Goal: Task Accomplishment & Management: Use online tool/utility

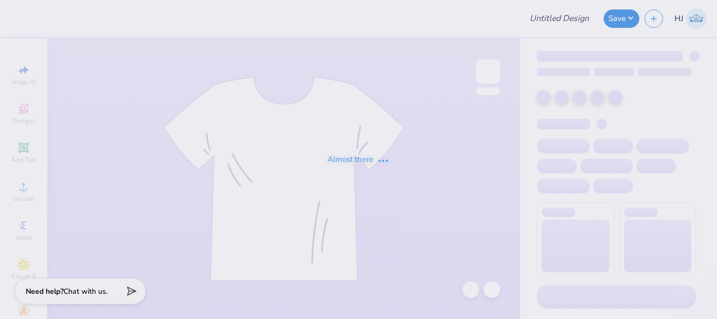
type input "axo philo"
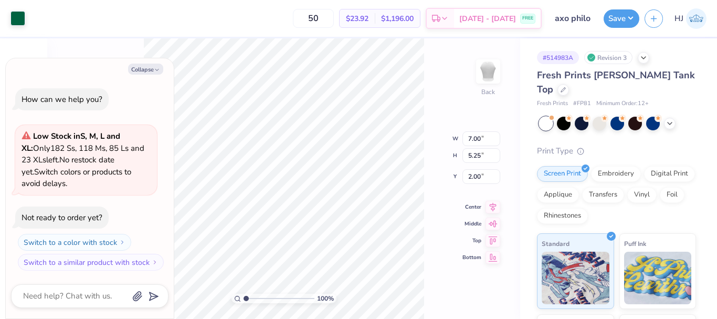
type textarea "x"
type input "0.81"
type input "0.91"
type input "2.06"
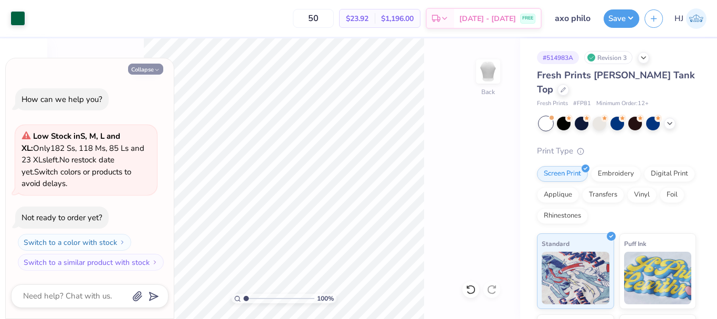
click at [140, 70] on button "Collapse" at bounding box center [145, 69] width 35 height 11
type textarea "x"
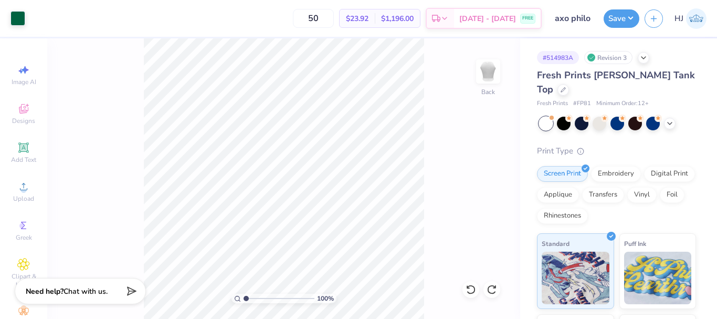
click at [420, 229] on div "100 % Back" at bounding box center [283, 178] width 473 height 280
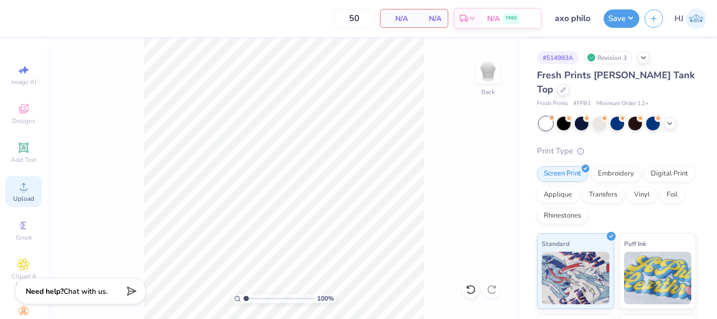
click at [17, 191] on icon at bounding box center [23, 186] width 13 height 13
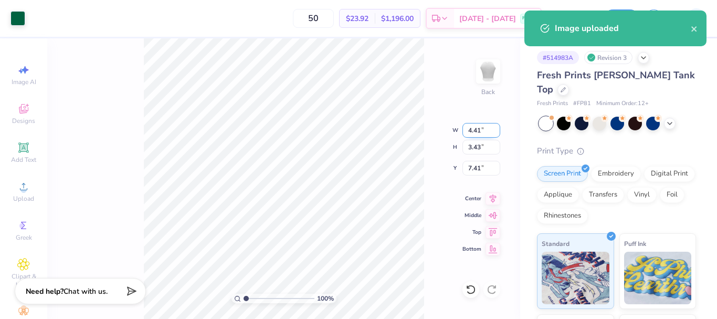
click at [474, 127] on input "4.41" at bounding box center [481, 130] width 38 height 15
type input "7.00"
type input "5.44"
click at [478, 167] on input "6.41" at bounding box center [481, 168] width 38 height 15
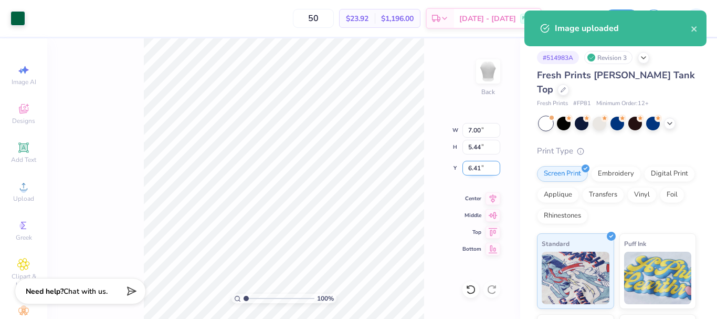
click at [478, 167] on input "6.41" at bounding box center [481, 168] width 38 height 15
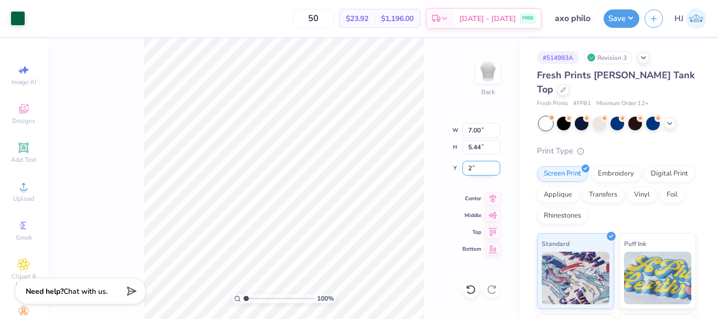
type input "2.00"
click at [622, 18] on button "Save" at bounding box center [622, 17] width 36 height 18
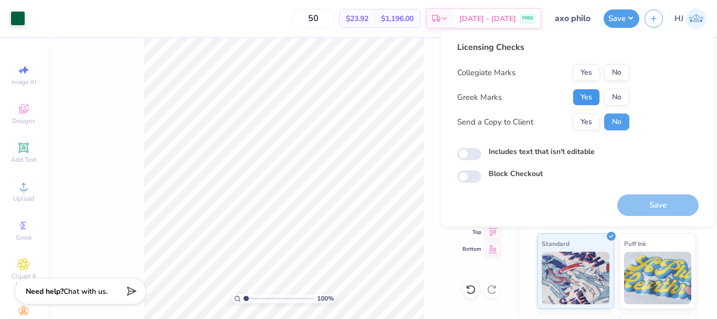
click at [595, 95] on button "Yes" at bounding box center [586, 97] width 27 height 17
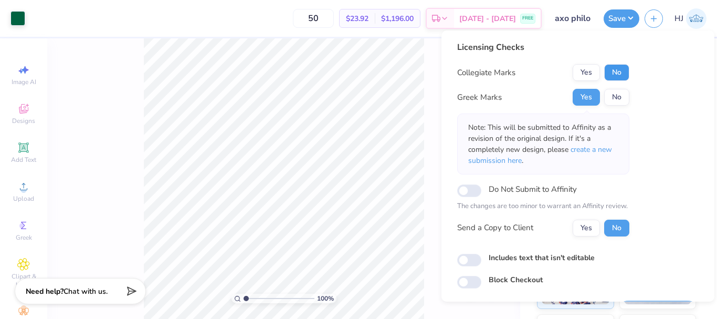
click at [620, 73] on button "No" at bounding box center [616, 72] width 25 height 17
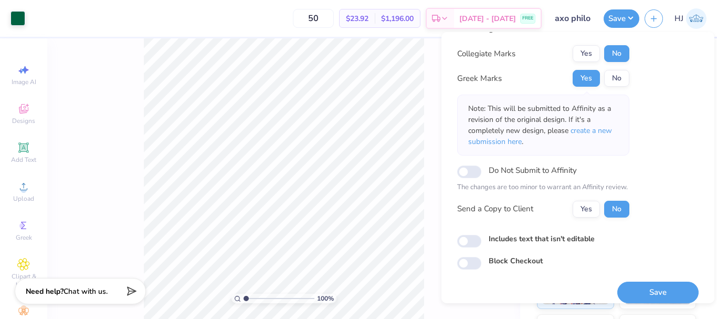
scroll to position [30, 0]
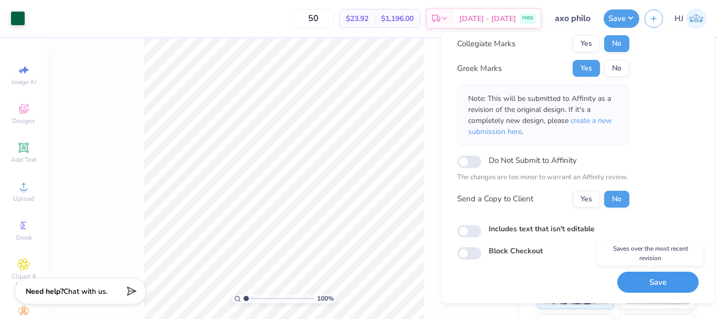
click at [652, 279] on button "Save" at bounding box center [657, 282] width 81 height 22
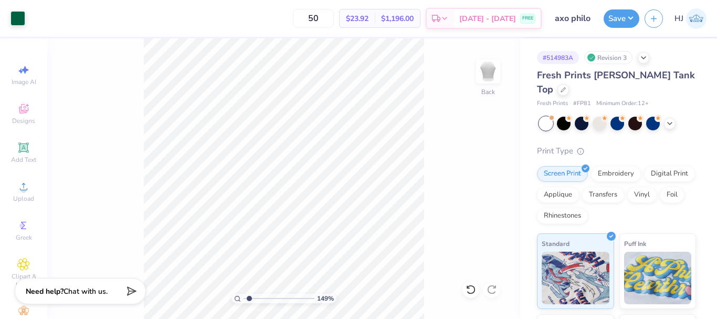
type input "1.49212329151837"
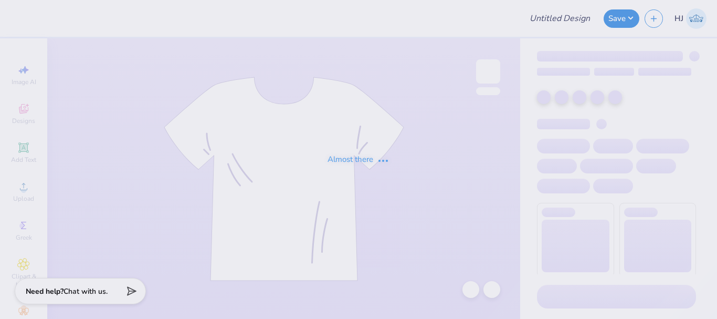
type input "Gphi Parents Weekend"
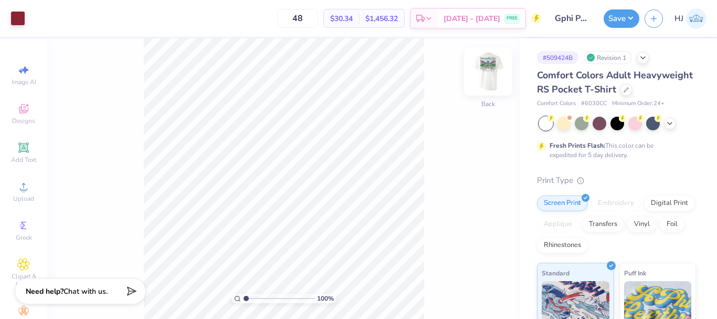
click at [488, 72] on img at bounding box center [488, 71] width 42 height 42
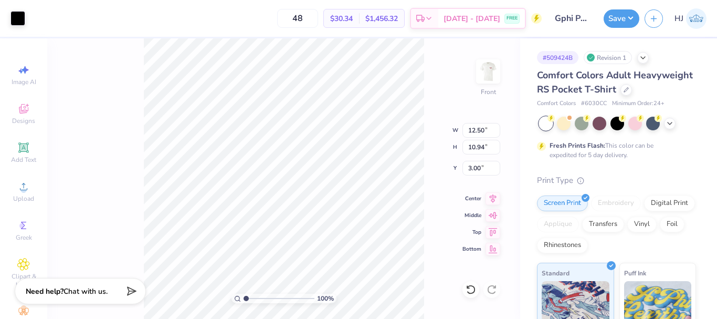
type input "0.23"
type input "0.37"
type input "13.57"
click at [489, 70] on img at bounding box center [488, 71] width 42 height 42
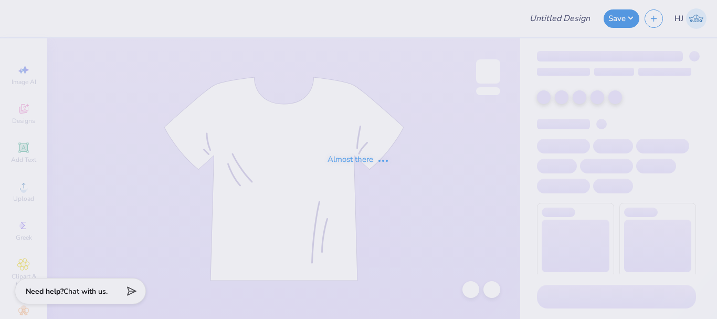
type input "Gphi Parents Weekend"
type input "48"
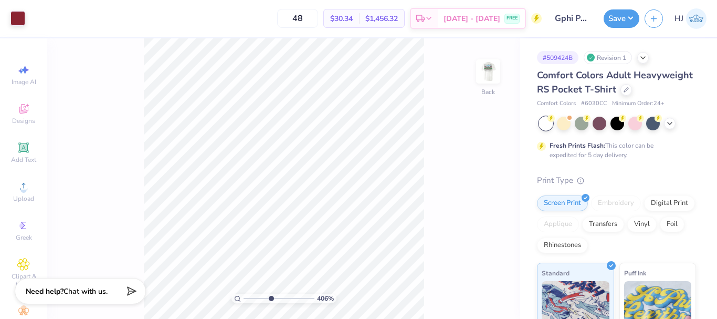
type input "4.95699908144428"
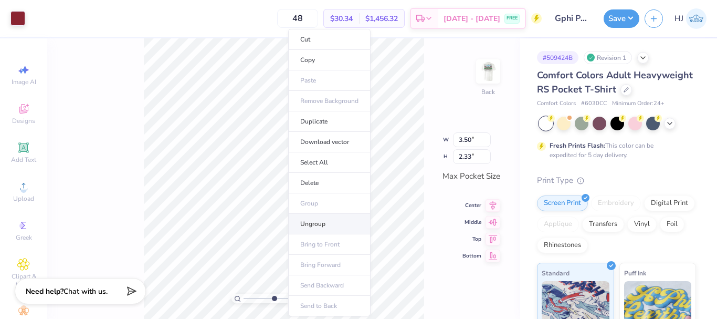
click at [321, 226] on li "Ungroup" at bounding box center [329, 224] width 82 height 20
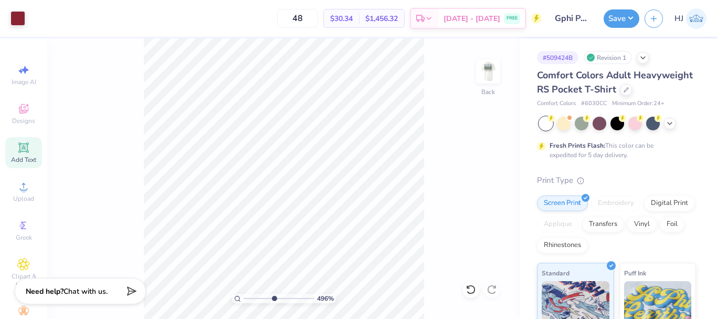
click at [19, 154] on div "Add Text" at bounding box center [23, 152] width 37 height 31
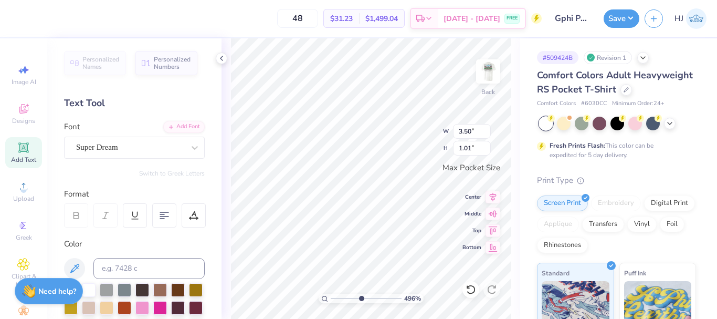
scroll to position [9, 2]
type textarea "PARENTS WEEKEND"
type input "3.44"
type input "0.28"
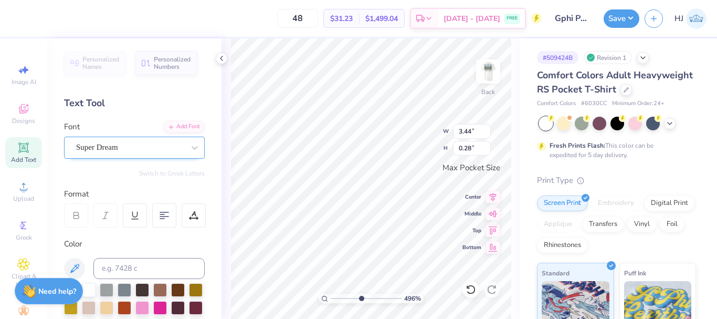
click at [144, 143] on div "Super Dream" at bounding box center [130, 147] width 110 height 16
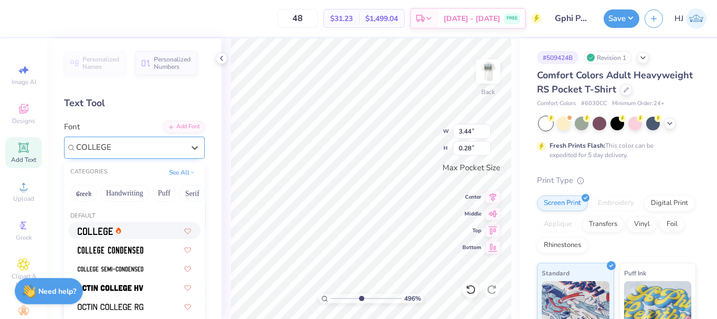
type input "COLLEGE B"
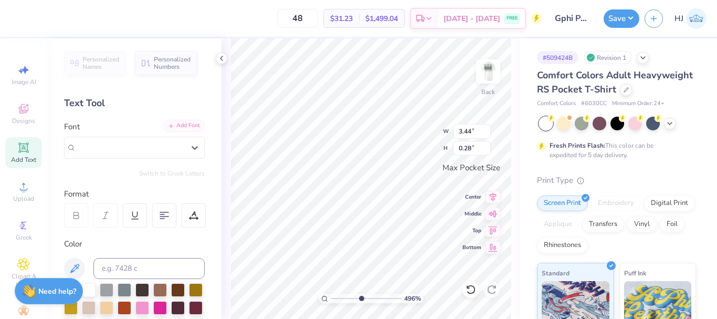
click at [187, 126] on div "Add Font" at bounding box center [183, 126] width 41 height 12
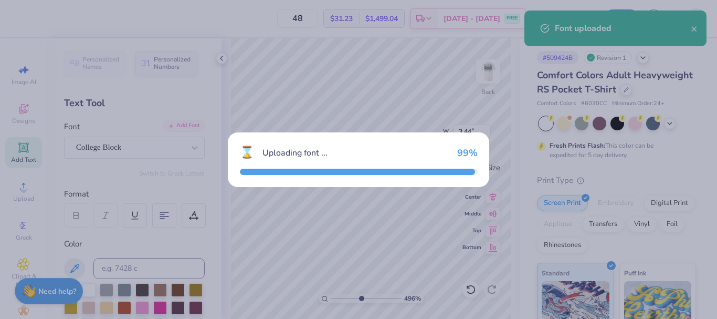
type input "3.17"
type input "0.31"
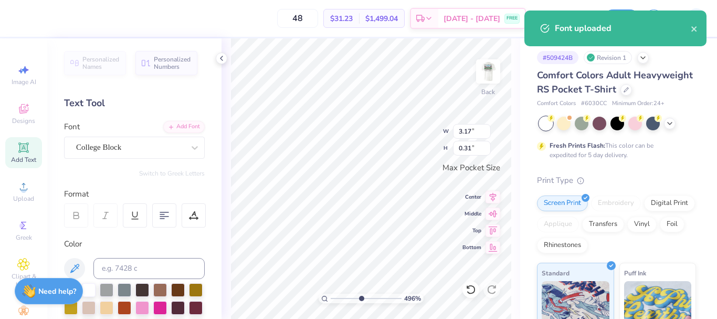
scroll to position [9, 2]
click at [77, 262] on icon at bounding box center [74, 268] width 13 height 13
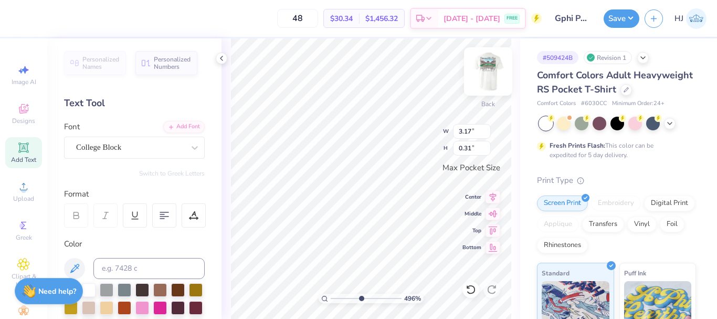
type input "0.37"
type input "0.56"
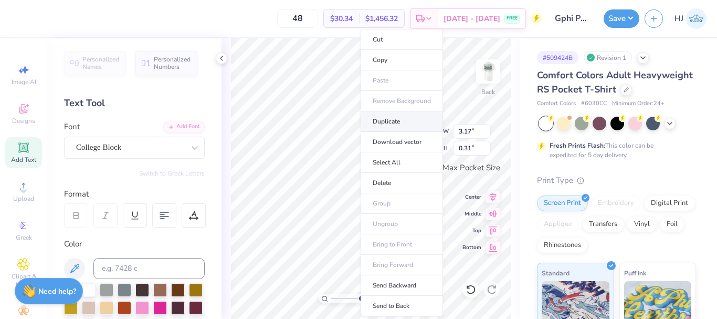
click at [394, 120] on li "Duplicate" at bounding box center [402, 121] width 82 height 20
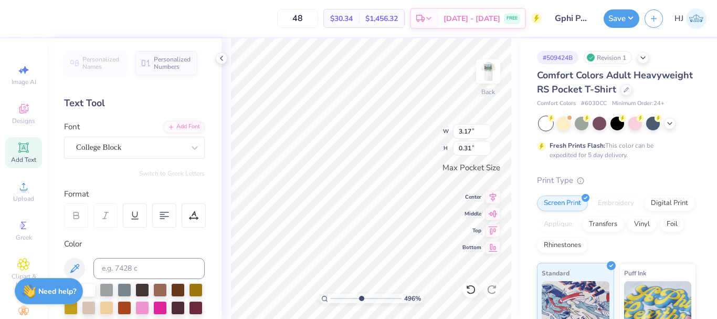
type textarea "2025"
type input "0.75"
type input "0.31"
click at [475, 144] on input "0.31" at bounding box center [472, 148] width 38 height 15
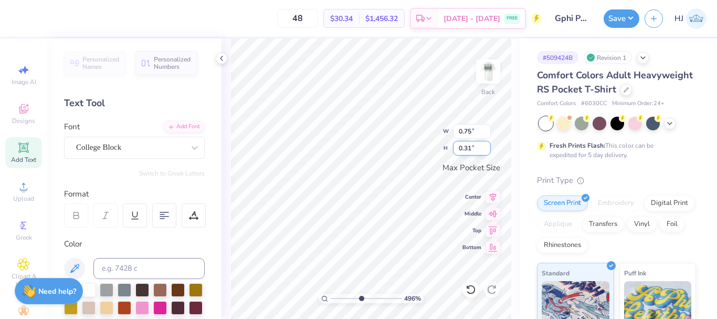
click at [475, 144] on input "0.31" at bounding box center [472, 148] width 38 height 15
type input ".55"
type input "1.35"
type input "0.55"
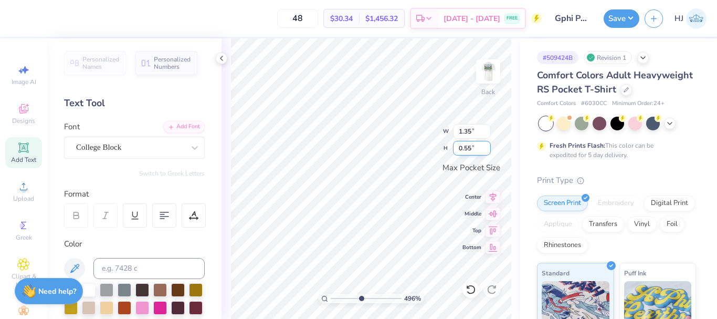
click at [481, 146] on input "0.55" at bounding box center [472, 148] width 38 height 15
type input "0"
type input "1"
type input "2.45"
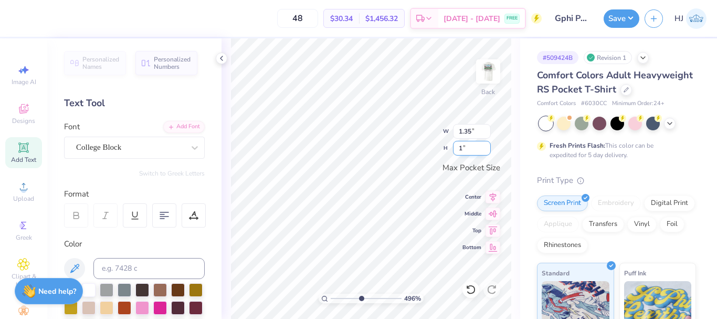
type input "1.00"
click at [470, 149] on input "1.00" at bounding box center [472, 148] width 38 height 15
type input ".75"
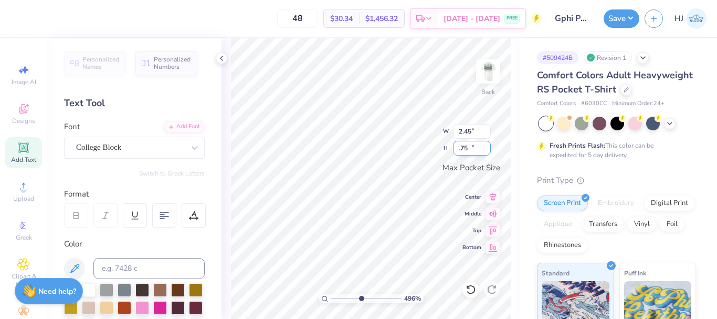
type input "1.84"
click at [466, 149] on input "0.75" at bounding box center [472, 148] width 38 height 15
type input "0.65"
type input "1.59"
type input "0.17"
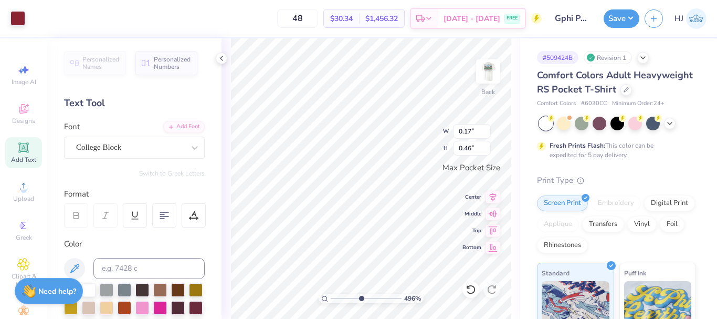
type input "0.46"
type input "3.28"
type input "0.32"
type input "3.45"
type input "0.33"
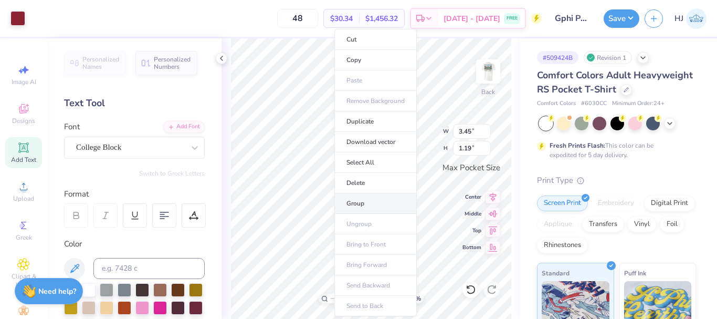
click at [361, 203] on li "Group" at bounding box center [375, 203] width 82 height 20
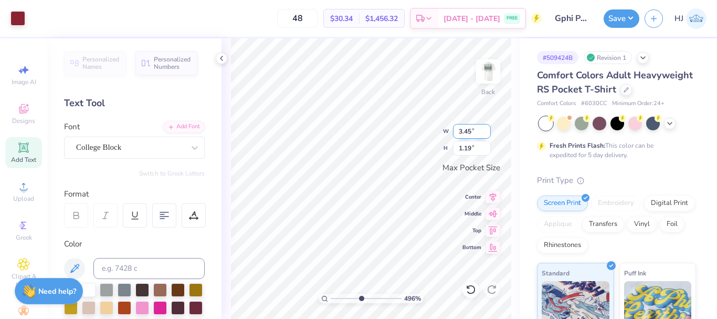
click at [476, 131] on input "3.45" at bounding box center [472, 131] width 38 height 15
click at [495, 197] on icon at bounding box center [493, 195] width 15 height 13
click at [493, 212] on icon at bounding box center [493, 211] width 9 height 7
click at [422, 143] on div "496 % Back W 3.45 H 1.19 Y Center Middle Top Bottom" at bounding box center [371, 178] width 299 height 280
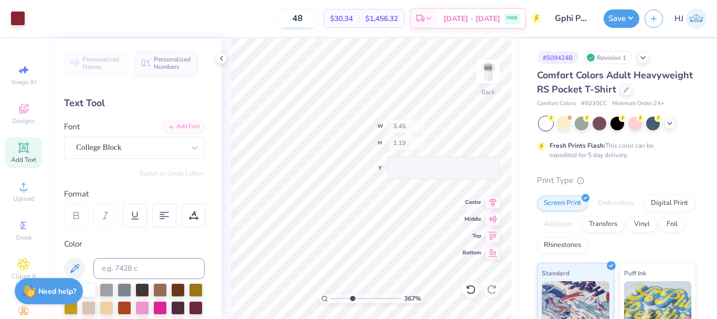
type input "3.6716840780171"
type input "0.33"
type input "3.6716840780171"
type textarea "PARENTS WEEKEND"
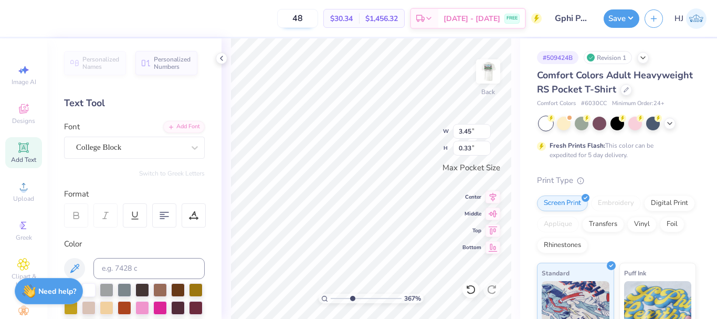
scroll to position [9, 2]
type input "3.6716840780171"
type input "1.75"
type input "0.84"
type input "3.6716840780171"
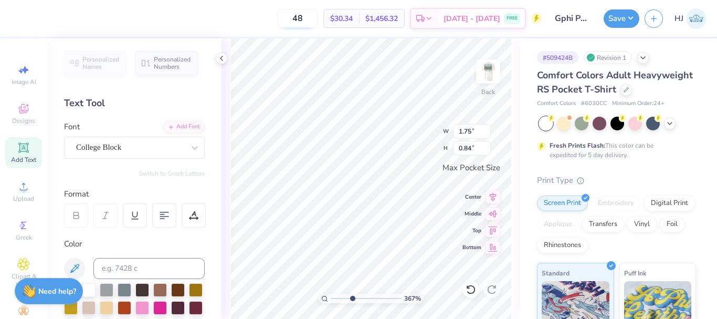
type input "2.61"
type input "1.26"
click at [164, 215] on icon at bounding box center [164, 214] width 9 height 9
type input "3.6716840780171"
type input "2.98"
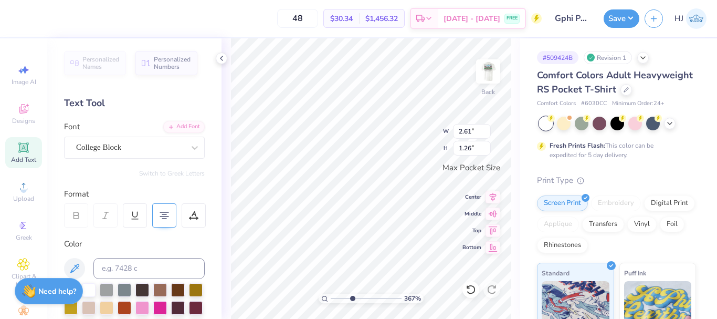
type input "1.44"
click at [493, 198] on icon at bounding box center [493, 195] width 15 height 13
type input "3.6716840780171"
click at [470, 130] on input "2.98" at bounding box center [472, 131] width 38 height 15
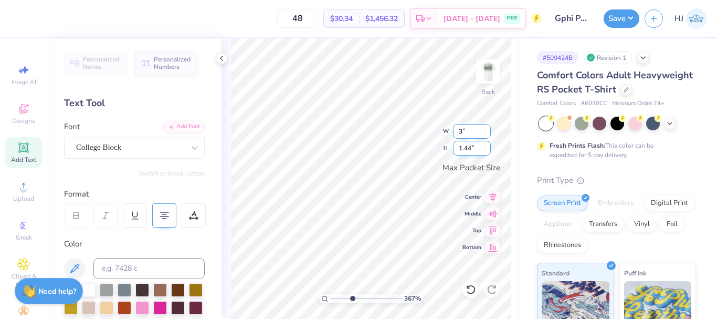
type input "3"
type input "3.6716840780171"
type input "3.00"
type input "1.45"
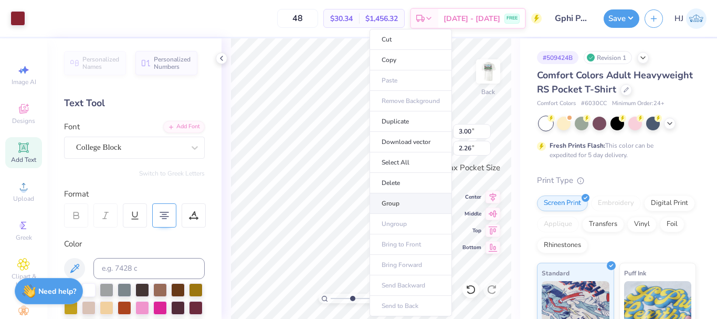
click at [400, 204] on li "Group" at bounding box center [411, 203] width 82 height 20
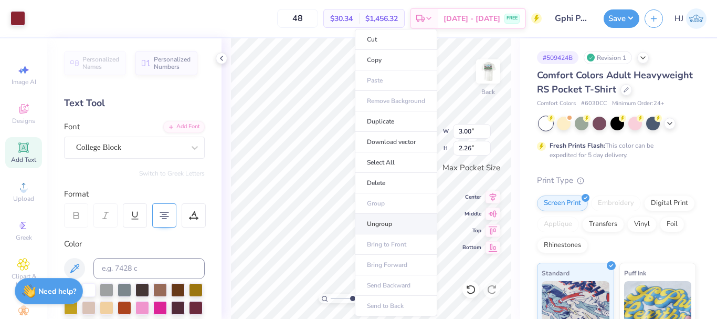
click at [384, 223] on li "Ungroup" at bounding box center [396, 224] width 82 height 20
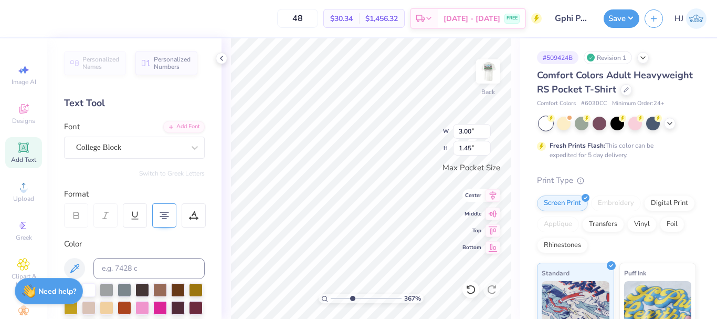
type input "3.6716840780171"
type input "2.51"
type input "1.21"
click at [493, 199] on icon at bounding box center [493, 195] width 15 height 13
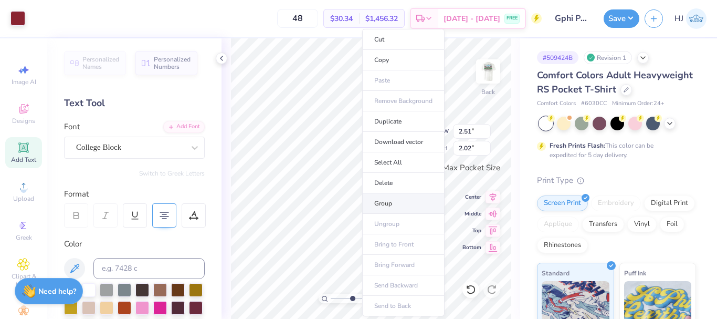
click at [398, 198] on li "Group" at bounding box center [403, 203] width 82 height 20
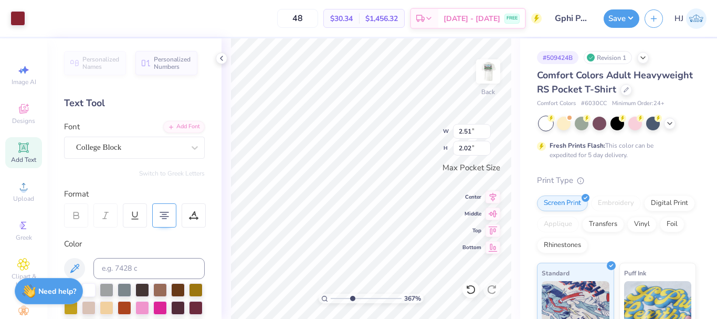
type input "3.6716840780171"
click at [471, 130] on input "2.51" at bounding box center [472, 131] width 38 height 15
type input "3"
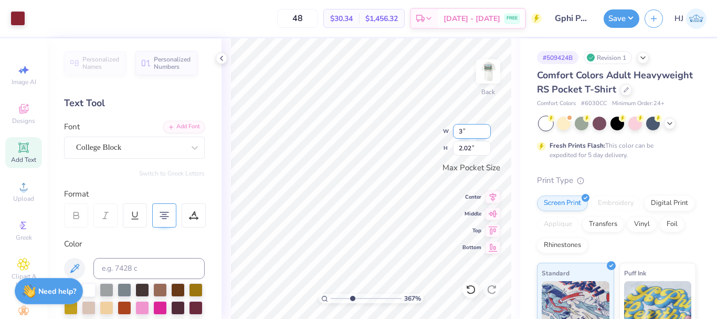
type input "3.6716840780171"
type input "3.00"
type input "2.42"
click at [494, 210] on icon at bounding box center [493, 212] width 15 height 13
click at [491, 196] on icon at bounding box center [493, 195] width 15 height 13
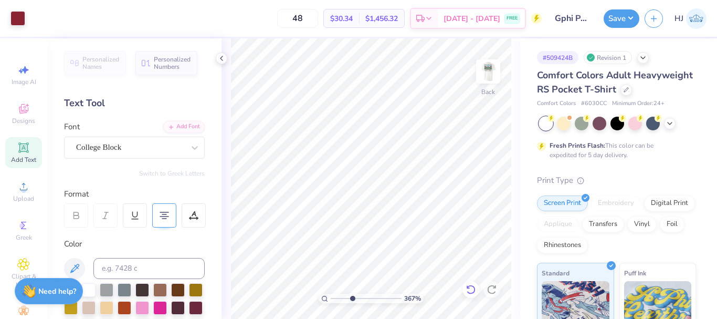
click at [474, 287] on icon at bounding box center [470, 289] width 9 height 9
click at [476, 289] on icon at bounding box center [471, 289] width 10 height 10
click at [476, 285] on div at bounding box center [470, 289] width 17 height 17
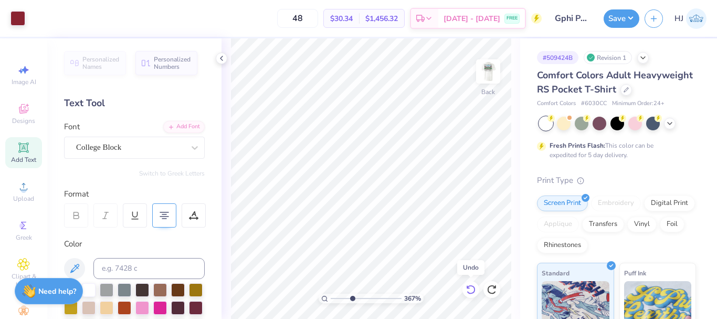
click at [473, 289] on icon at bounding box center [471, 289] width 10 height 10
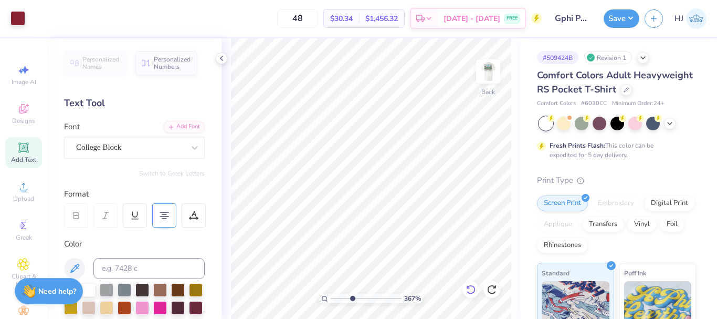
click at [472, 290] on icon at bounding box center [471, 289] width 10 height 10
click at [471, 290] on icon at bounding box center [471, 289] width 10 height 10
click at [471, 291] on icon at bounding box center [471, 289] width 10 height 10
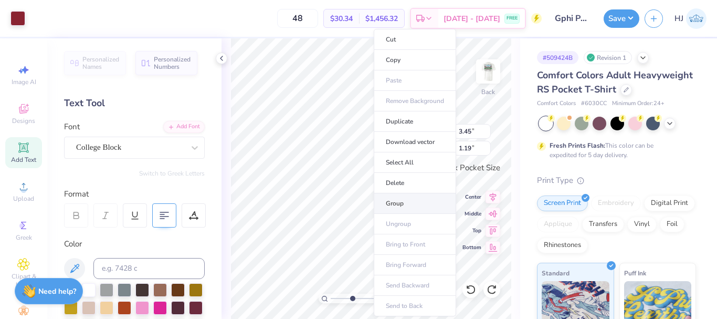
click at [408, 205] on li "Group" at bounding box center [415, 203] width 82 height 20
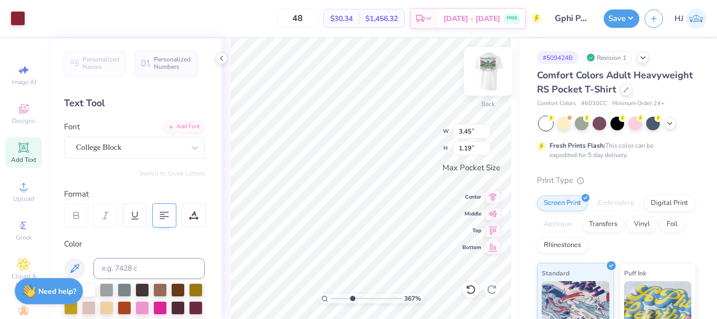
click at [493, 70] on img at bounding box center [488, 71] width 42 height 42
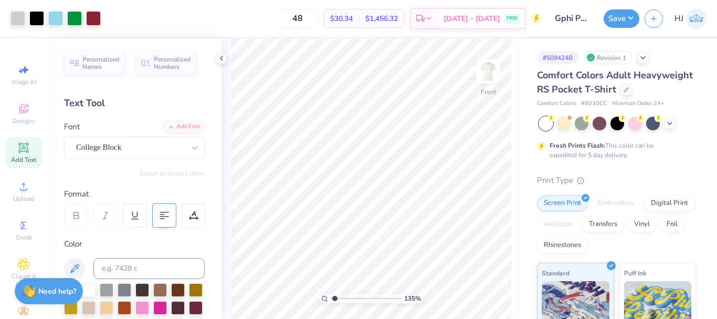
type input "1"
drag, startPoint x: 497, startPoint y: 75, endPoint x: 350, endPoint y: 1, distance: 164.8
click at [497, 75] on img at bounding box center [488, 71] width 21 height 21
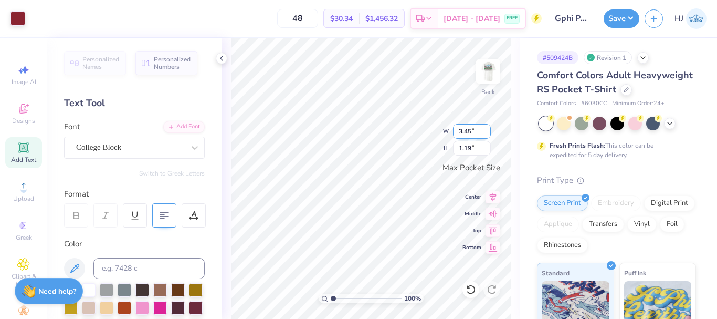
click at [465, 131] on input "3.45" at bounding box center [472, 131] width 38 height 15
type input "3.50"
type input "1.21"
click at [628, 25] on button "Save" at bounding box center [622, 17] width 36 height 18
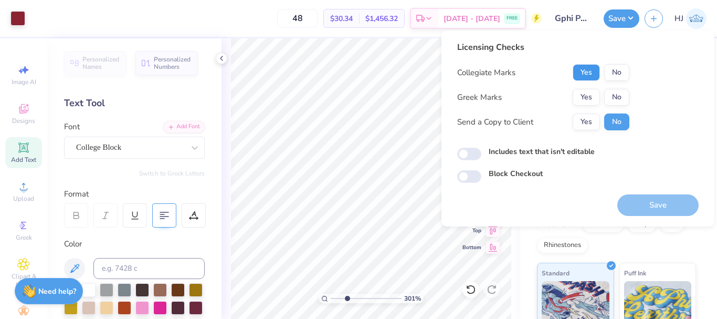
drag, startPoint x: 593, startPoint y: 73, endPoint x: 592, endPoint y: 88, distance: 15.2
click at [593, 73] on button "Yes" at bounding box center [586, 72] width 27 height 17
click at [591, 95] on button "Yes" at bounding box center [586, 97] width 27 height 17
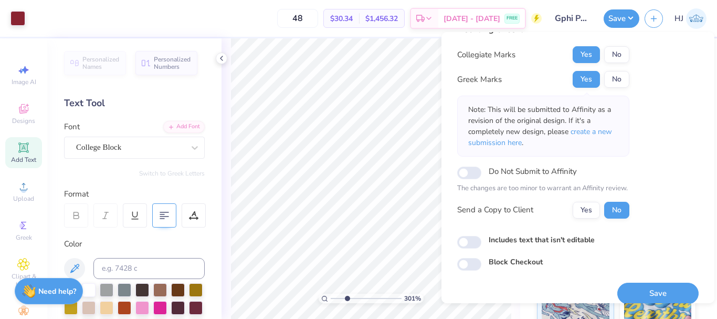
scroll to position [30, 0]
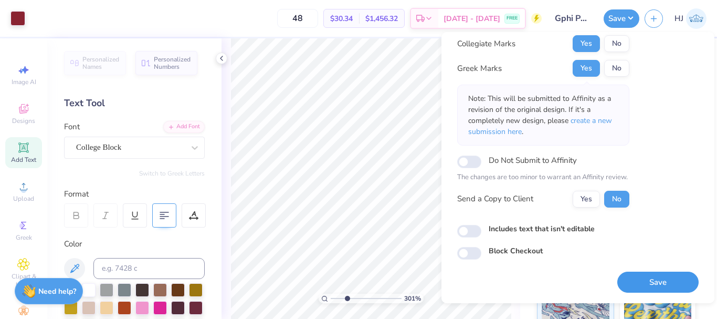
click at [652, 286] on button "Save" at bounding box center [657, 282] width 81 height 22
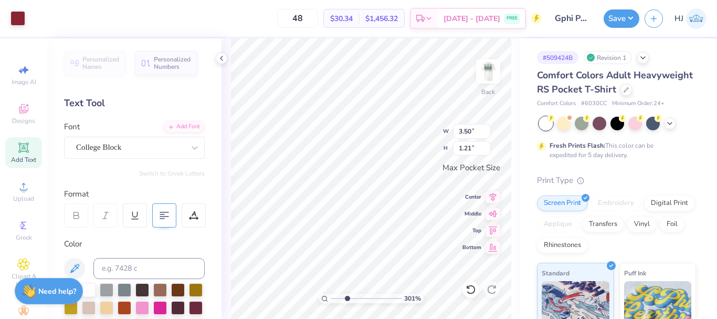
type input "3.00581987268405"
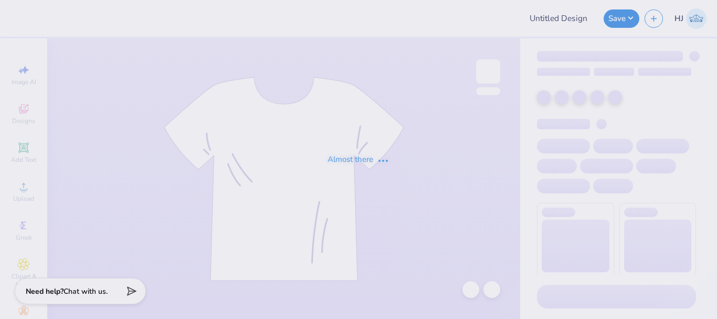
type input "adpi homecoming"
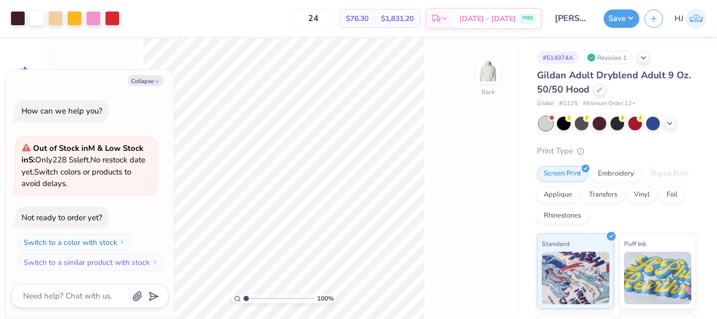
type textarea "x"
type input "2.01445811466782"
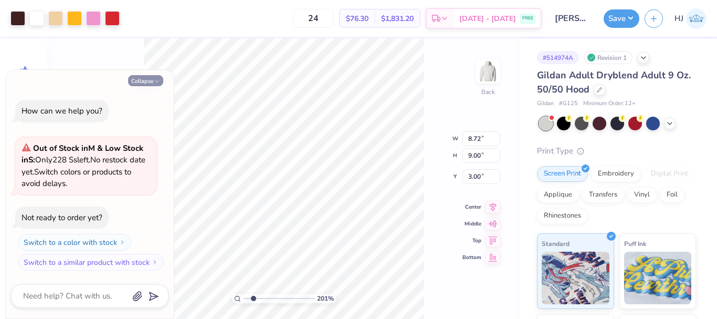
click at [146, 82] on button "Collapse" at bounding box center [145, 80] width 35 height 11
type textarea "x"
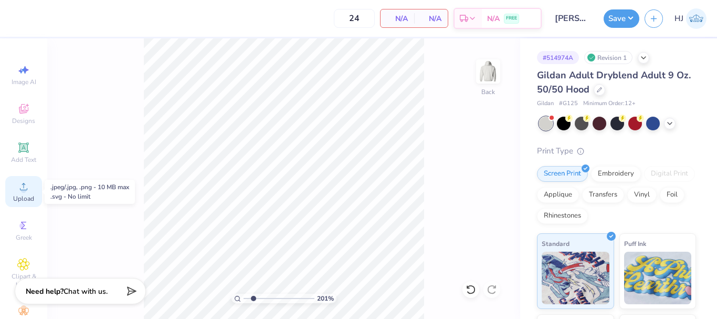
click at [20, 187] on icon at bounding box center [23, 186] width 7 height 7
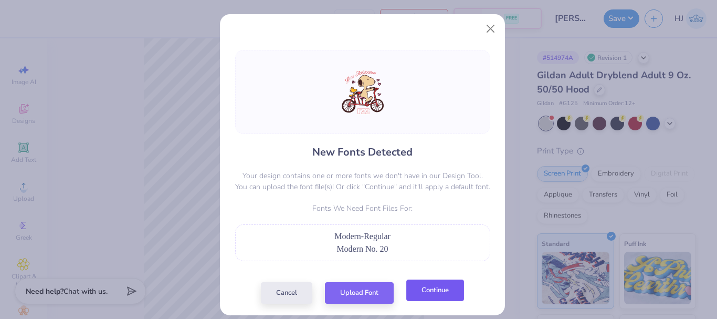
click at [434, 292] on button "Continue" at bounding box center [435, 290] width 58 height 22
type input "2.01445811466782"
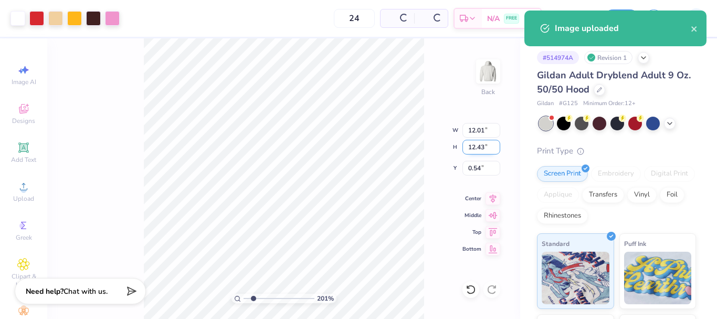
click at [479, 145] on input "12.43" at bounding box center [481, 147] width 38 height 15
type input "9"
type input "2.01445811466782"
type input "8.69"
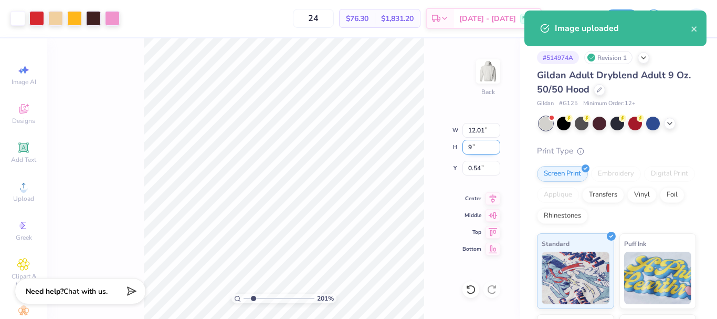
type input "9.00"
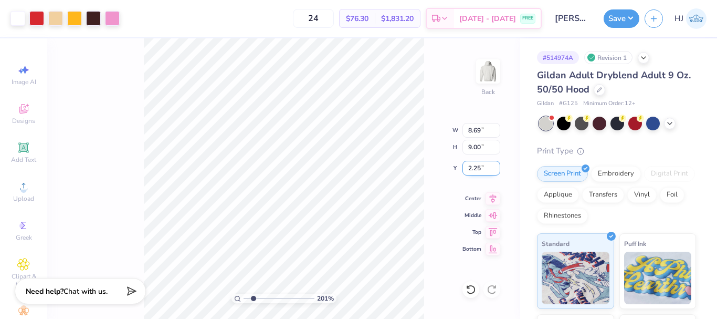
click at [480, 172] on input "2.25" at bounding box center [481, 168] width 38 height 15
type input "3"
type input "2.01445811466782"
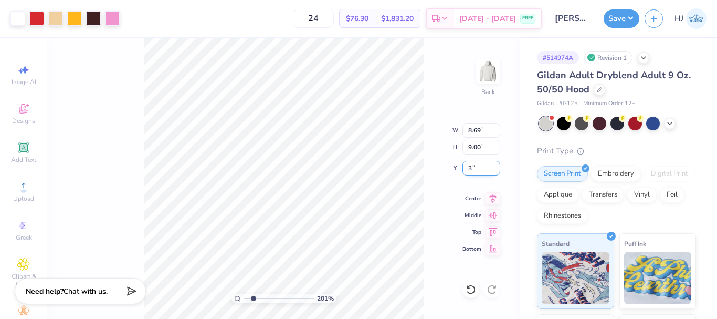
type input "3.00"
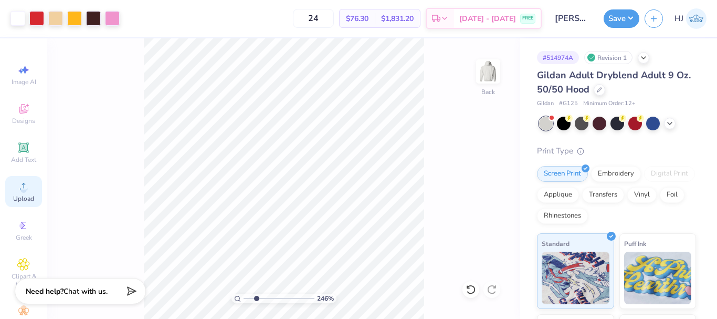
click at [11, 193] on div "Upload" at bounding box center [23, 191] width 37 height 31
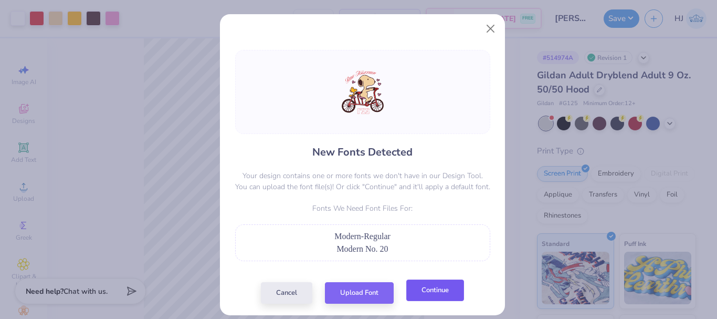
click at [420, 289] on button "Continue" at bounding box center [435, 290] width 58 height 22
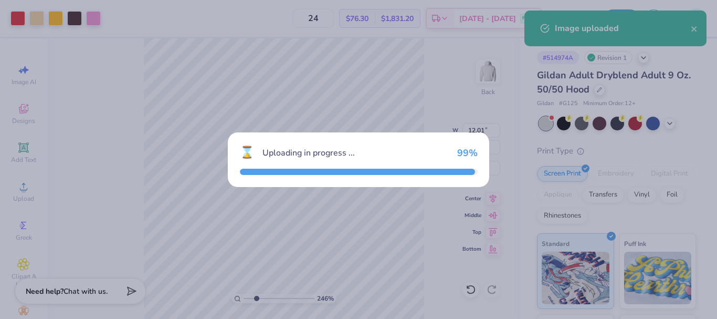
type input "2.46071092039641"
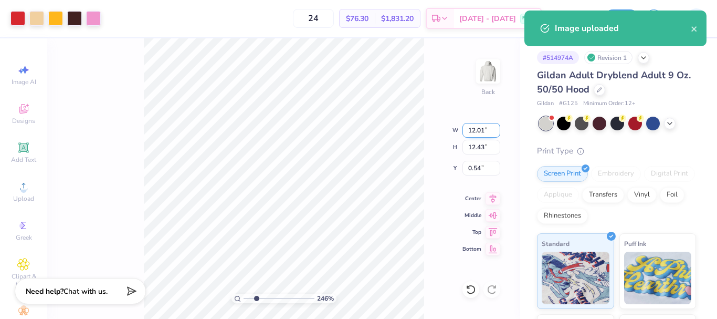
click at [480, 129] on input "12.01" at bounding box center [481, 130] width 38 height 15
click at [483, 149] on input "12.43" at bounding box center [481, 147] width 38 height 15
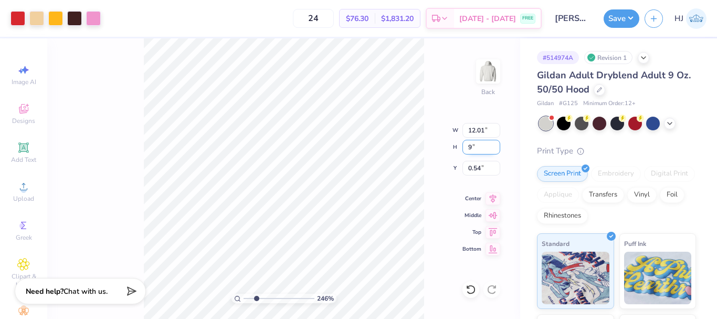
type input "9"
type input "2.46071092039641"
type input "8.70"
type input "9.00"
click at [480, 169] on input "2.25" at bounding box center [481, 168] width 38 height 15
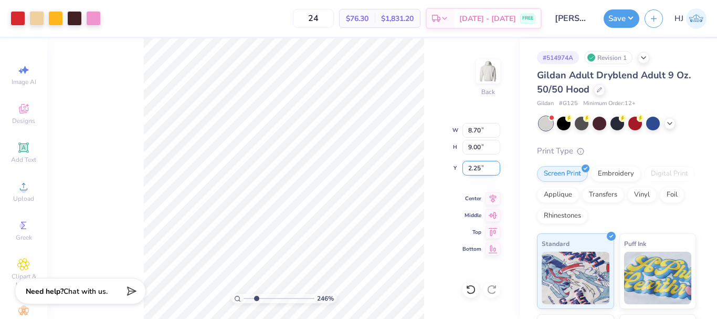
click at [480, 169] on input "2.25" at bounding box center [481, 168] width 38 height 15
type input "3.00"
type input "1.49212329151837"
type input "0.85"
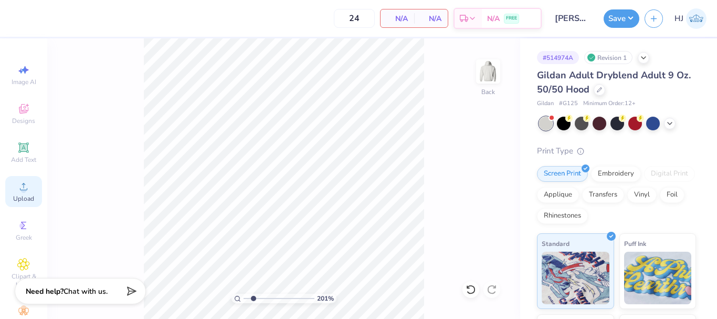
click at [22, 194] on div "Upload" at bounding box center [23, 191] width 37 height 31
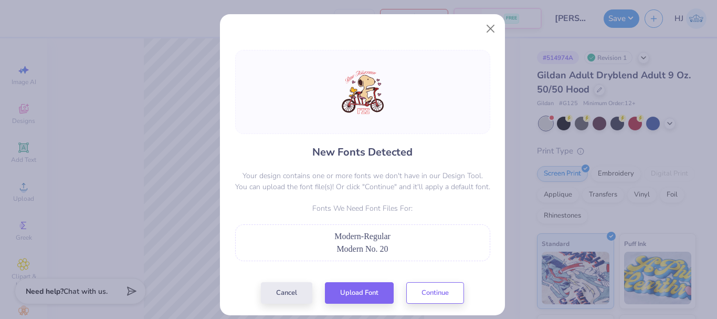
click at [448, 302] on div "Cancel Upload Font Continue" at bounding box center [362, 293] width 203 height 22
click at [444, 294] on button "Continue" at bounding box center [435, 290] width 58 height 22
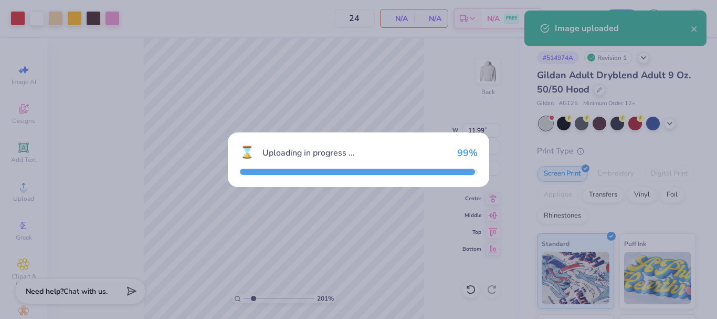
type input "2.01445811466782"
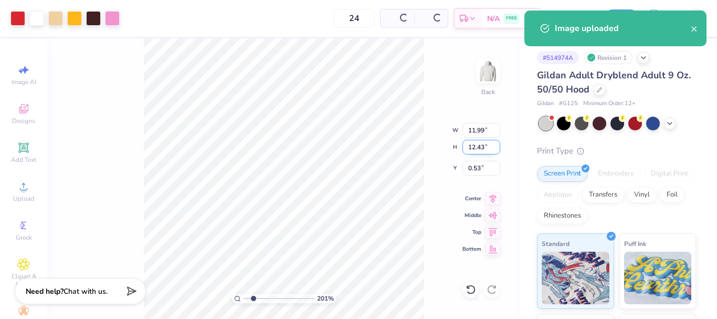
click at [479, 144] on input "12.43" at bounding box center [481, 147] width 38 height 15
type input "9"
type input "2.01445811466782"
type input "8.68"
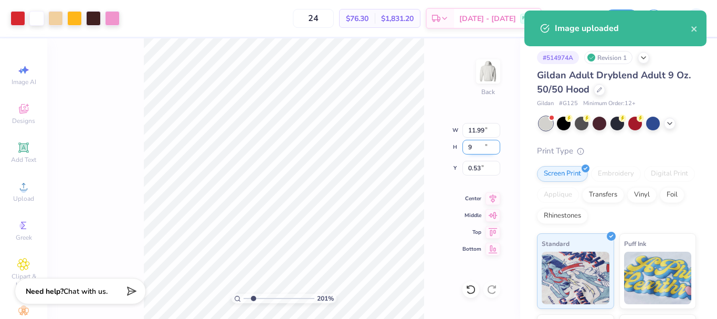
type input "9.00"
click at [478, 164] on input "2.25" at bounding box center [481, 168] width 38 height 15
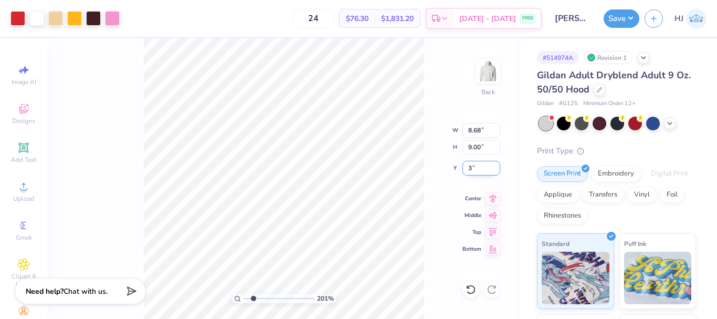
type input "3"
type input "2.01445811466782"
type input "3.00"
click at [619, 20] on button "Save" at bounding box center [622, 17] width 36 height 18
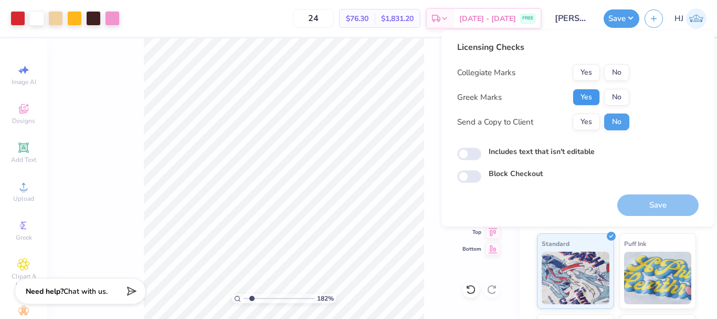
click at [591, 99] on button "Yes" at bounding box center [586, 97] width 27 height 17
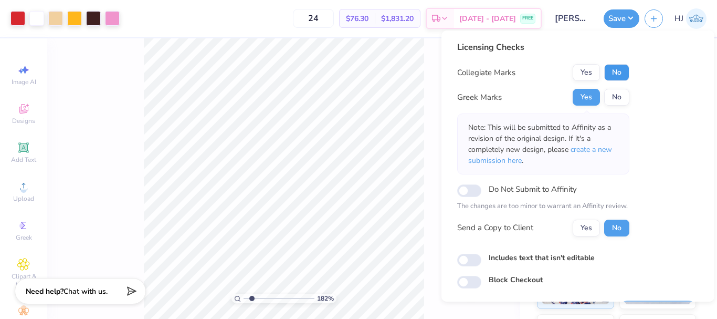
click at [610, 72] on button "No" at bounding box center [616, 72] width 25 height 17
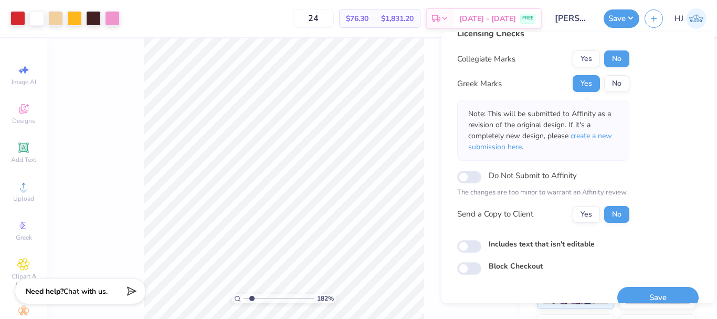
scroll to position [30, 0]
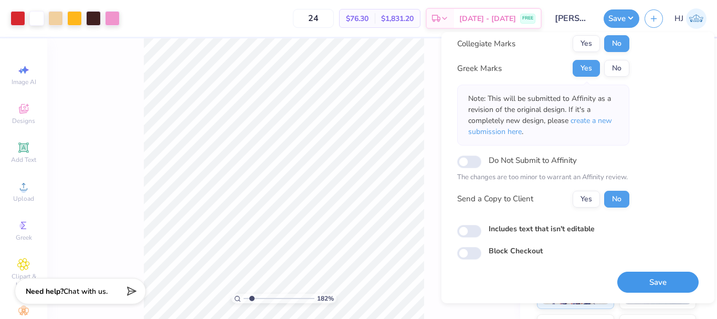
click at [662, 275] on button "Save" at bounding box center [657, 282] width 81 height 22
type input "1.82266588284093"
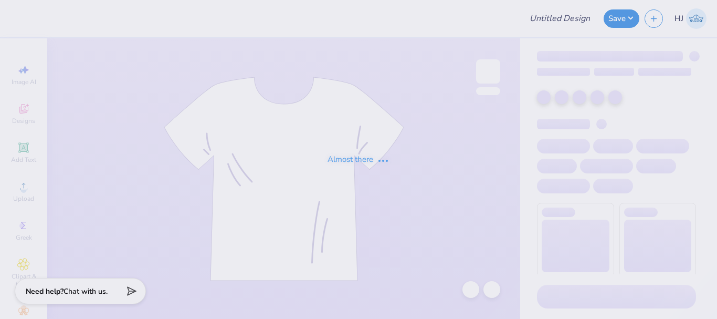
type input "DZ Alumni Tank"
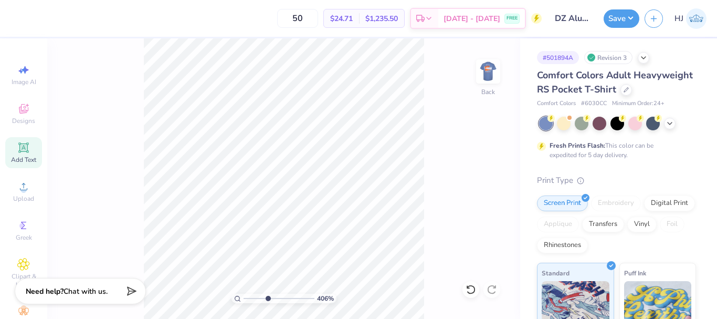
click at [15, 156] on span "Add Text" at bounding box center [23, 159] width 25 height 8
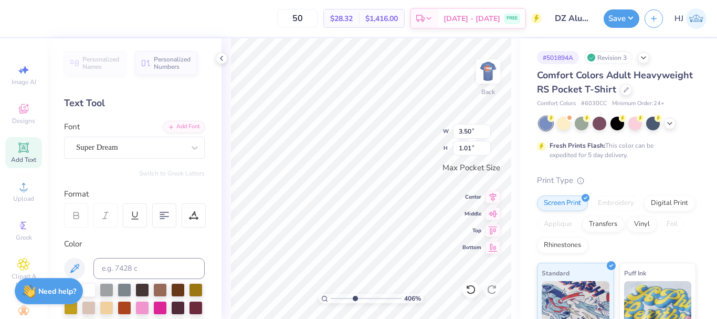
scroll to position [9, 2]
type input "4.05804149575103"
type textarea "D"
type input "4.05804149575103"
type textarea "De"
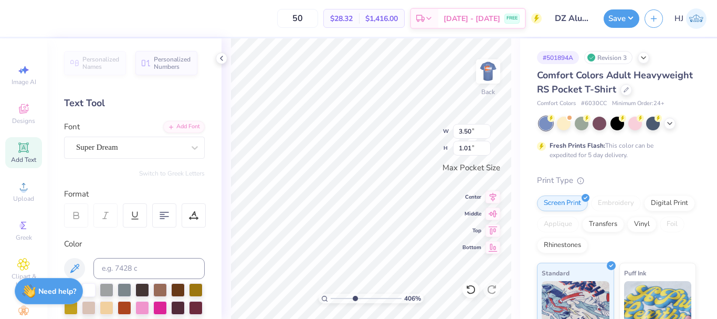
type input "4.05804149575103"
type textarea "Del"
type input "4.05804149575103"
type textarea "Delta"
type input "4.05804149575103"
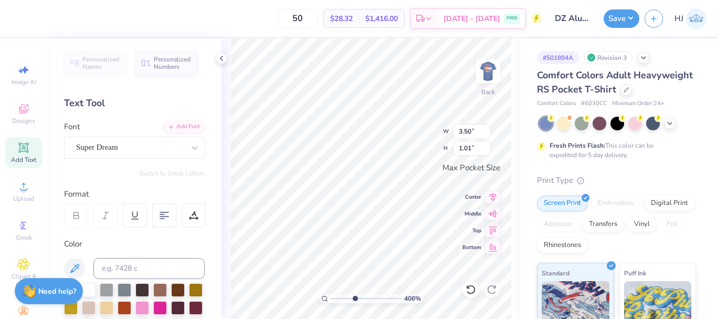
type textarea "Delta"
type input "4.05804149575103"
type textarea "Delta Z"
type input "4.05804149575103"
type textarea "Delta Zer"
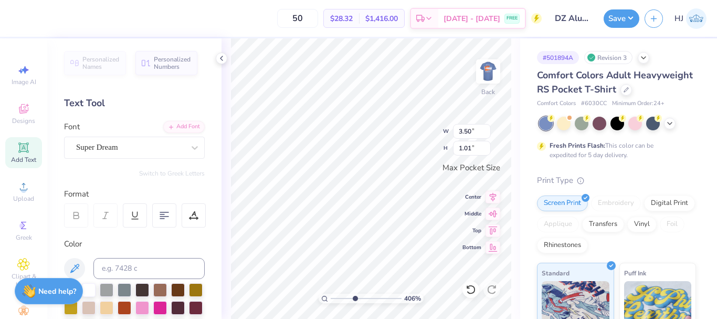
type input "4.05804149575103"
type textarea "Delta Zert"
type input "4.05804149575103"
type textarea "Delta Zer"
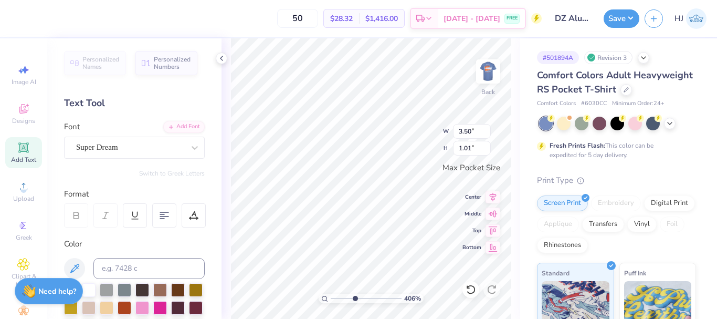
type input "4.05804149575103"
type textarea "Delta Ze"
type input "4.05804149575103"
type textarea "Delta Zet"
type input "4.05804149575103"
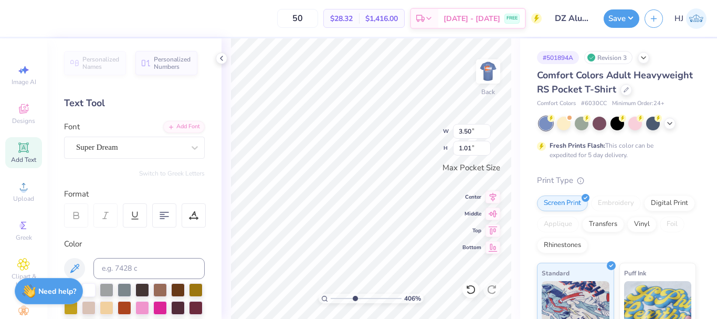
type textarea "Delta Zeta"
type input "4.05804149575103"
type textarea "Delta Zeta"
type input "4.05804149575103"
type textarea "Delta Zeta"
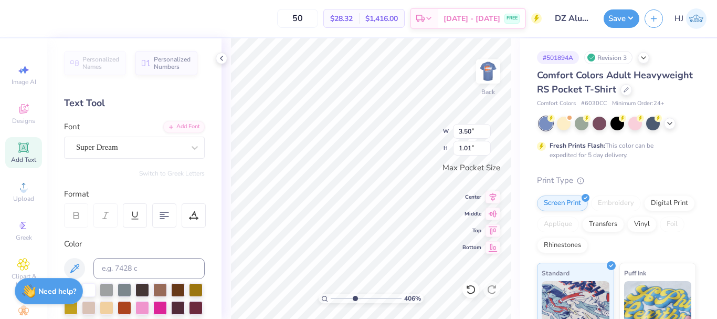
scroll to position [9, 1]
type input "4.05804149575103"
type textarea "Delta Zeta A"
type input "4.05804149575103"
type textarea "Delta Zeta Al"
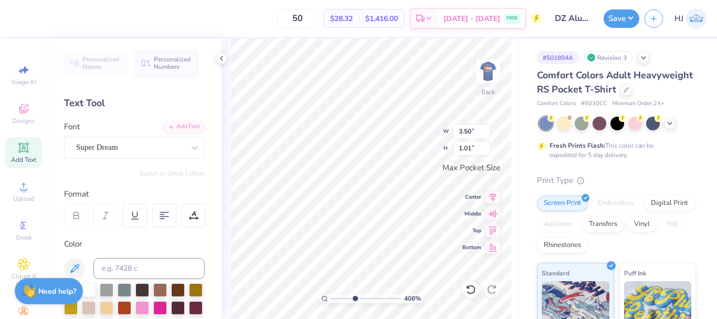
type input "4.05804149575103"
type textarea "Delta Zeta Alu"
type input "4.05804149575103"
type textarea "Delta Zeta Alum"
type input "4.05804149575103"
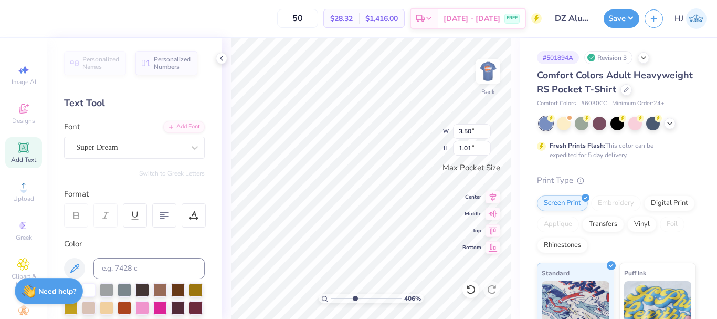
type textarea "Delta Zeta Alumn"
type input "4.05804149575103"
type textarea "Delta Zeta Alumni"
click at [155, 215] on div at bounding box center [164, 215] width 24 height 24
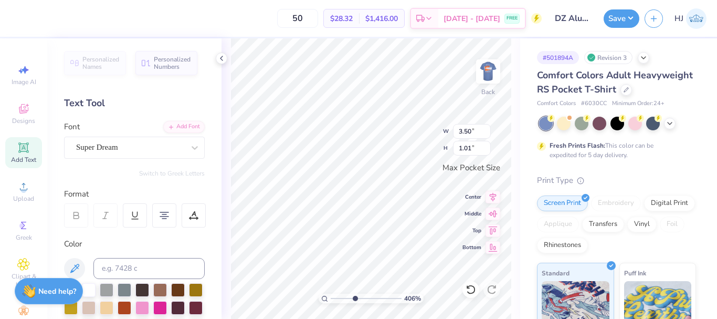
type input "4.05804149575103"
type input "3.44"
type input "1.38"
click at [122, 144] on div "Super Dream" at bounding box center [130, 147] width 110 height 16
type input "4.05804149575103"
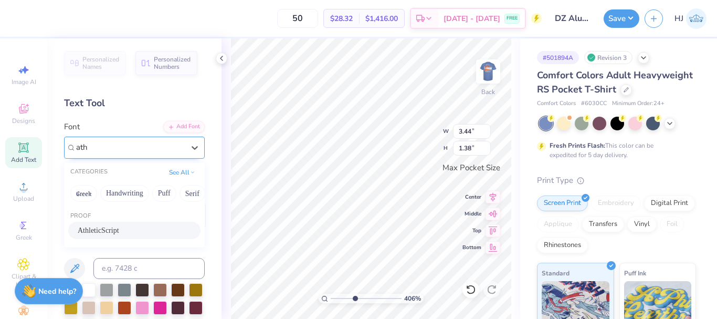
click at [106, 230] on span "AthleticScript" at bounding box center [98, 230] width 41 height 11
type input "ath"
type input "4.05804149575103"
type input "2.49"
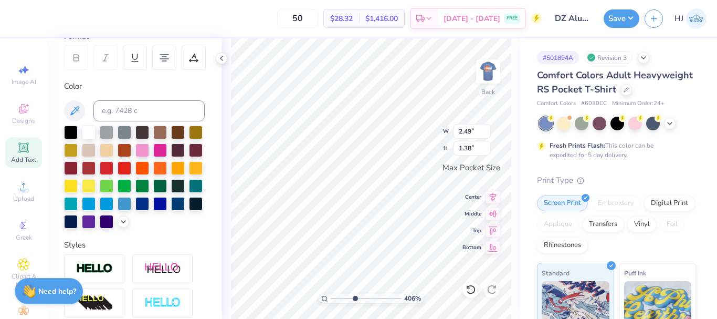
scroll to position [9, 2]
type input "4.05804149575103"
type textarea "Delta Zeta"
type input "4.05804149575103"
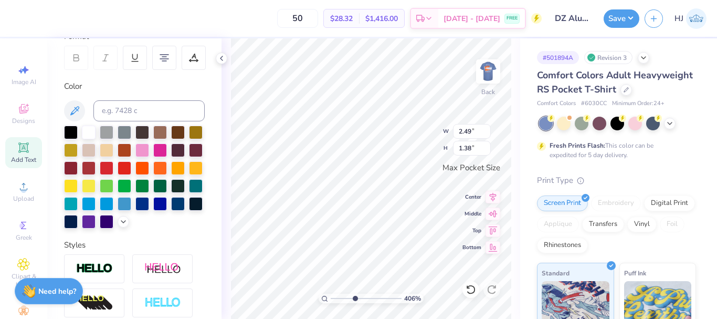
type input "0.51"
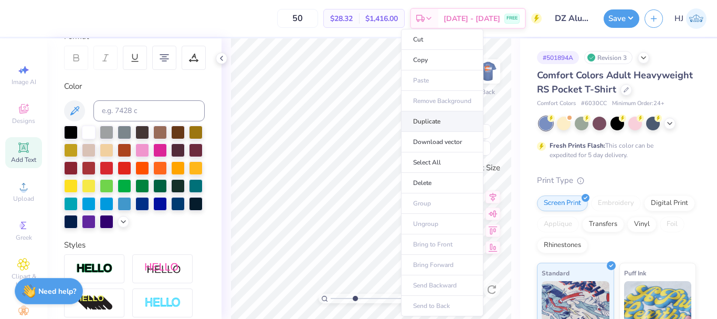
click at [437, 118] on li "Duplicate" at bounding box center [442, 121] width 82 height 20
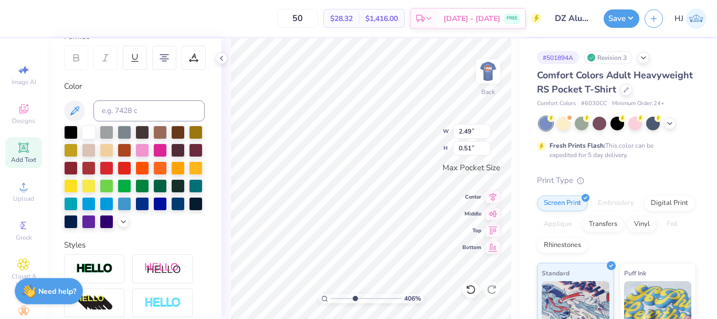
scroll to position [9, 2]
type input "4.05804149575103"
type input "2.96"
type input "1.51"
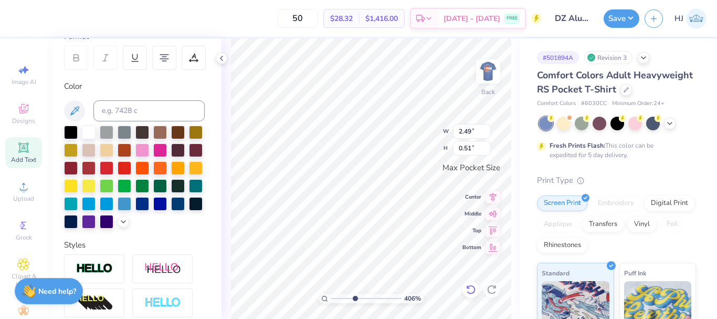
type input "4.05804149575103"
type textarea "A"
type input "4.05804149575103"
type textarea "Al"
type input "4.05804149575103"
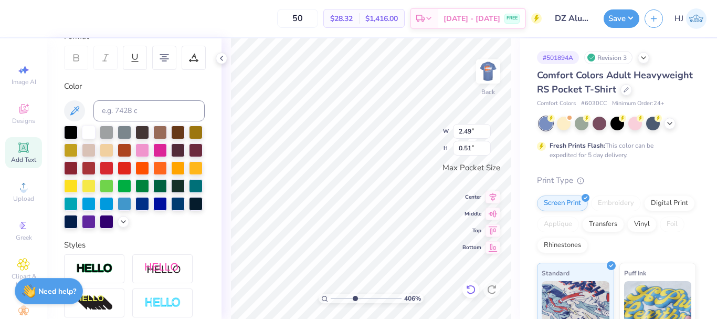
type textarea "Alu"
type input "4.05804149575103"
type textarea "Alum"
type input "4.05804149575103"
type textarea "Alumn"
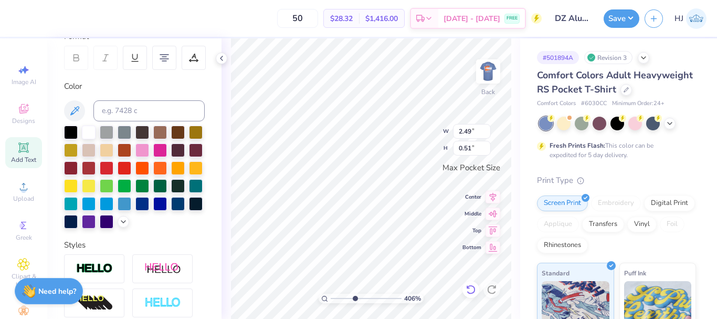
type input "4.05804149575103"
type textarea "Alumni"
type input "4.05804149575103"
type input "1.64"
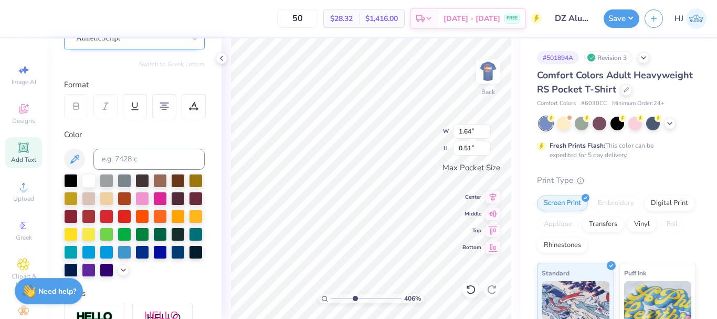
scroll to position [0, 0]
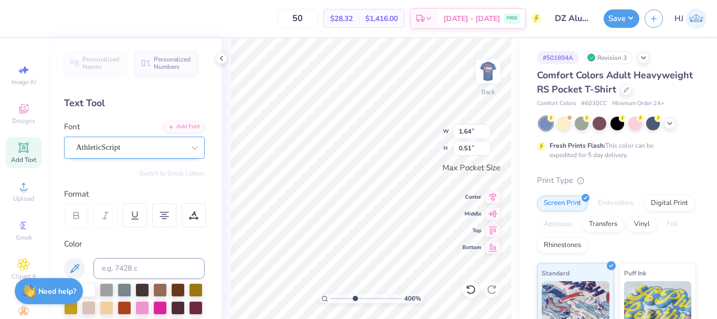
type input "4.05804149575103"
click at [152, 143] on div "AthleticScript" at bounding box center [130, 147] width 110 height 16
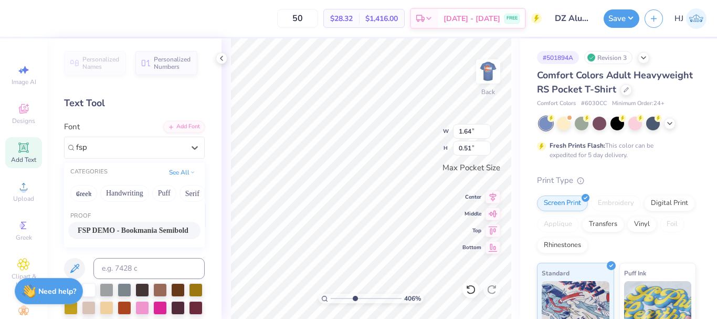
click at [110, 231] on span "FSP DEMO - Bookmania Semibold" at bounding box center [133, 230] width 111 height 11
type input "fsp"
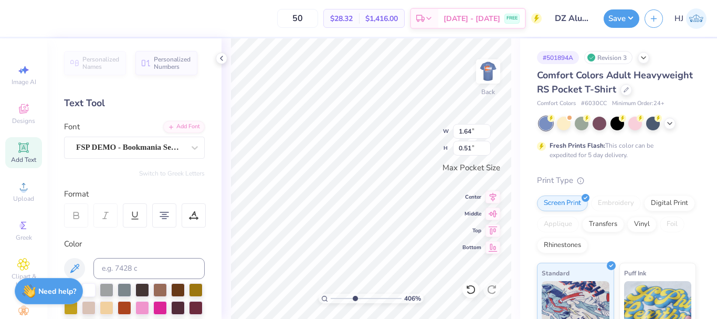
type input "4.05804149575103"
click at [131, 140] on div "FSP DEMO - Bookmania Semibold" at bounding box center [130, 147] width 110 height 16
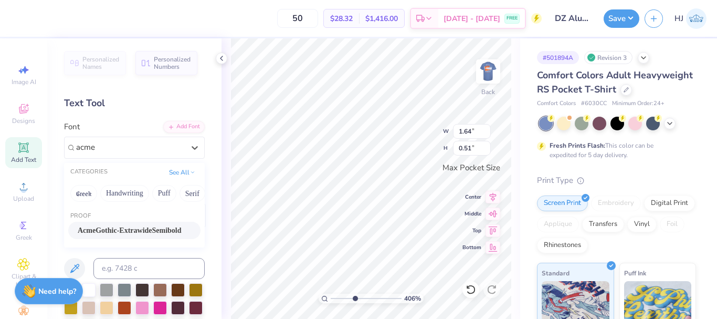
click at [133, 229] on span "AcmeGothic-ExtrawideSemibold" at bounding box center [130, 230] width 104 height 11
type input "acme"
type input "4.05804149575103"
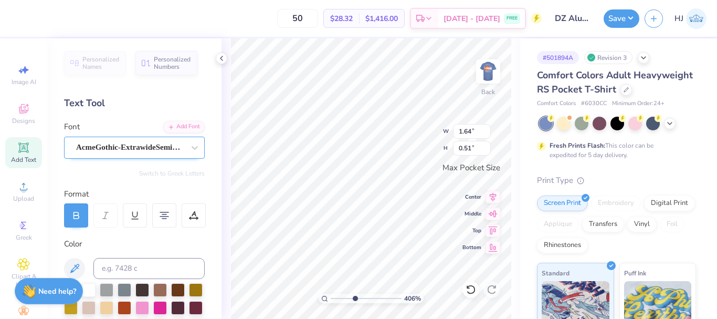
click at [146, 140] on div at bounding box center [130, 147] width 108 height 14
type input "4.05804149575103"
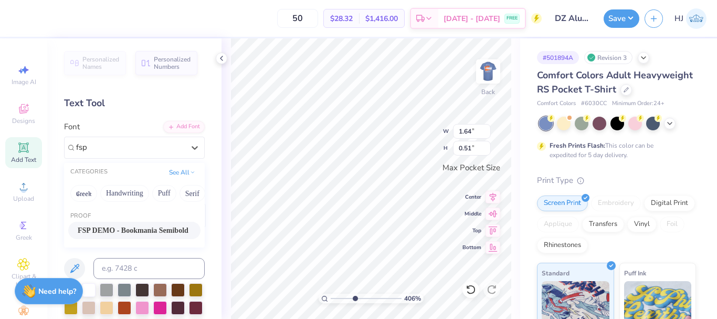
click at [132, 233] on span "FSP DEMO - Bookmania Semibold" at bounding box center [133, 230] width 111 height 11
type input "fsp"
type input "4.05804149575103"
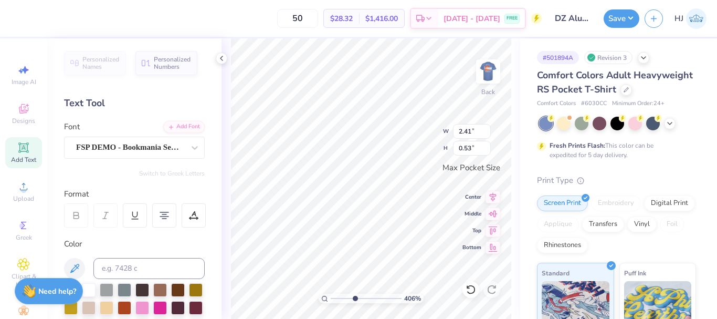
click at [403, 142] on div "406 % Back W 2.41 2.41 " H 0.53 0.53 " Max Pocket Size Center Middle Top Bottom" at bounding box center [371, 178] width 299 height 280
type input "4.05804149575103"
click at [475, 130] on input "2.49" at bounding box center [472, 131] width 38 height 15
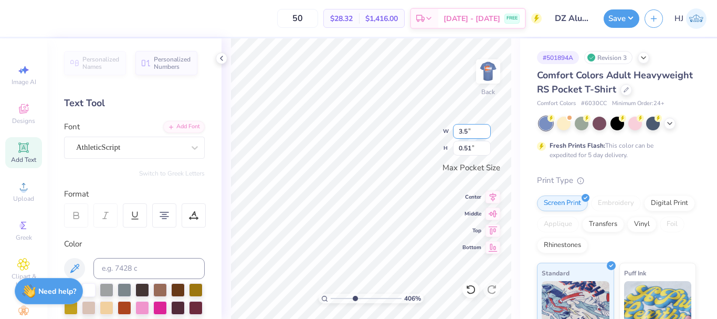
type input "3.5"
type input "4.05804149575103"
type input "3.50"
type input "0.72"
type input "4.05804149575103"
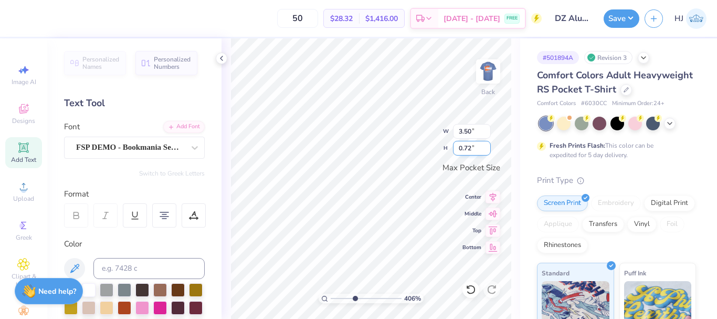
type input "2.41"
type input "0.53"
click at [495, 199] on icon at bounding box center [493, 195] width 15 height 13
click at [414, 130] on div "406 % Back W 2.41 2.41 " H 0.53 0.53 " Max Pocket Size Center Middle Top Bottom" at bounding box center [371, 178] width 299 height 280
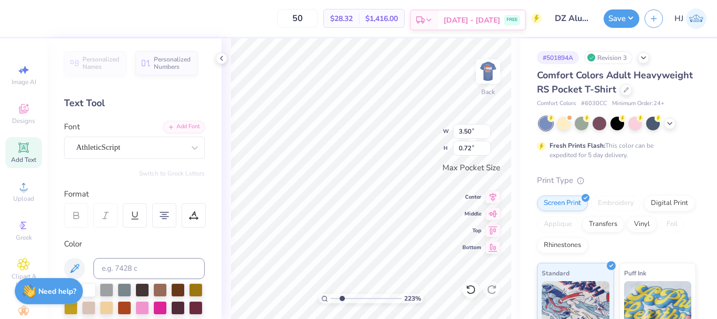
type input "2.22643191709162"
type textarea "Delta Zeta"
type input "2.22643191709162"
type textarea "Delta Zeta A"
type input "2.22643191709162"
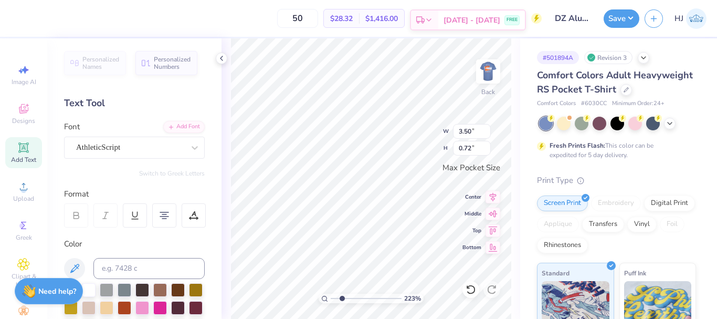
type textarea "Delta Zeta Al"
type input "2.22643191709162"
type textarea "Delta Zeta Alu"
type input "2.22643191709162"
type textarea "Delta Zeta Alum"
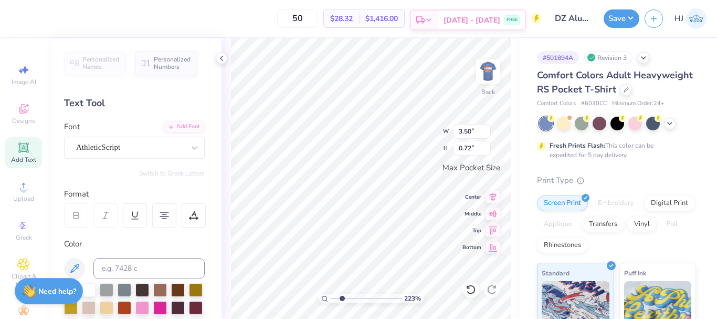
type input "2.22643191709162"
type textarea "Delta Zeta Alumn"
type input "2.22643191709162"
type textarea "Delta Zeta Alumni"
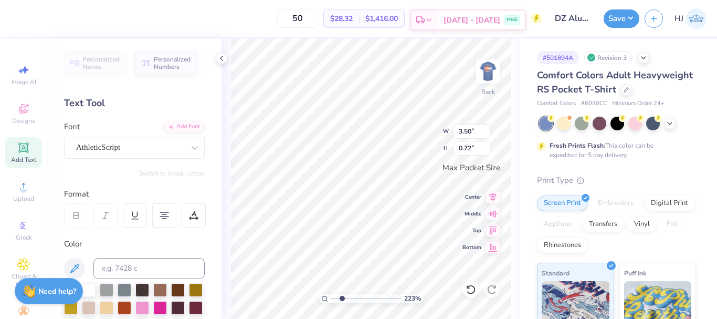
type input "2.22643191709162"
type input "3.44"
type input "1.90"
click at [472, 290] on icon at bounding box center [471, 289] width 10 height 10
type input "2.22643191709162"
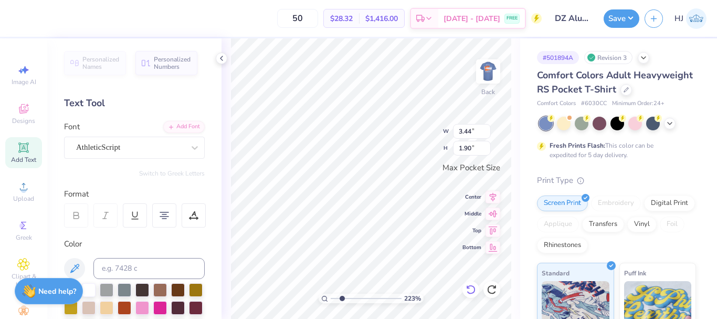
type input "3.50"
type input "0.72"
type input "2.22643191709162"
type textarea "Delta Zeta"
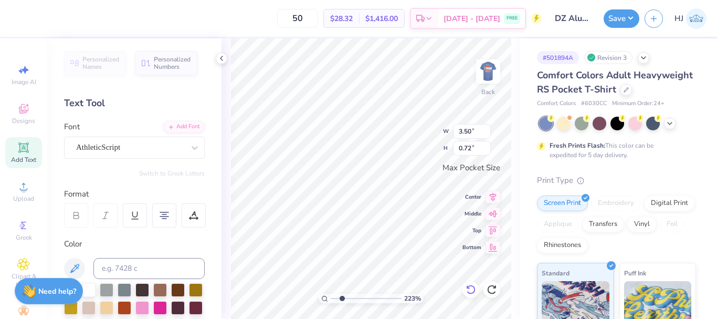
scroll to position [9, 2]
type input "2.22643191709162"
type textarea "Delta Zeta A"
type input "2.22643191709162"
type textarea "Delta Zeta Al"
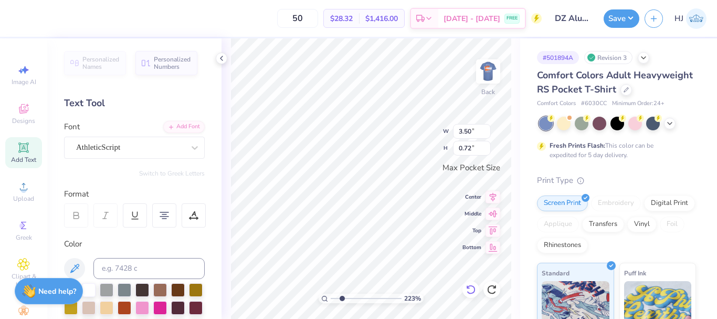
type input "2.22643191709162"
type textarea "Delta Zeta Alu"
type input "2.22643191709162"
type textarea "Delta Zeta Alum"
type input "2.22643191709162"
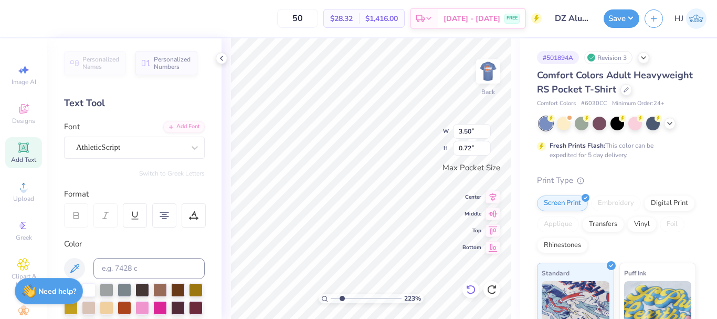
type textarea "Delta Zeta Alumn"
type input "2.22643191709162"
type textarea "Delta Zeta Alumni"
type input "2.22643191709162"
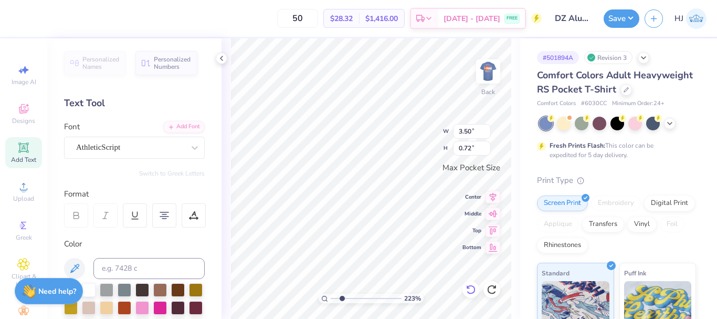
type input "3.44"
type input "0.41"
click at [473, 289] on icon at bounding box center [471, 289] width 10 height 10
type input "2.22643191709162"
type input "3.50"
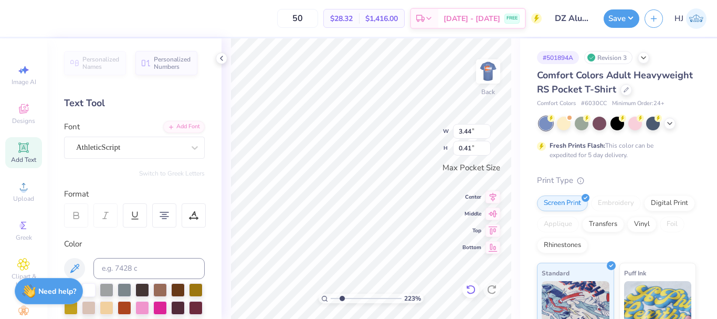
type input "0.72"
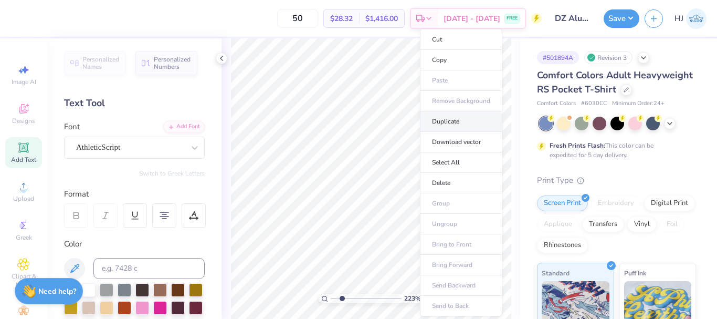
click at [456, 122] on li "Duplicate" at bounding box center [461, 121] width 82 height 20
type input "2.22643191709162"
type input "3.44"
type input "0.71"
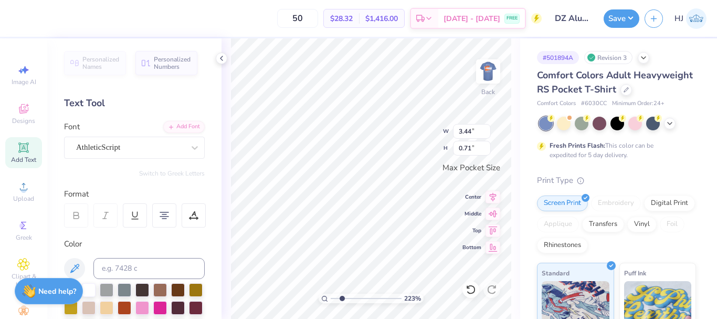
scroll to position [9, 3]
type input "2.22643191709162"
type textarea "A"
type input "2.22643191709162"
type textarea "Al"
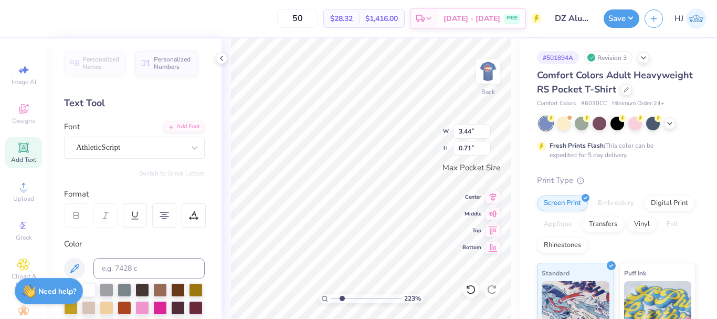
type input "2.22643191709162"
type textarea "Alu"
type input "2.22643191709162"
type textarea "Alum"
type input "2.22643191709162"
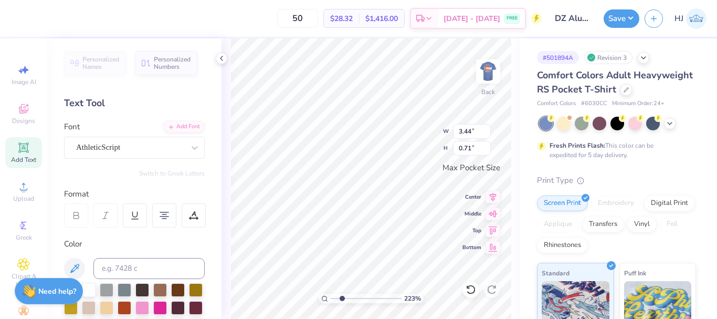
type textarea "Alumn"
type input "2.22643191709162"
type textarea "Alumni"
type input "2.22643191709162"
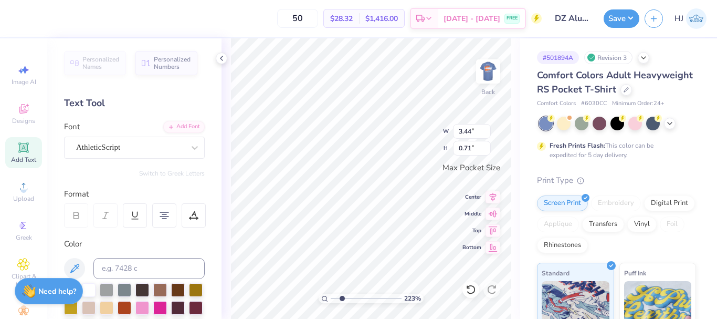
type input "2.26"
type input "0.70"
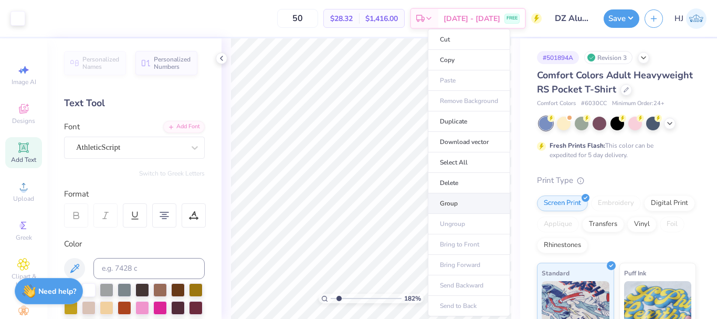
click at [460, 203] on li "Group" at bounding box center [469, 203] width 82 height 20
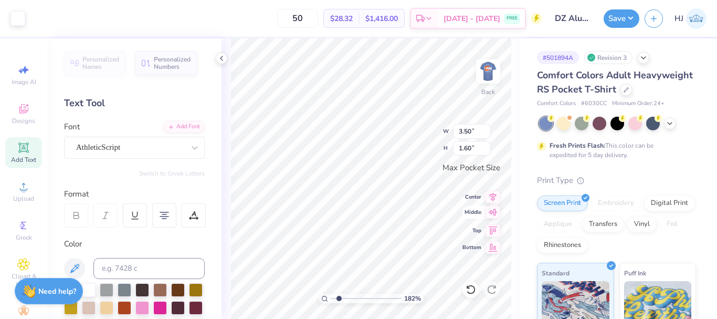
click at [491, 213] on icon at bounding box center [493, 212] width 15 height 13
click at [425, 136] on div "182 % Back W 3.50 3.50 " H 1.60 1.60 " Max Pocket Size Center Middle Top Bottom" at bounding box center [371, 178] width 299 height 280
click at [486, 65] on img at bounding box center [488, 71] width 42 height 42
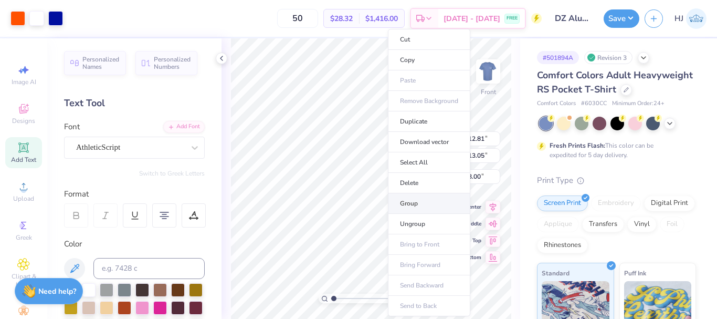
click at [417, 205] on li "Group" at bounding box center [429, 203] width 82 height 20
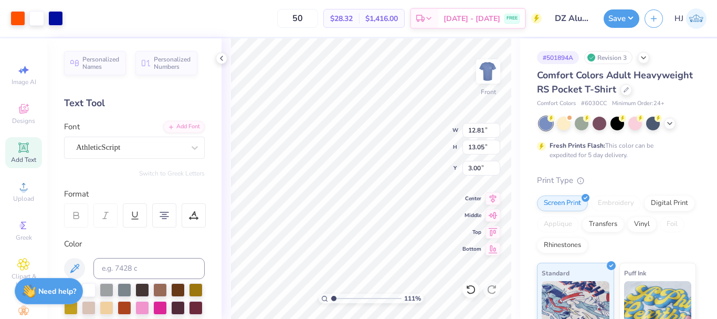
type input "1.10522621487156"
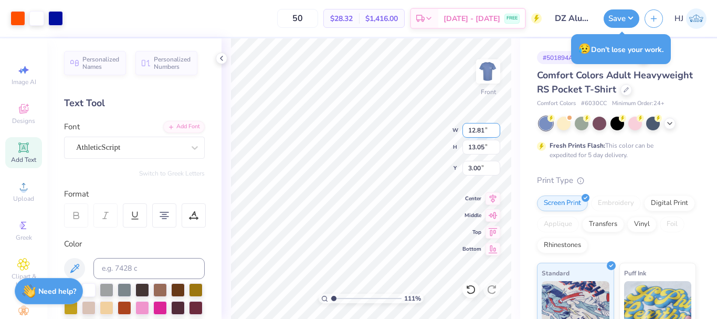
click at [481, 127] on input "12.81" at bounding box center [481, 130] width 38 height 15
type input "12.5"
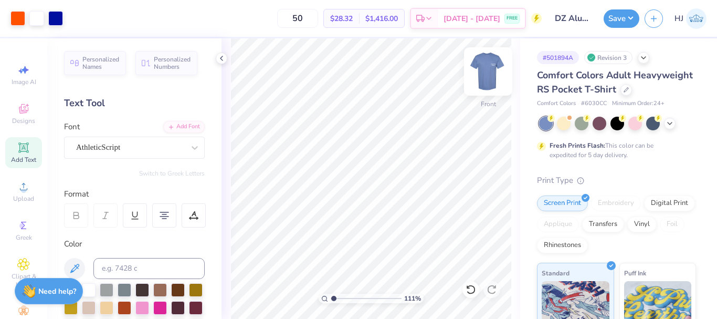
click at [493, 69] on img at bounding box center [488, 71] width 42 height 42
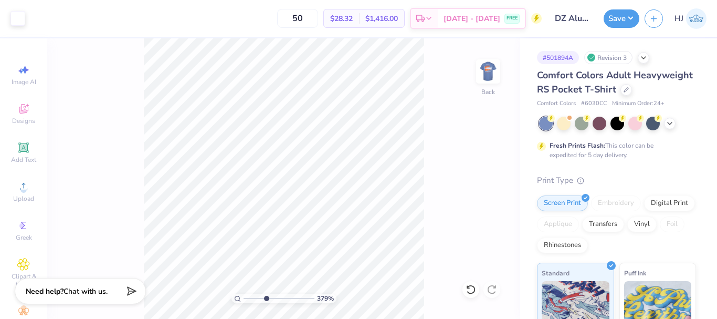
drag, startPoint x: 247, startPoint y: 297, endPoint x: 268, endPoint y: 297, distance: 20.5
type input "3.87"
click at [266, 301] on input "range" at bounding box center [279, 297] width 71 height 9
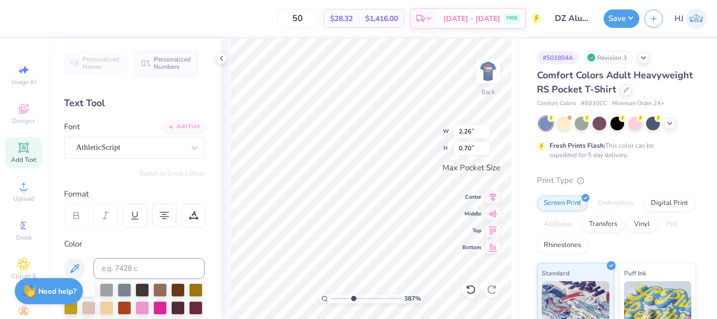
scroll to position [9, 3]
type textarea "Alumna"
type input "2.43"
click at [487, 77] on img at bounding box center [488, 71] width 42 height 42
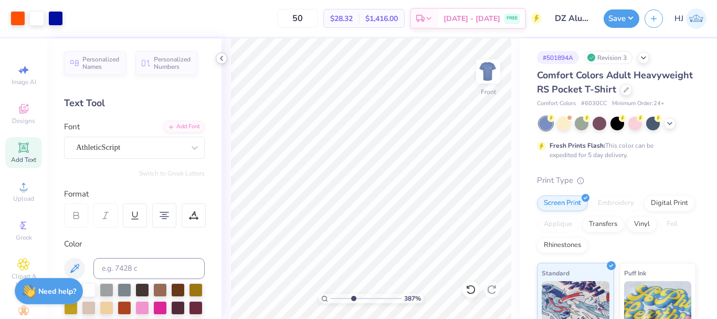
click at [224, 55] on icon at bounding box center [221, 58] width 8 height 8
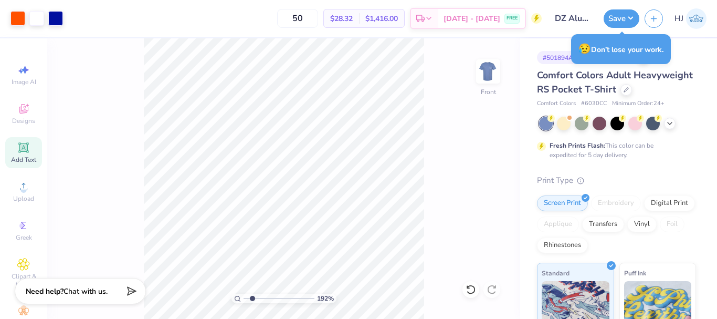
type input "1.92111216997835"
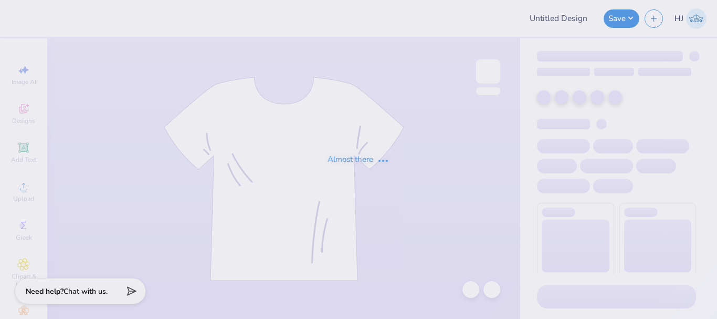
type input "DZ Alumni Tank"
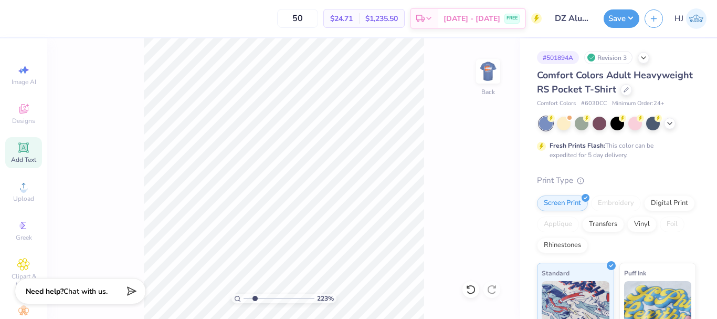
click at [18, 142] on icon at bounding box center [23, 147] width 13 height 13
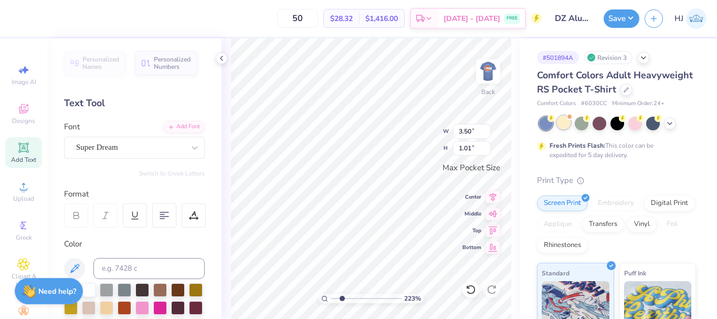
scroll to position [9, 2]
type input "2.22643191709162"
type textarea "D"
type input "2.22643191709162"
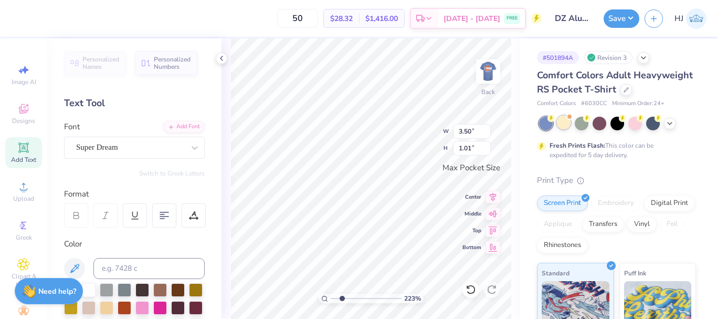
type textarea "De"
type input "2.22643191709162"
type textarea "Del"
type input "2.22643191709162"
type textarea "Delt"
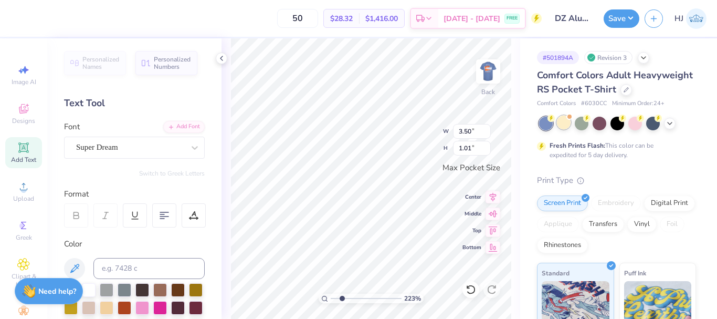
type input "2.22643191709162"
type textarea "Delta"
type input "2.22643191709162"
type textarea "Delta"
type input "2.22643191709162"
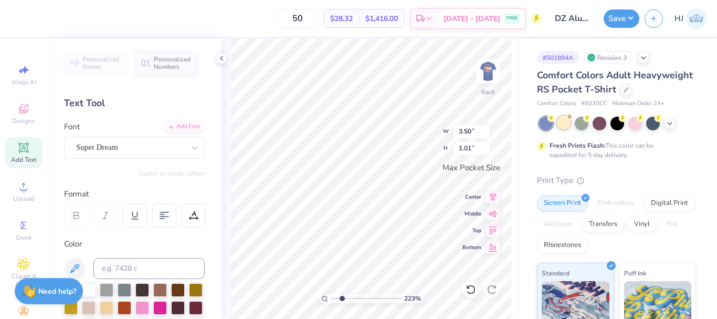
type textarea "Delta Z"
type input "2.22643191709162"
type textarea "Delta Ze"
type input "2.22643191709162"
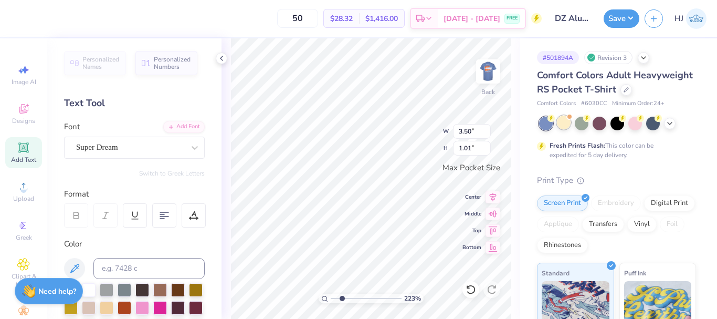
type textarea "Delta Zeta"
type input "2.22643191709162"
type textarea "Delta Zeta"
type input "2.22643191709162"
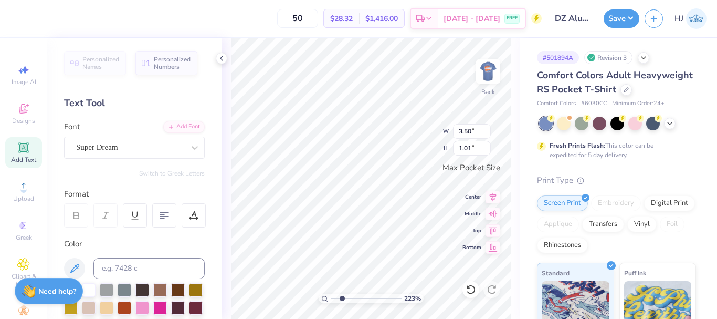
type input "3.44"
type input "0.51"
click at [138, 147] on div "Super Dream" at bounding box center [130, 147] width 110 height 16
type input "2.22643191709162"
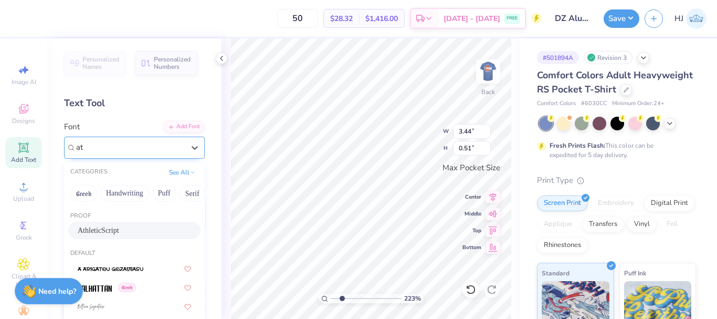
click at [94, 236] on div "AthleticScript" at bounding box center [134, 230] width 132 height 17
type input "at"
type input "2.22643191709162"
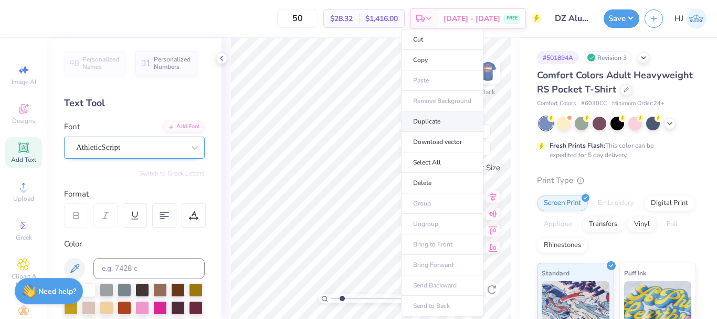
click at [435, 119] on li "Duplicate" at bounding box center [442, 121] width 82 height 20
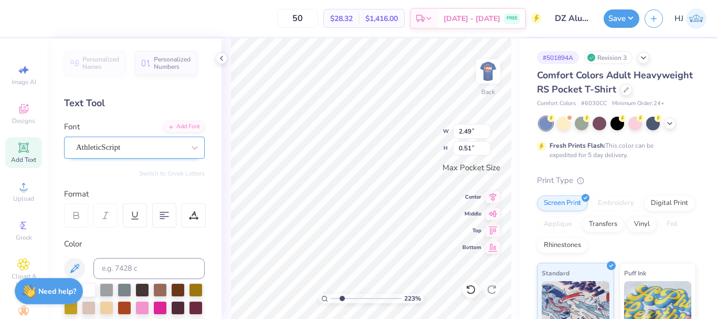
scroll to position [9, 1]
type input "2.22643191709162"
type textarea "A"
type input "2.22643191709162"
type textarea "Al"
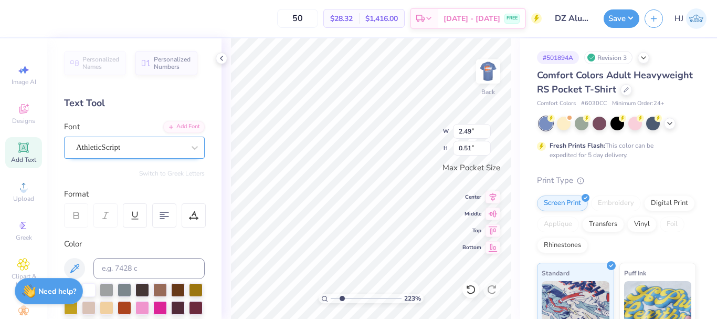
type input "2.22643191709162"
type textarea "Alu"
type input "2.22643191709162"
type textarea "Alum"
type input "2.22643191709162"
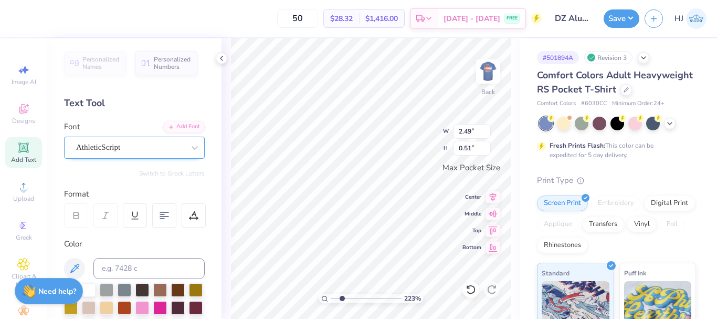
type textarea "Alumn"
type input "2.22643191709162"
type textarea "Alumna"
type input "2.22643191709162"
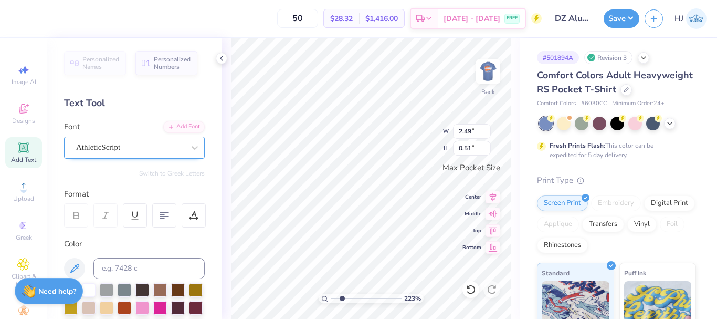
type textarea "Alumnae"
type input "2.22643191709162"
type input "1.98"
click at [487, 193] on icon at bounding box center [493, 195] width 15 height 13
click at [473, 131] on input "2.49" at bounding box center [472, 131] width 38 height 15
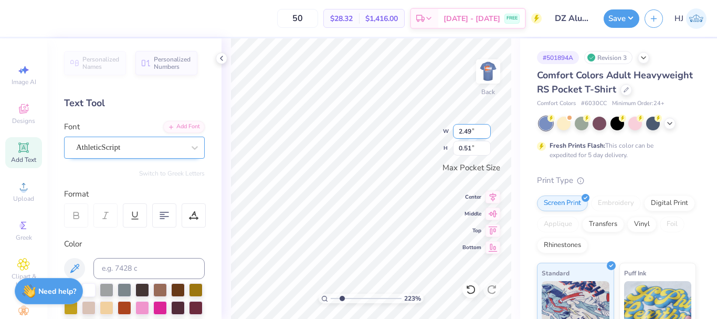
click at [473, 131] on input "2.49" at bounding box center [472, 131] width 38 height 15
type input "2.22643191709162"
click at [471, 131] on input "2.49" at bounding box center [472, 131] width 38 height 15
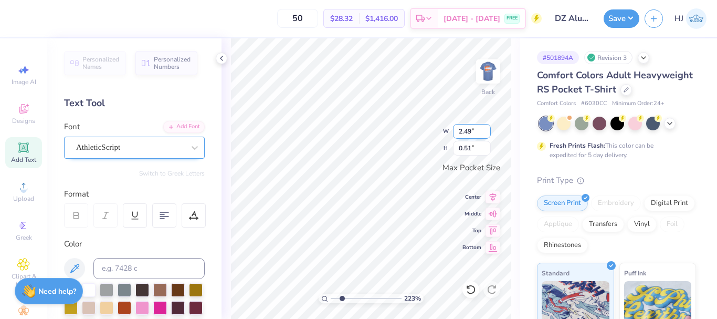
click at [471, 131] on input "2.49" at bounding box center [472, 131] width 38 height 15
type input "3"
type input "2.22643191709162"
type input "3.00"
type input "0.62"
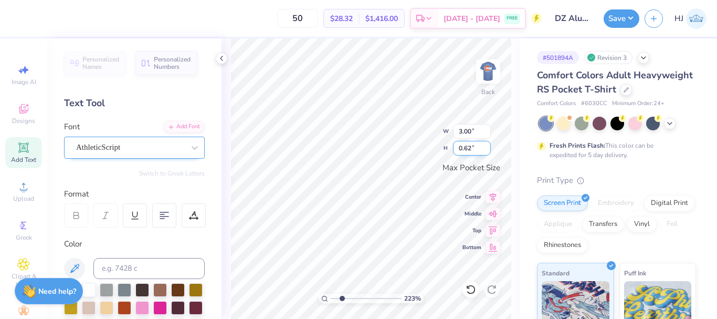
type input "2.22643191709162"
type input "1.98"
type input "0.51"
type input "2.22643191709162"
click at [479, 131] on input "3.00" at bounding box center [472, 131] width 38 height 15
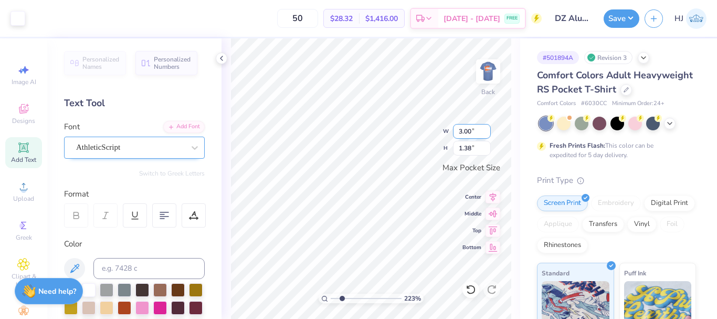
click at [479, 131] on input "3.00" at bounding box center [472, 131] width 38 height 15
type input "3.5"
type input "2.22643191709162"
type input "3.50"
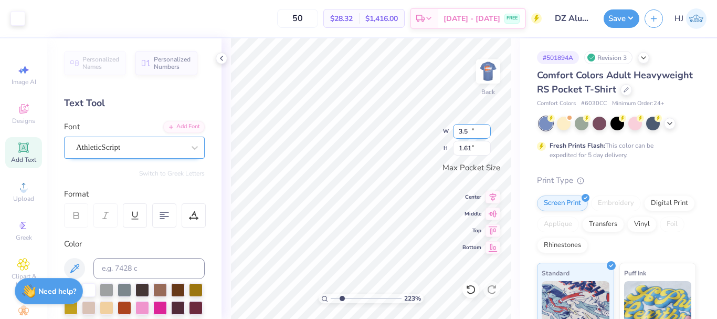
type input "1.61"
click at [494, 214] on icon at bounding box center [493, 212] width 15 height 13
type input "3.32211092047231"
type input "1.61"
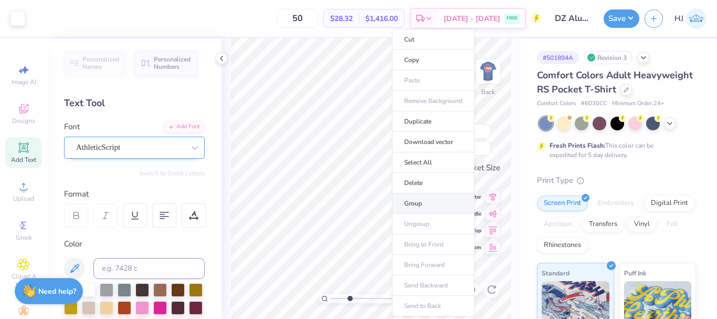
click at [416, 204] on li "Group" at bounding box center [433, 203] width 82 height 20
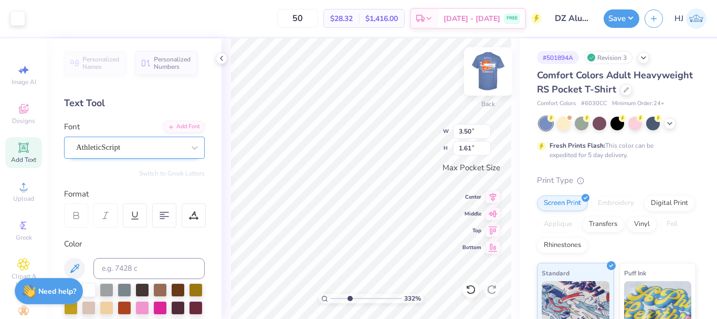
click at [489, 72] on img at bounding box center [488, 71] width 42 height 42
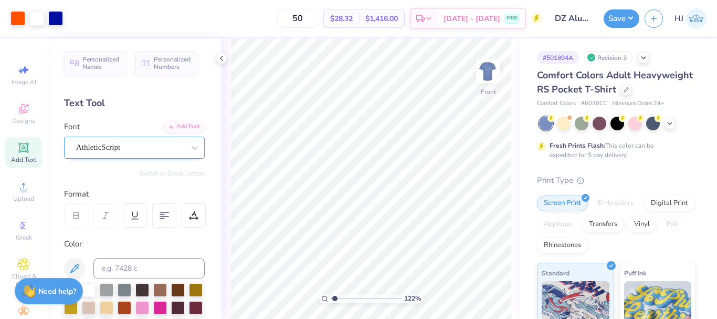
type input "1"
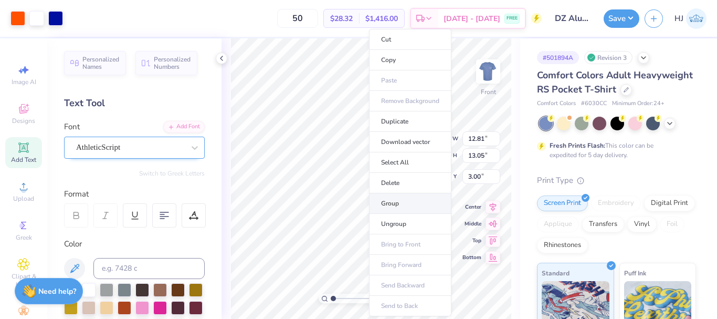
click at [398, 203] on li "Group" at bounding box center [410, 203] width 82 height 20
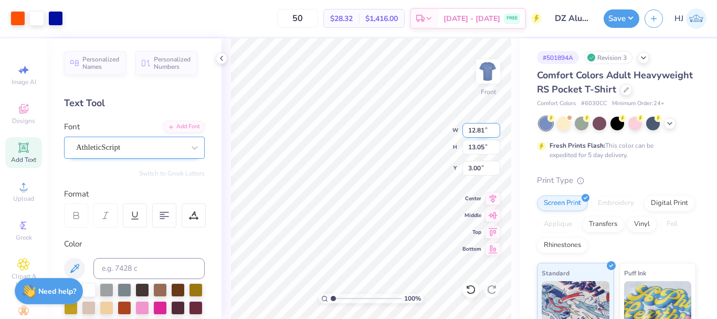
click at [481, 132] on input "12.81" at bounding box center [481, 130] width 38 height 15
type input "12.50"
type input "12.73"
click at [475, 169] on input "3.16" at bounding box center [481, 168] width 38 height 15
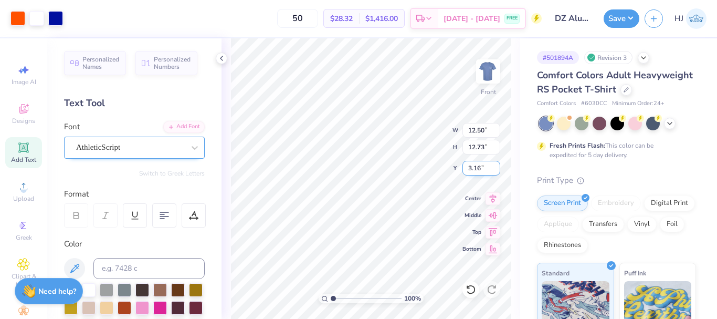
click at [475, 169] on input "3.16" at bounding box center [481, 168] width 38 height 15
type input "3.00"
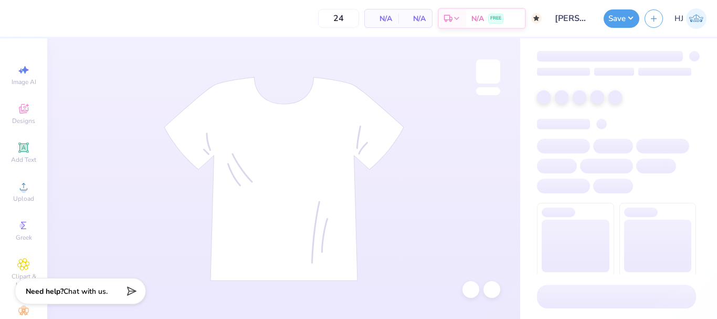
type input "50"
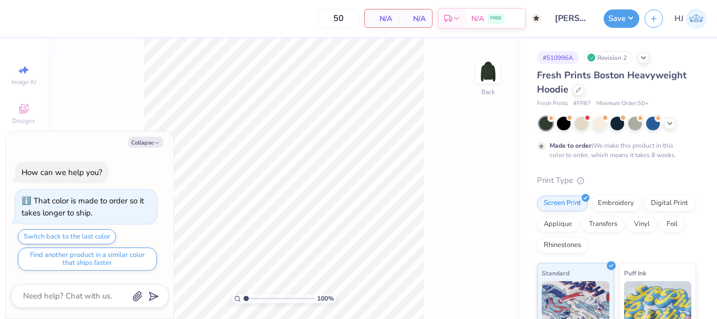
type textarea "x"
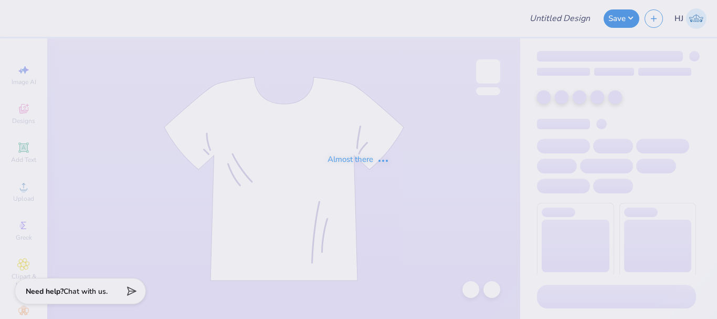
type input "[PERSON_NAME] : [US_STATE][GEOGRAPHIC_DATA]"
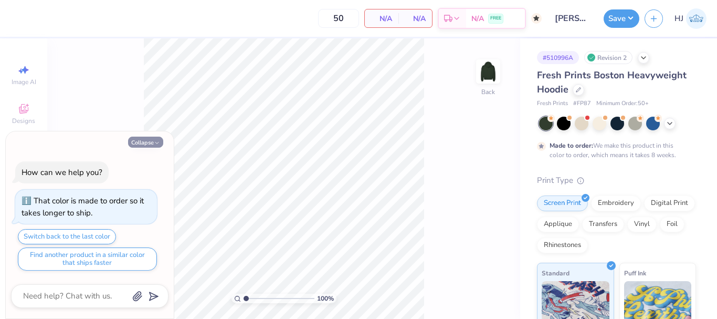
click at [144, 141] on button "Collapse" at bounding box center [145, 141] width 35 height 11
type textarea "x"
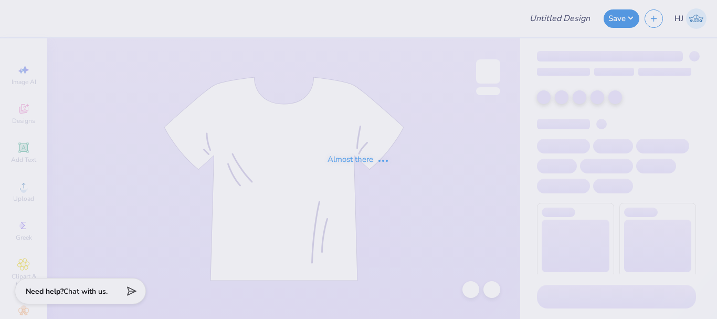
type input "Zeta Stitch Crewneck"
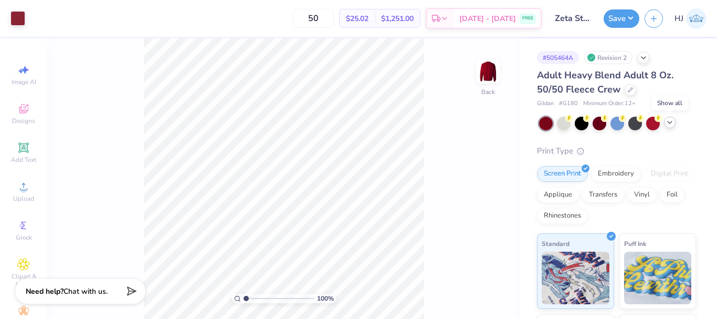
click at [670, 125] on icon at bounding box center [670, 122] width 8 height 8
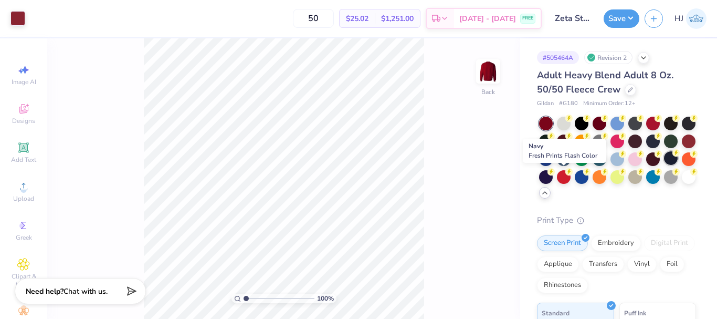
click at [664, 165] on div at bounding box center [671, 158] width 14 height 14
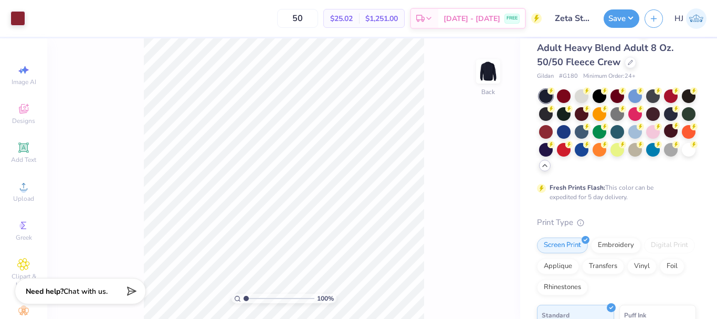
scroll to position [52, 0]
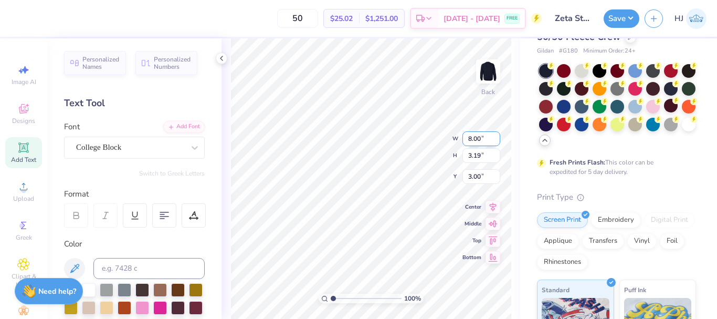
click at [480, 138] on input "8.00" at bounding box center [481, 138] width 38 height 15
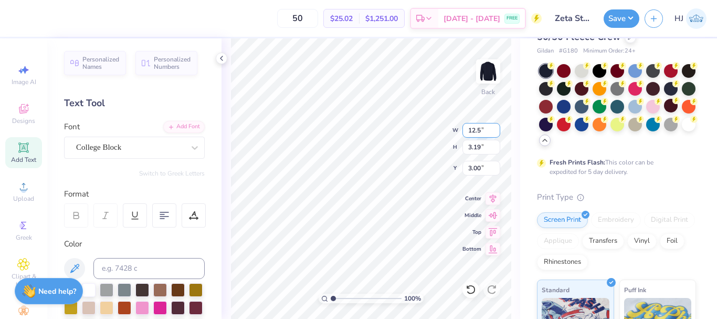
type input "12.50"
type input "4.99"
type input "2.10"
click at [488, 132] on input "12.50" at bounding box center [481, 130] width 38 height 15
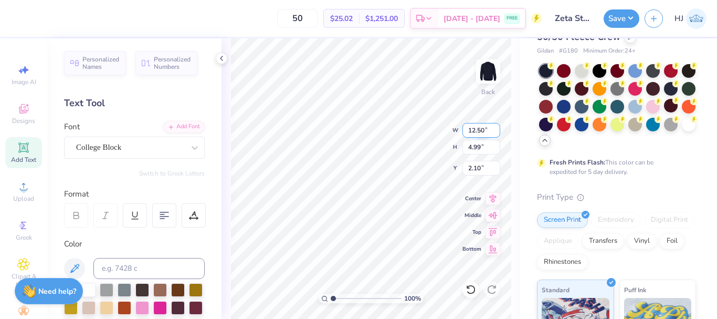
click at [488, 132] on input "12.50" at bounding box center [481, 130] width 38 height 15
type input "10.00"
type input "3.99"
type input "2.60"
click at [480, 132] on input "10.00" at bounding box center [481, 130] width 38 height 15
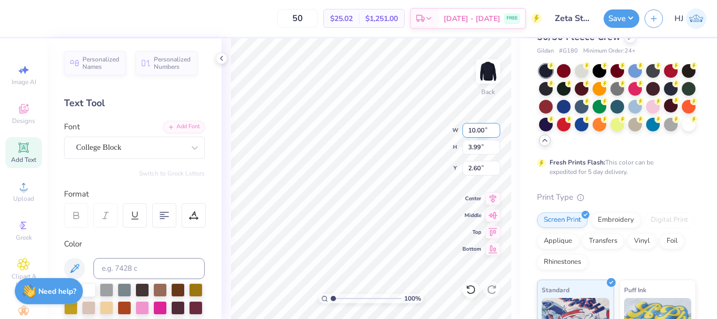
click at [480, 132] on input "10.00" at bounding box center [481, 130] width 38 height 15
type input "11.00"
type input "4.39"
type input "2.40"
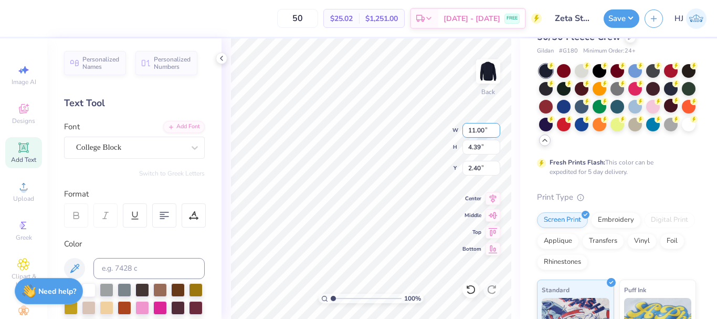
click at [480, 132] on input "11.00" at bounding box center [481, 130] width 38 height 15
type input "10.50"
type input "4.19"
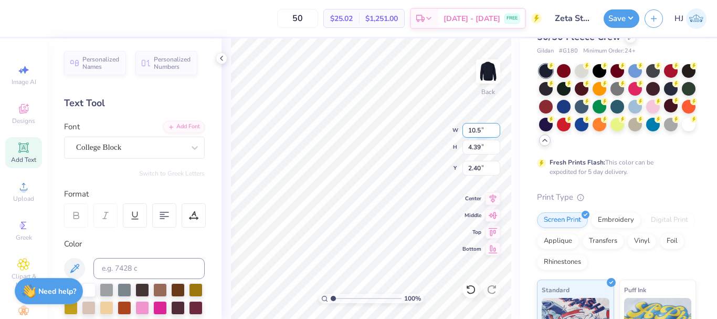
type input "2.50"
click at [92, 286] on div at bounding box center [89, 289] width 14 height 14
click at [486, 168] on input "2.50" at bounding box center [481, 168] width 38 height 15
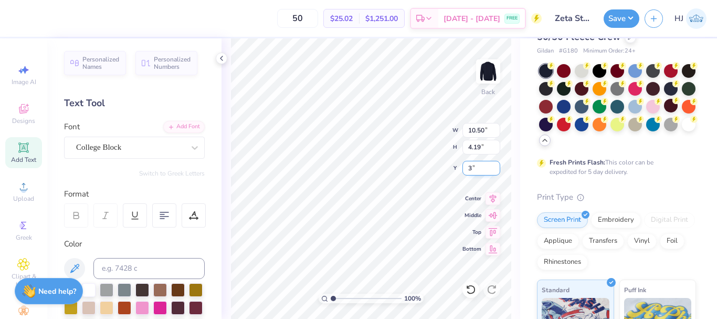
type input "3.00"
click at [475, 164] on input "3.00" at bounding box center [481, 168] width 38 height 15
type input "4.00"
click at [491, 200] on icon at bounding box center [493, 197] width 15 height 13
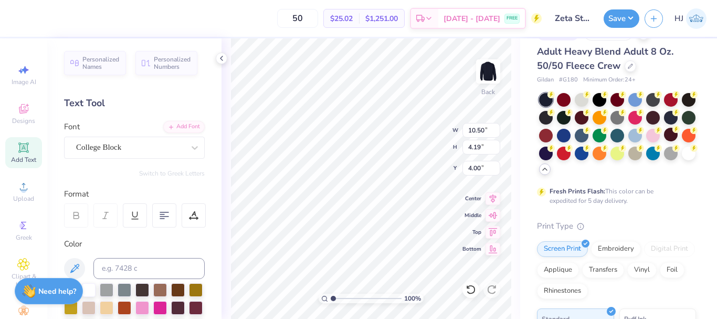
scroll to position [0, 0]
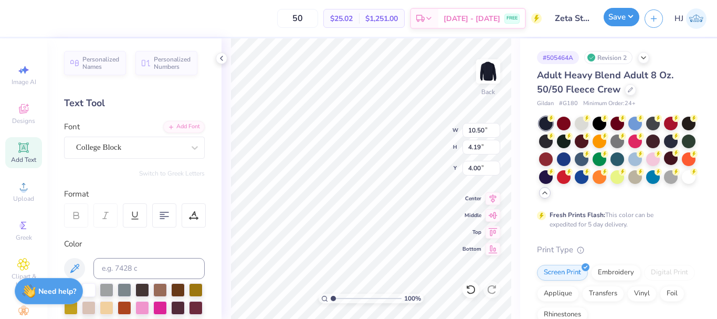
click at [634, 14] on button "Save" at bounding box center [622, 17] width 36 height 18
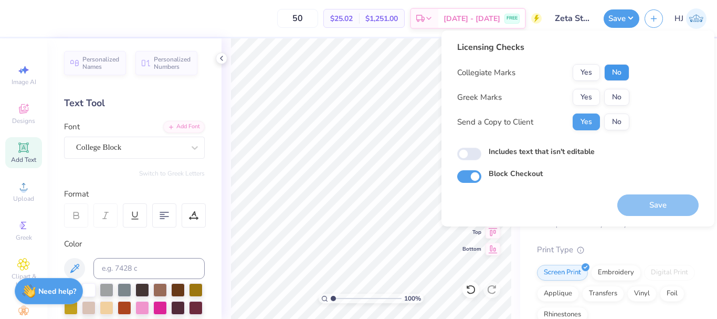
click at [610, 73] on button "No" at bounding box center [616, 72] width 25 height 17
click at [588, 92] on button "Yes" at bounding box center [586, 97] width 27 height 17
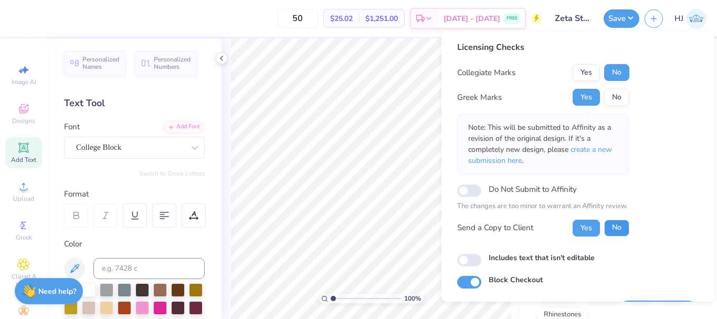
click at [620, 232] on button "No" at bounding box center [616, 227] width 25 height 17
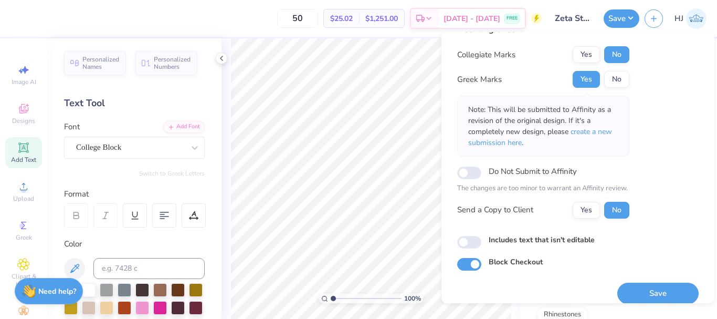
scroll to position [30, 0]
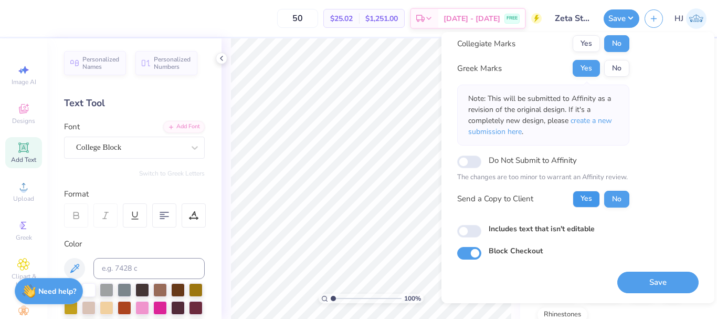
click at [596, 204] on button "Yes" at bounding box center [586, 199] width 27 height 17
click at [640, 281] on button "Save" at bounding box center [657, 282] width 81 height 22
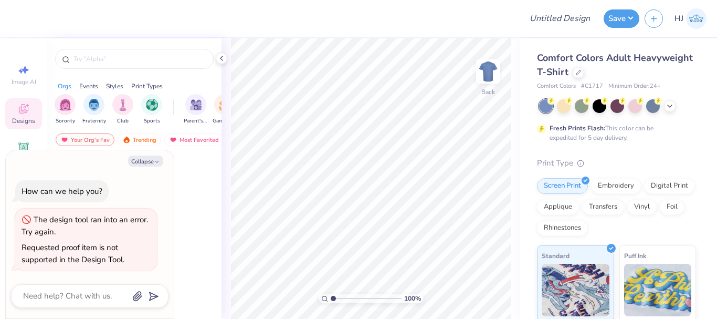
type textarea "x"
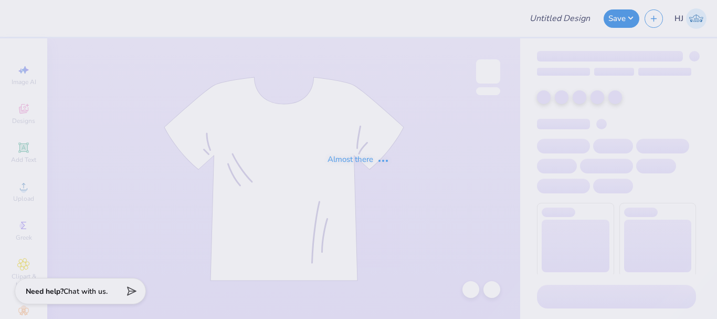
type input "Simple tank"
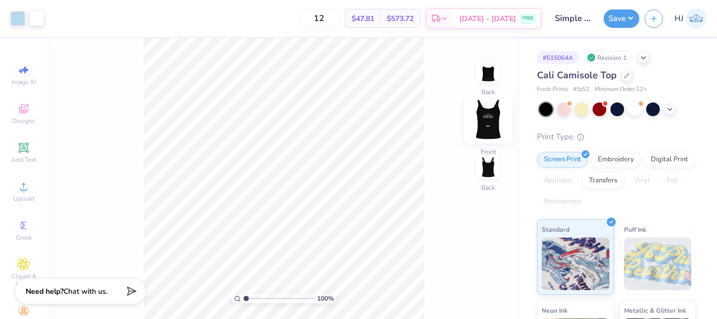
click at [482, 126] on img at bounding box center [488, 119] width 42 height 42
click at [488, 67] on img at bounding box center [488, 71] width 42 height 42
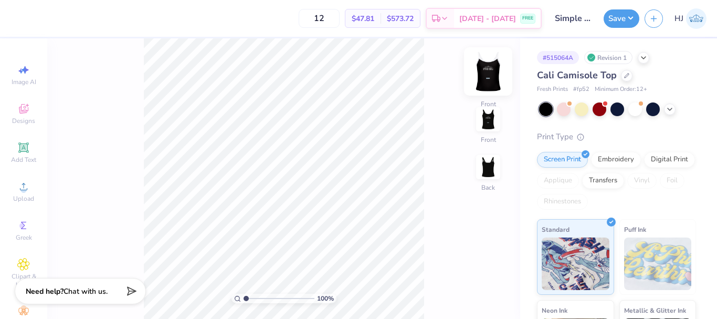
click at [489, 83] on img at bounding box center [488, 71] width 42 height 42
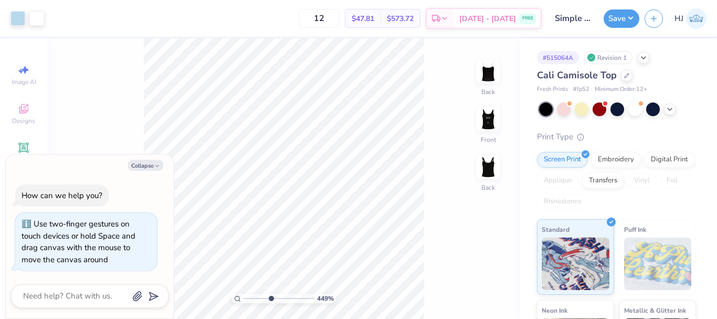
type input "4.48505384214065"
type textarea "x"
type input "4.48505384214065"
type textarea "x"
type input "4.48505384214065"
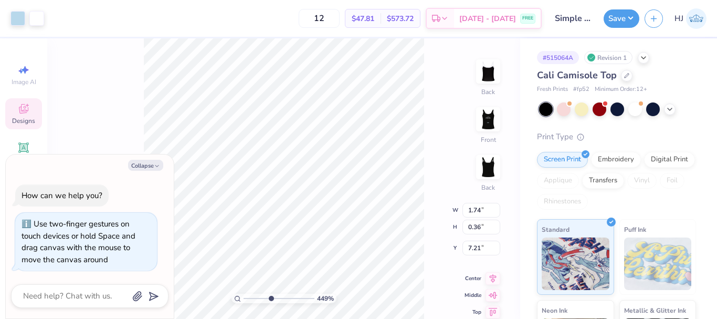
type textarea "x"
type input "4.48505384214065"
type textarea "x"
type input "4.48505384214065"
type textarea "x"
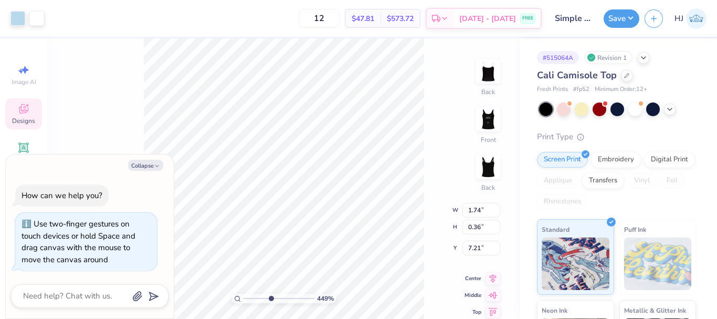
type input "4.48505384214065"
type textarea "x"
type input "4.48505384214065"
type textarea "x"
type input "4.48505384214065"
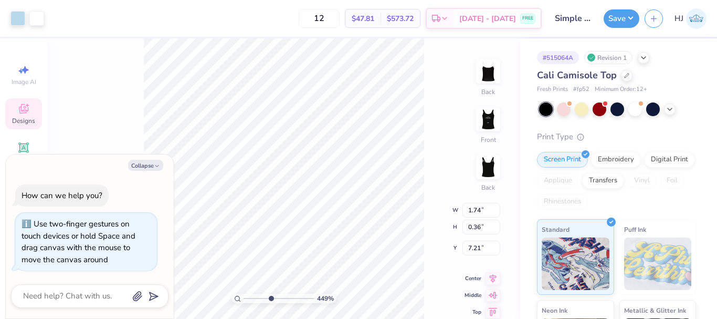
type textarea "x"
type input "4.48505384214065"
type textarea "x"
type input "4.48505384214065"
type textarea "x"
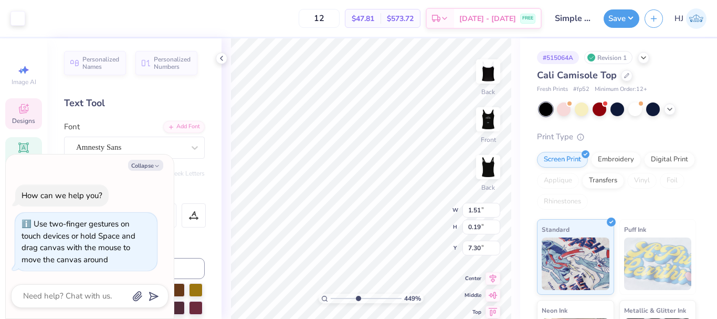
type input "4.48505384214065"
type textarea "x"
type input "4.48505384214065"
type textarea "x"
type input "4.48505384214065"
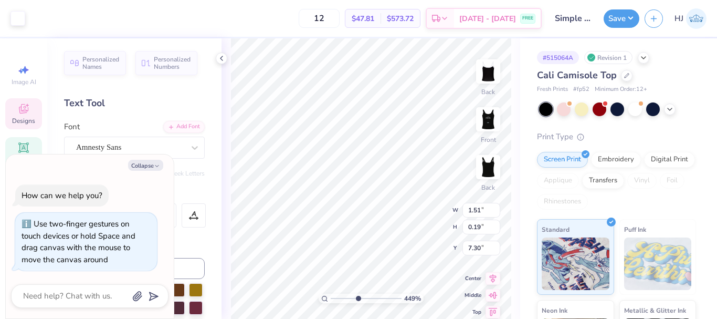
type textarea "x"
type input "4.48505384214065"
type textarea "x"
type input "4.48505384214065"
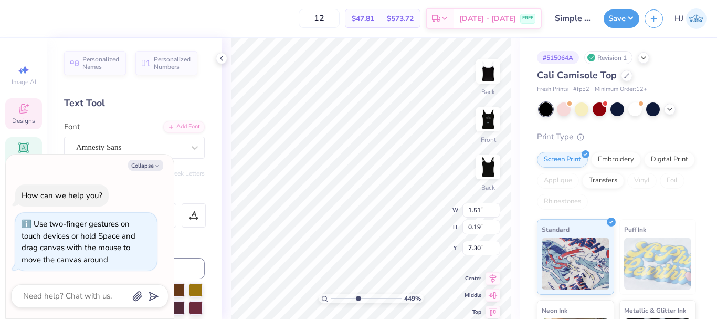
type textarea "x"
type input "4.48505384214065"
type textarea "x"
type textarea "since"
type input "4.48505384214065"
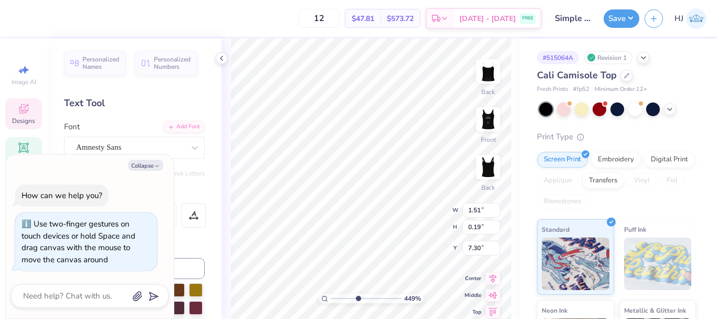
type textarea "x"
type input "4.48505384214065"
type textarea "x"
type input "4.48505384214065"
type textarea "x"
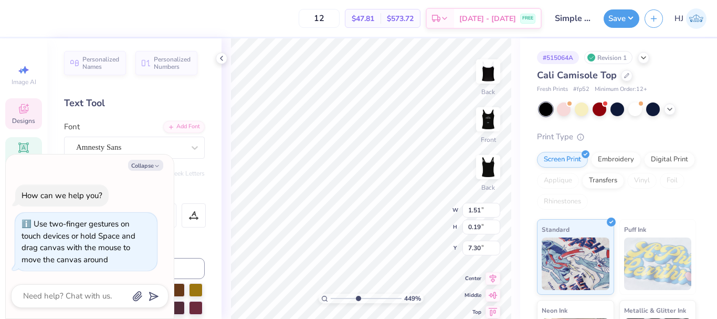
type textarea "e"
type input "4.48505384214065"
type textarea "x"
type textarea "es"
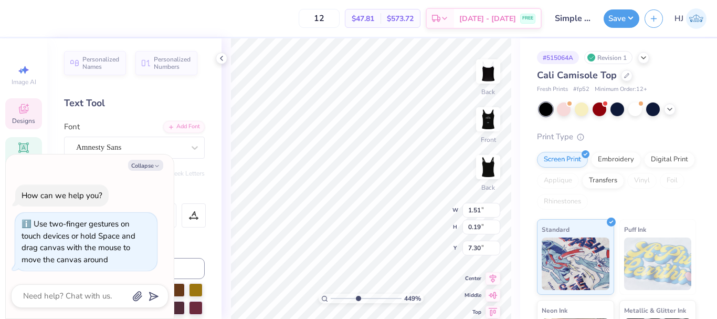
type input "4.48505384214065"
type textarea "x"
type textarea "est"
type input "4.48505384214065"
type textarea "x"
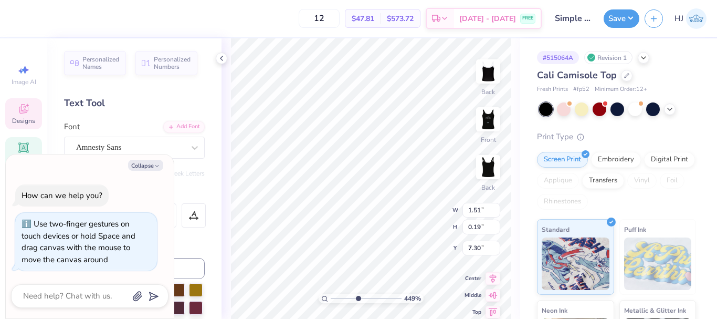
type textarea "est"
type input "4.48505384214065"
type textarea "x"
type textarea "est 1"
type input "4.48505384214065"
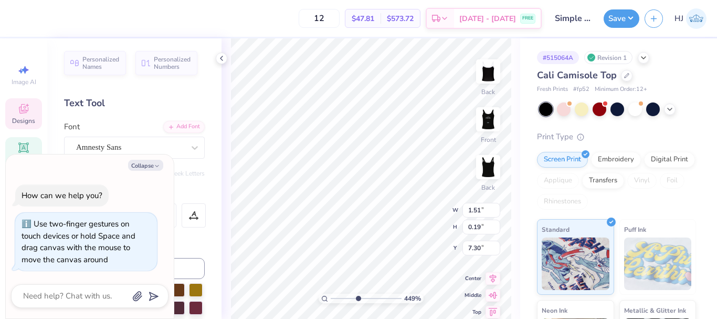
type textarea "x"
type textarea "est 19"
type input "4.48505384214065"
type textarea "x"
type textarea "est 191"
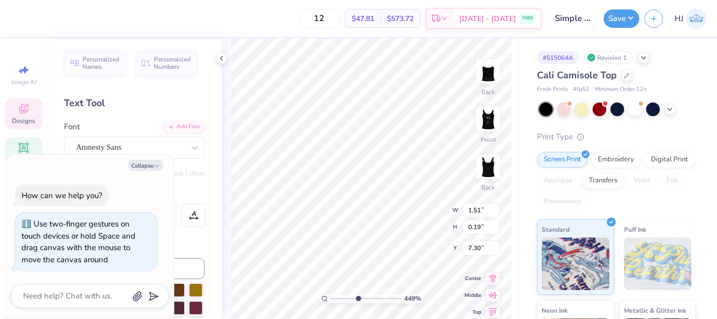
type input "4.48505384214065"
type textarea "x"
type textarea "est 1913"
type input "4.48505384214065"
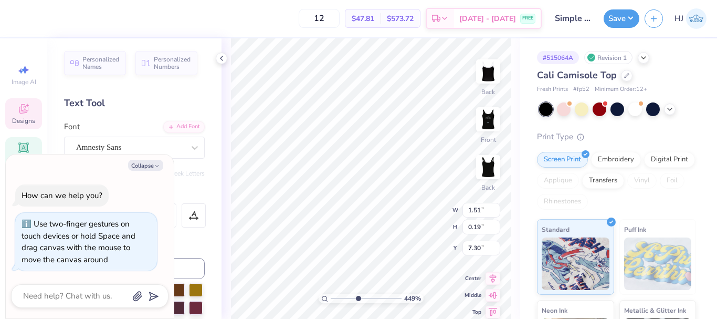
type textarea "x"
type input "1.15"
type input "0.17"
type input "7.31"
type input "4.48505384214065"
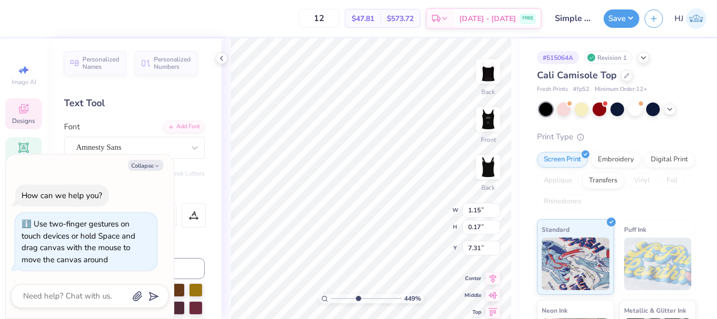
type textarea "x"
type input "4.48505384214065"
type textarea "x"
type input "4.48505384214065"
type textarea "x"
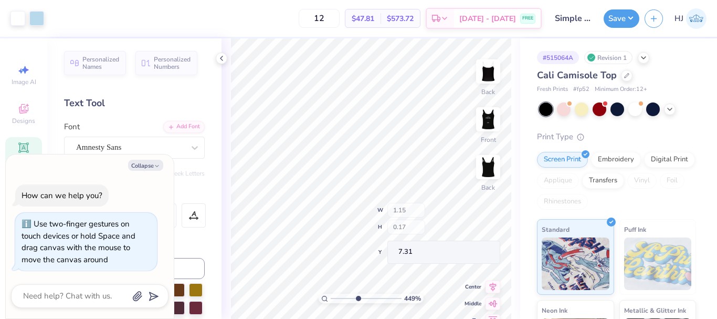
type input "4.48505384214065"
type textarea "x"
type input "1"
type textarea "x"
click at [476, 247] on input "1.63" at bounding box center [481, 247] width 38 height 15
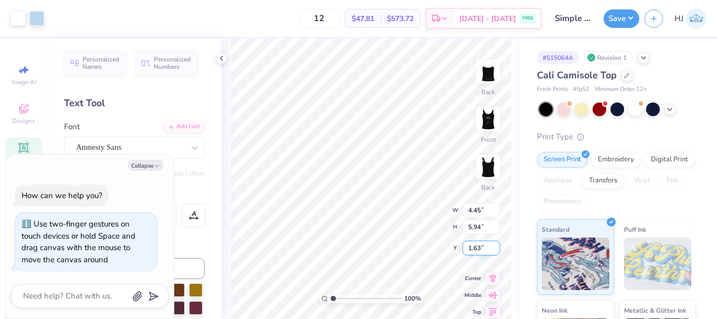
click at [476, 247] on input "1.63" at bounding box center [481, 247] width 38 height 15
type input "2"
type textarea "x"
type input "2.00"
type textarea "x"
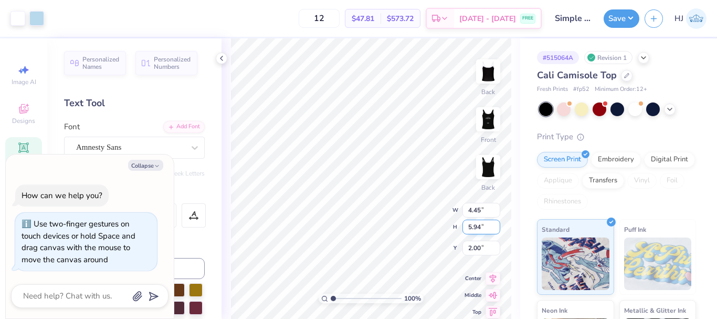
click at [476, 224] on input "5.94" at bounding box center [481, 226] width 38 height 15
type input "6"
type textarea "x"
type input "4.49"
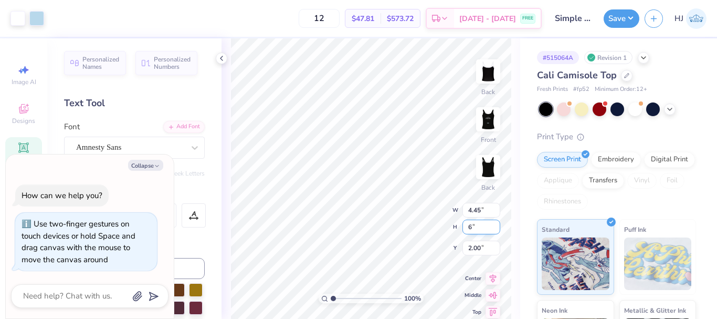
type input "6.00"
type input "1.97"
type textarea "x"
click at [472, 247] on input "1.97" at bounding box center [481, 247] width 38 height 15
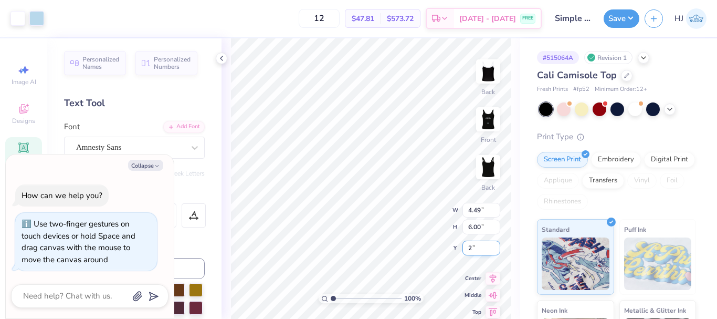
type input "2"
type textarea "x"
type input "2.00"
click at [413, 234] on div "100 % Back Front Back W 4.49 H 6.00 Y 2.00 Center Middle Top Bottom" at bounding box center [371, 178] width 299 height 280
type textarea "x"
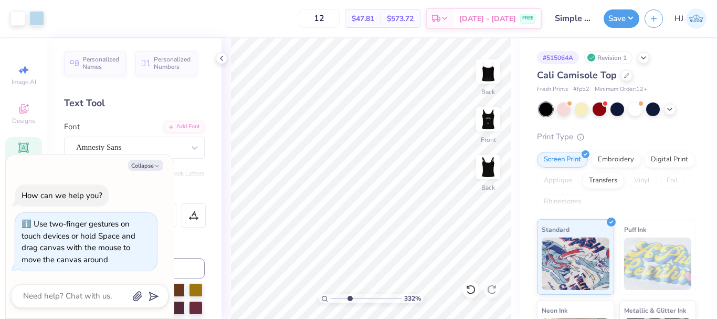
type input "3.32211092047231"
type textarea "x"
type input "3.32211092047231"
type textarea "x"
type input "3.32211092047231"
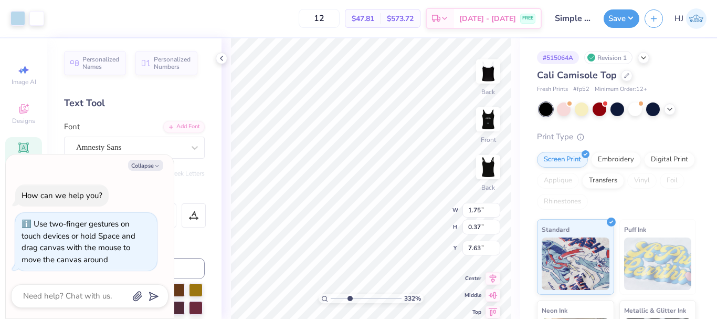
type textarea "x"
type input "3.32211092047231"
type textarea "x"
type input "1.82266588284093"
type textarea "x"
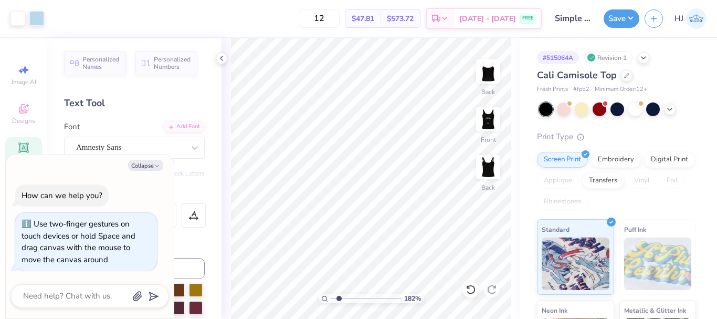
type input "1.82266588284093"
type textarea "x"
click at [638, 17] on button "Save" at bounding box center [622, 17] width 36 height 18
type input "1.82266588284093"
type textarea "x"
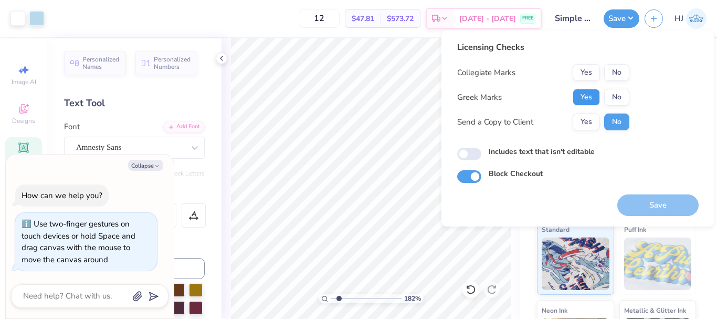
click at [586, 96] on button "Yes" at bounding box center [586, 97] width 27 height 17
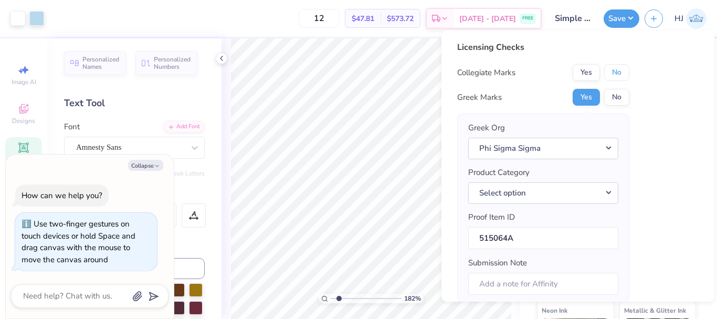
click at [616, 72] on button "No" at bounding box center [616, 72] width 25 height 17
type input "1.82266588284093"
type textarea "x"
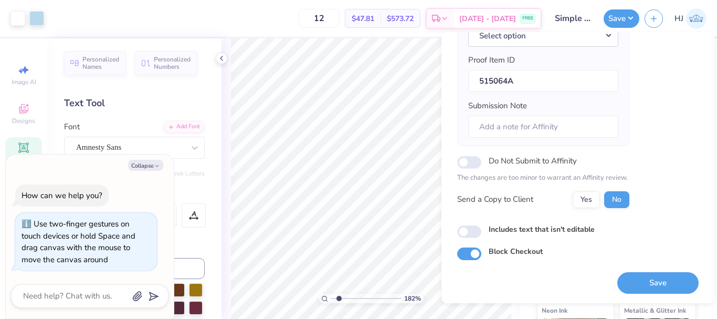
scroll to position [159, 0]
click at [648, 282] on button "Save" at bounding box center [657, 282] width 81 height 22
type input "1.82266588284093"
type textarea "x"
type input "1.82266588284093"
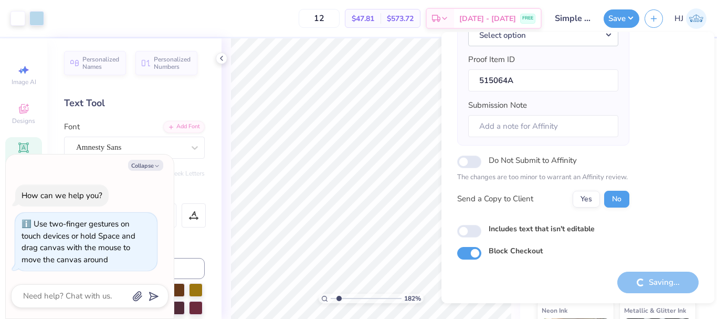
type textarea "x"
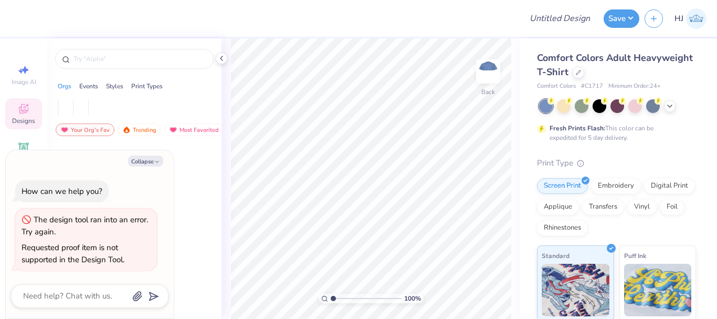
type textarea "x"
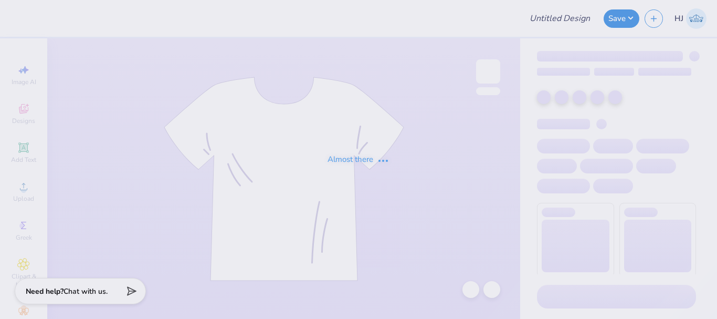
type input "[US_STATE] Tech : [PERSON_NAME]"
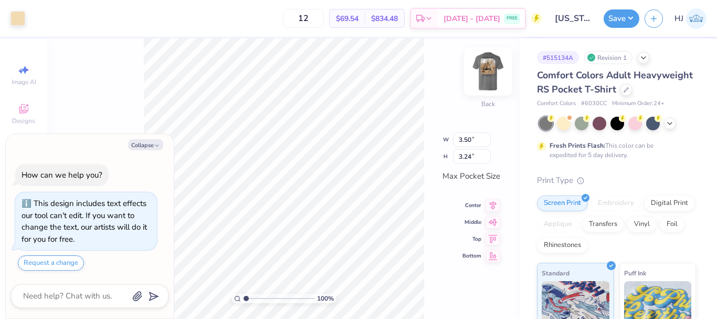
click at [491, 79] on img at bounding box center [488, 71] width 42 height 42
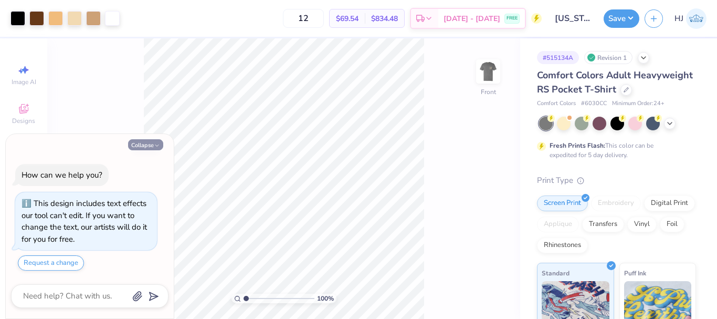
click at [149, 141] on button "Collapse" at bounding box center [145, 144] width 35 height 11
type textarea "x"
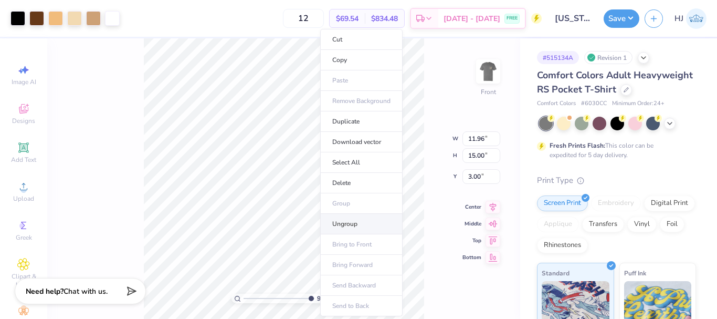
click at [351, 222] on li "Ungroup" at bounding box center [361, 224] width 82 height 20
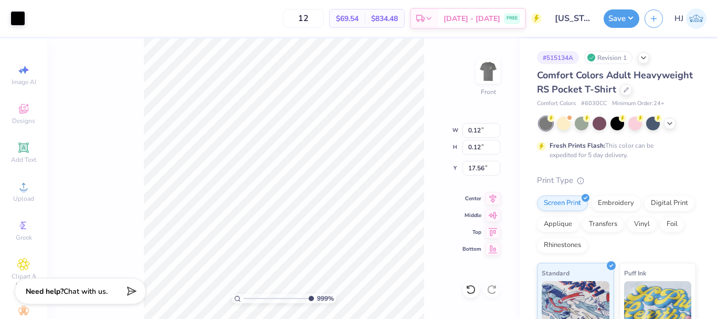
type input "10"
type input "0.27"
type input "0.26"
type input "17.52"
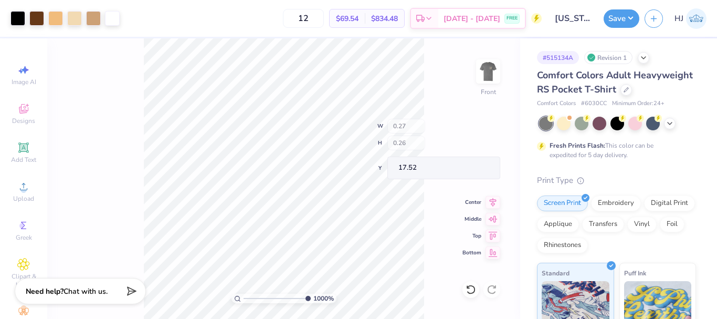
type input "0.29"
type input "17.49"
type input "1"
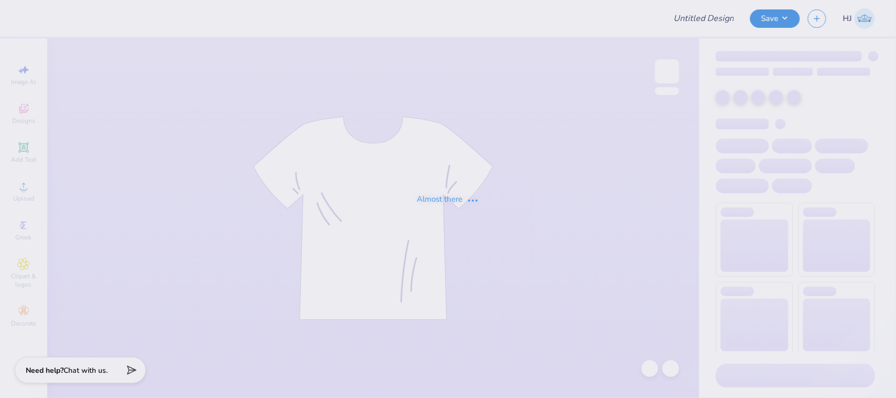
type input "[US_STATE] Tech : [PERSON_NAME]"
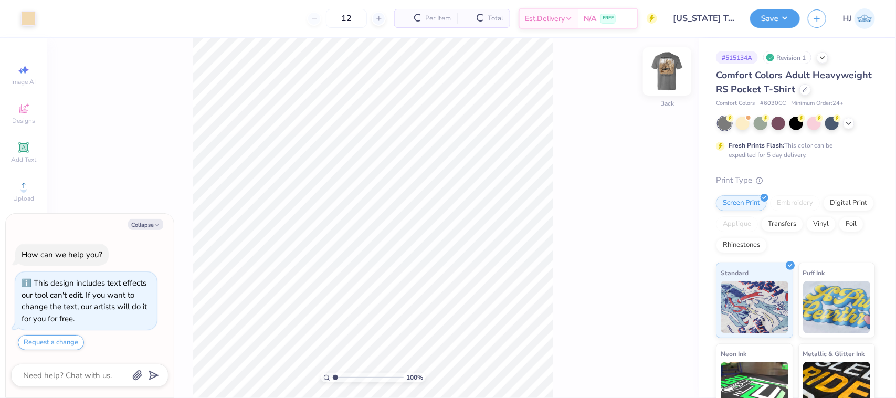
click at [670, 74] on img at bounding box center [667, 71] width 42 height 42
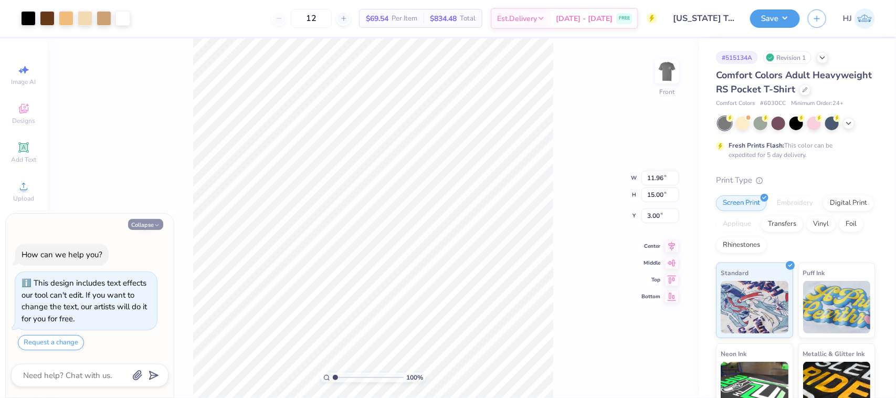
click at [143, 222] on button "Collapse" at bounding box center [145, 224] width 35 height 11
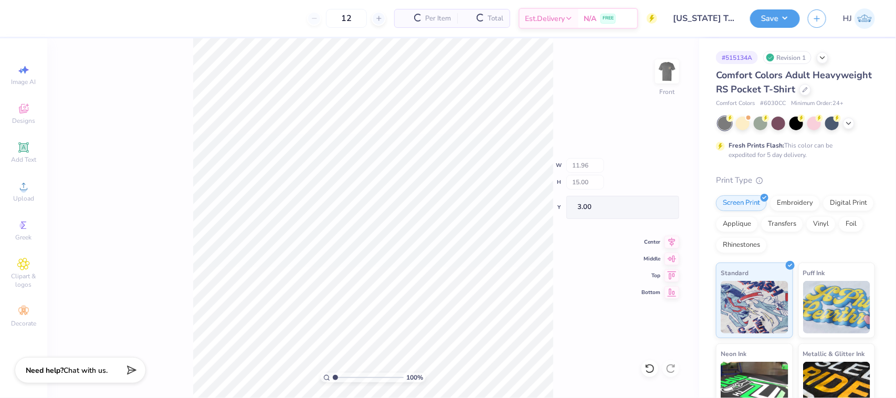
type textarea "x"
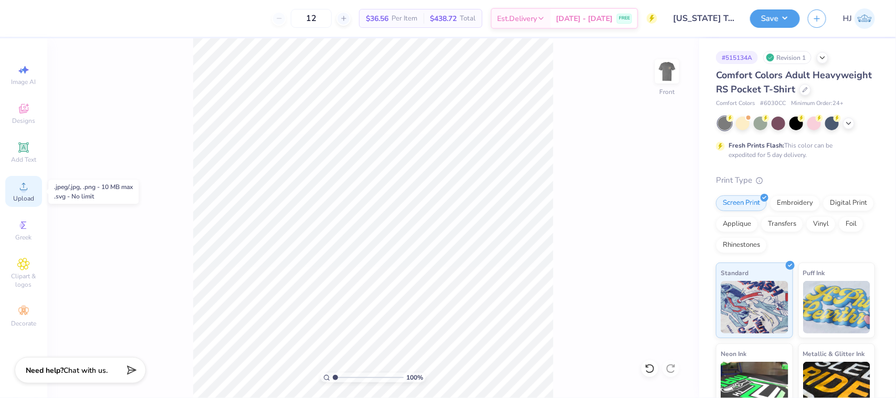
click at [16, 193] on div "Upload" at bounding box center [23, 191] width 37 height 31
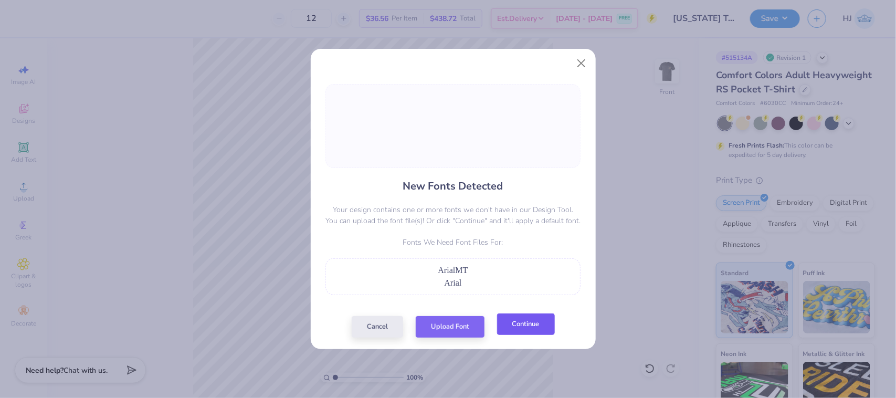
click at [525, 321] on button "Continue" at bounding box center [526, 324] width 58 height 22
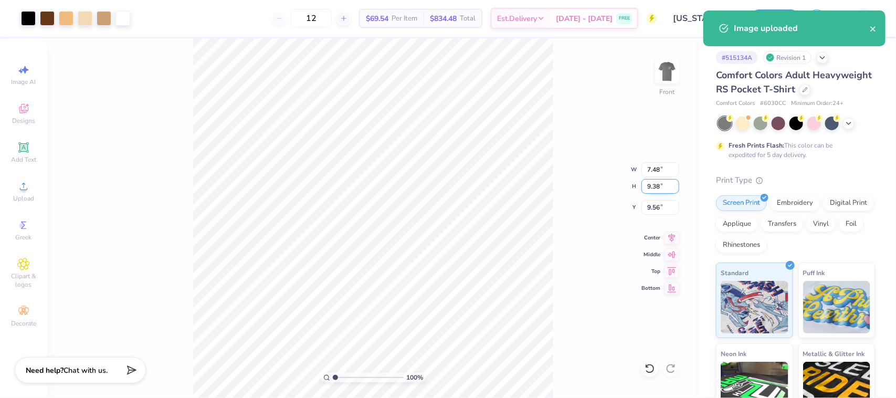
click at [654, 185] on input "9.38" at bounding box center [660, 186] width 38 height 15
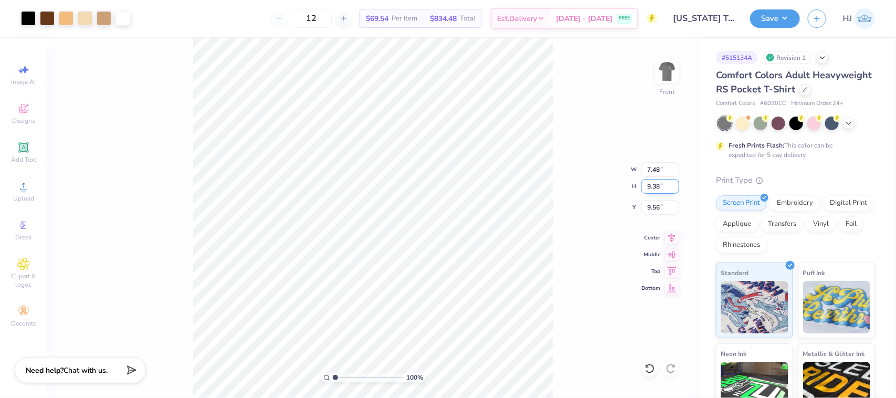
click at [654, 185] on input "9.38" at bounding box center [660, 186] width 38 height 15
type input "15"
type input "11.96"
type input "15.00"
click at [658, 206] on input "6.75" at bounding box center [660, 207] width 38 height 15
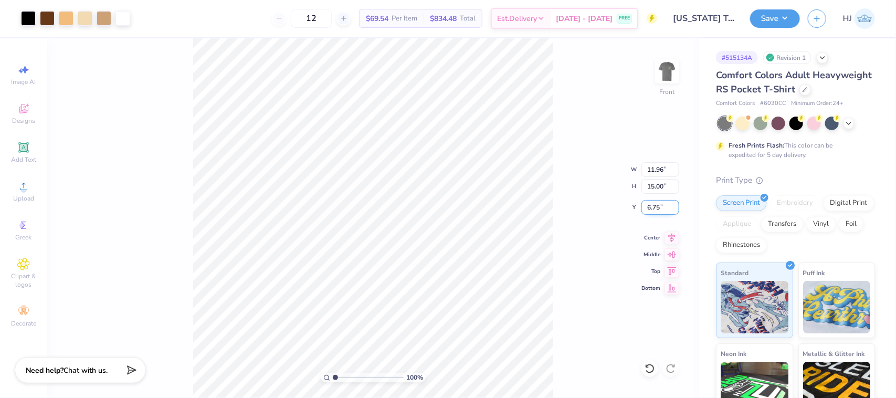
click at [658, 206] on input "6.75" at bounding box center [660, 207] width 38 height 15
type input "3.00"
click at [661, 60] on img at bounding box center [667, 71] width 42 height 42
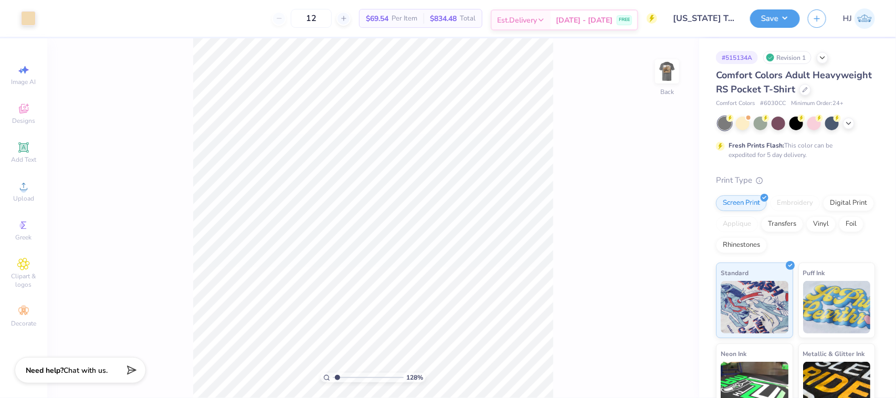
type input "1"
click at [783, 17] on button "Save" at bounding box center [775, 17] width 50 height 18
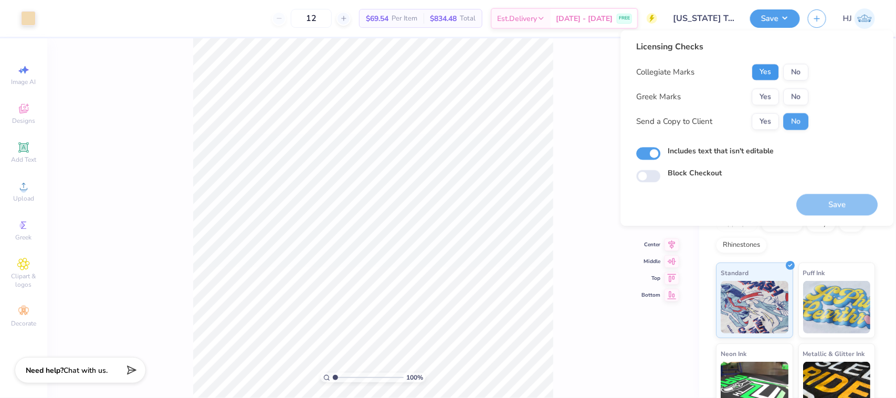
click at [768, 71] on button "Yes" at bounding box center [765, 72] width 27 height 17
click at [769, 93] on button "Yes" at bounding box center [765, 97] width 27 height 17
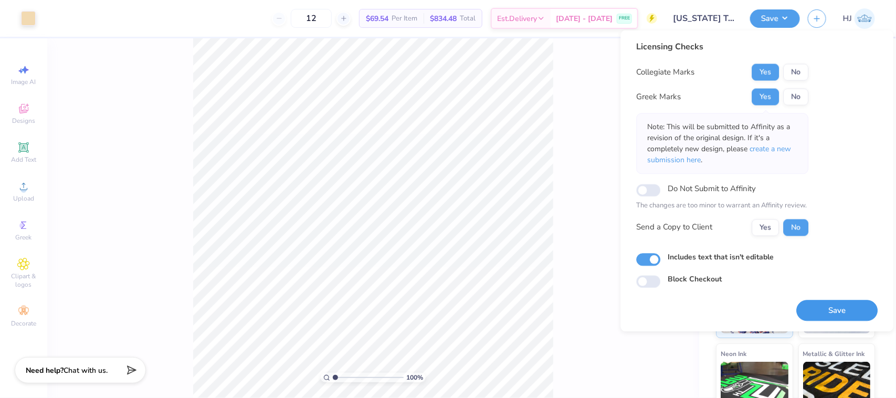
click at [839, 302] on button "Save" at bounding box center [837, 311] width 81 height 22
click at [688, 348] on div "100 % Back W 3.50 3.50 " H 3.24 3.24 " Max Pocket Size Center Middle Top Bottom" at bounding box center [373, 218] width 652 height 360
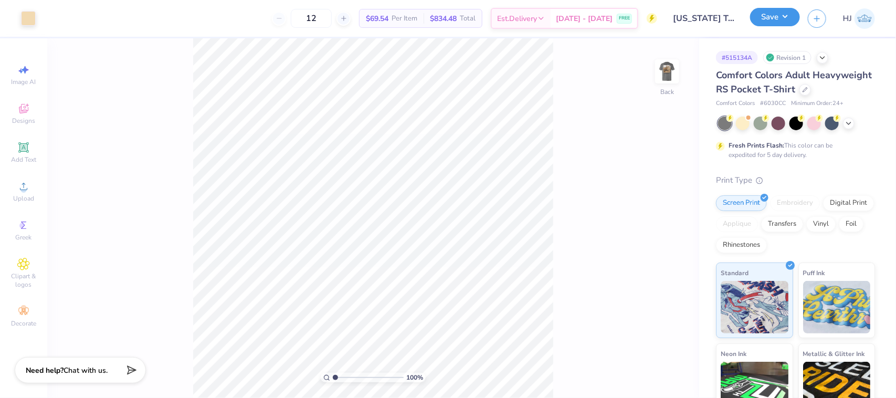
click at [791, 17] on button "Save" at bounding box center [775, 17] width 50 height 18
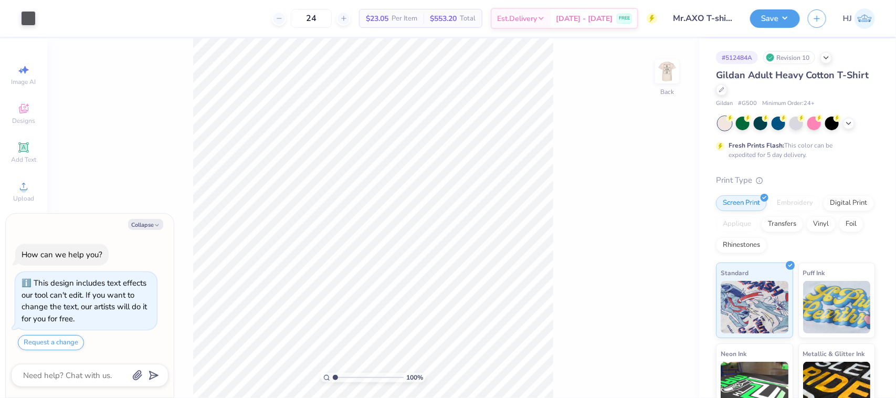
type textarea "x"
type input "2.39992570071807"
type textarea "x"
type input "2.39992570071807"
click at [156, 224] on icon "button" at bounding box center [157, 225] width 6 height 6
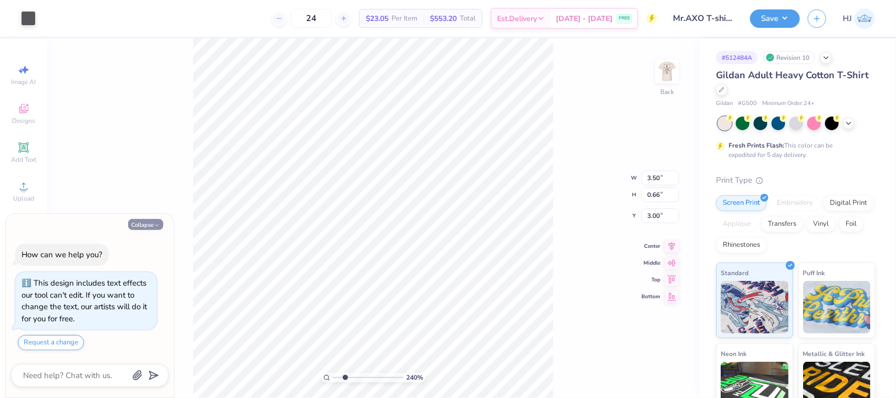
type textarea "x"
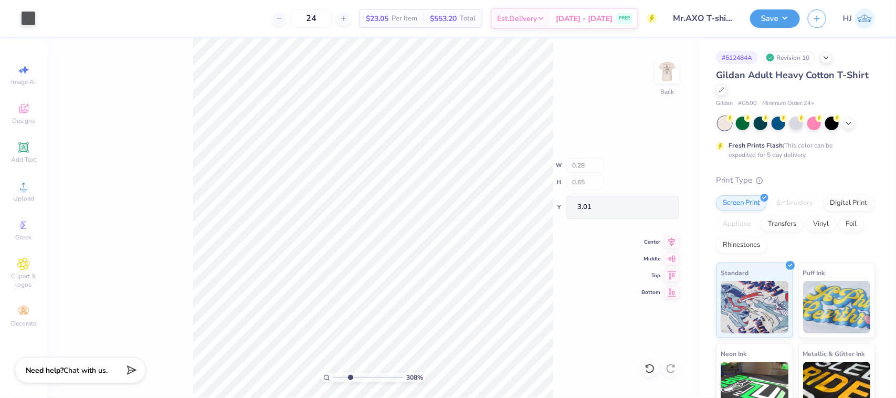
type input "3.08195106319473"
type input "3.50"
type input "0.66"
type input "3.00"
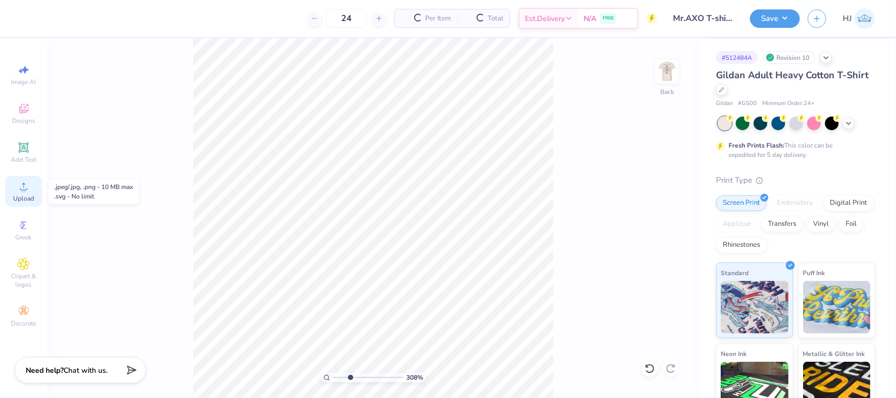
click at [12, 195] on div "Upload" at bounding box center [23, 191] width 37 height 31
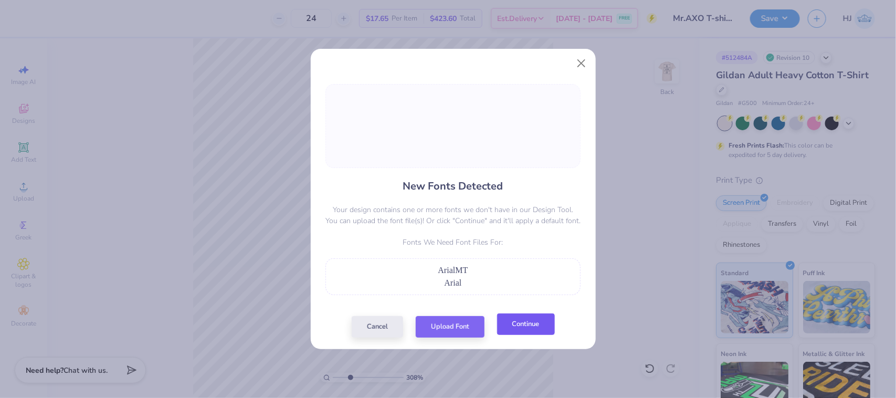
click at [519, 332] on button "Continue" at bounding box center [526, 324] width 58 height 22
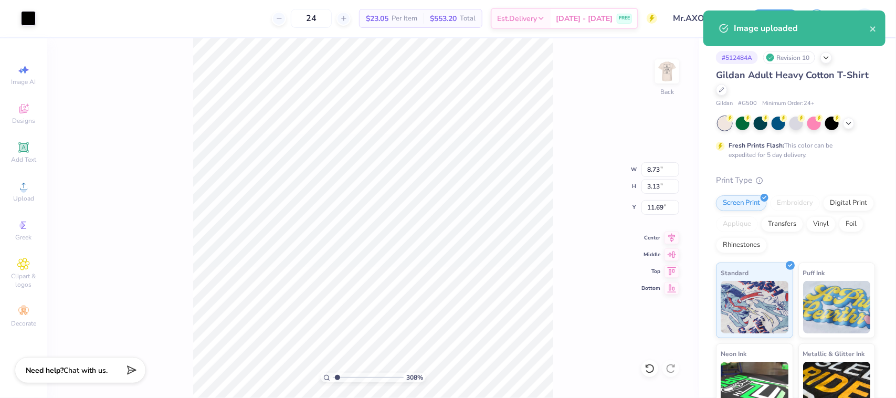
type input "1.13321932219944"
click at [666, 171] on input "8.73" at bounding box center [660, 169] width 38 height 15
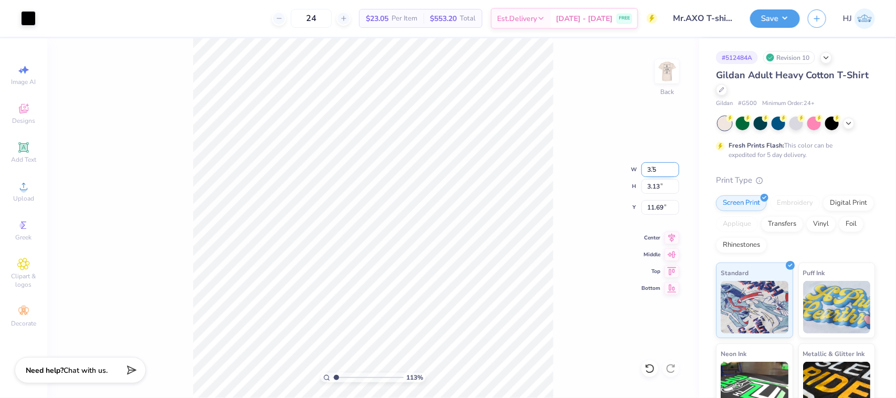
type input "3.5"
type input "1.13321932219944"
type input "3.50"
type input "1.25"
click at [665, 204] on input "12.62" at bounding box center [660, 207] width 38 height 15
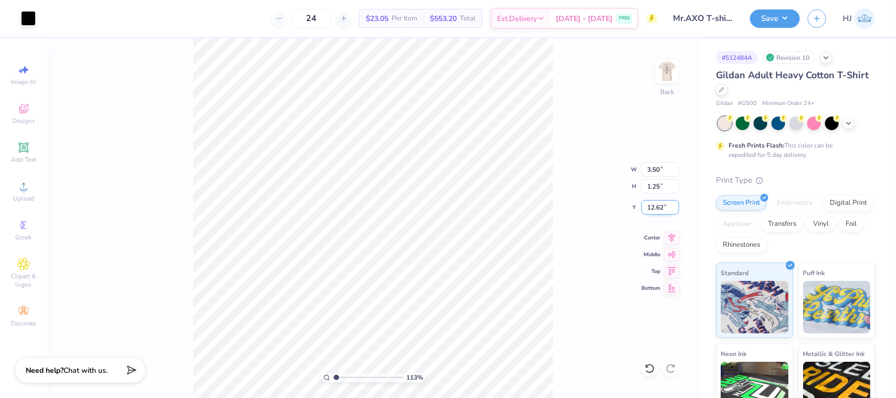
click at [665, 204] on input "12.62" at bounding box center [660, 207] width 38 height 15
type input "3"
type input "1.13321932219944"
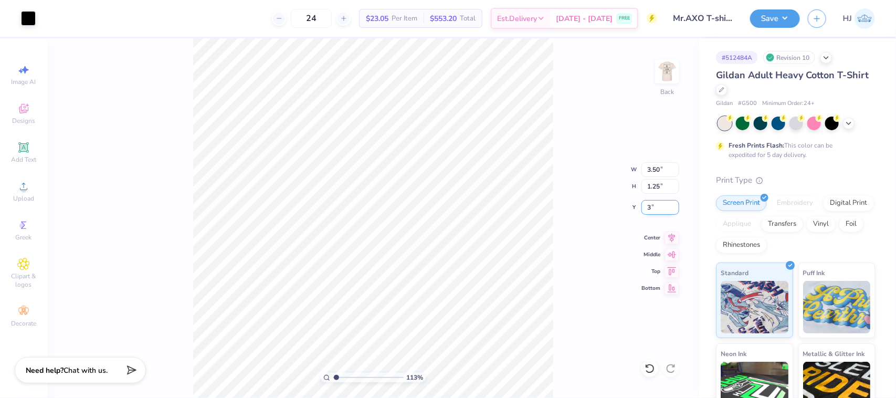
type input "3.00"
click at [21, 16] on div at bounding box center [28, 17] width 15 height 15
type input "1.86883024774466"
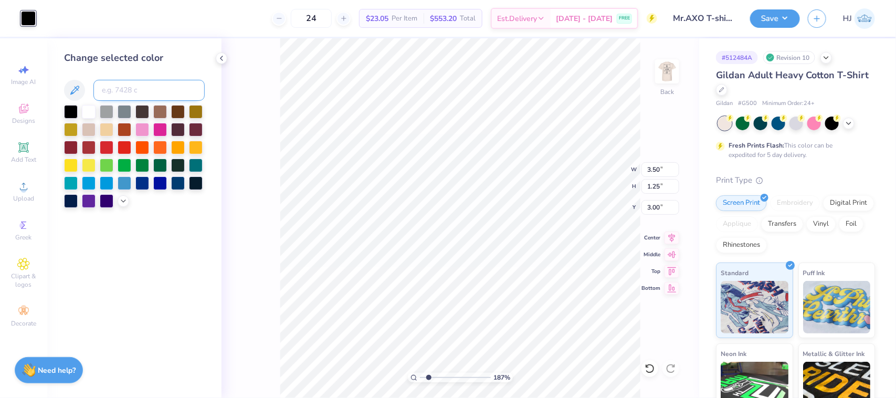
click at [135, 88] on input at bounding box center [148, 90] width 111 height 21
type input "cool gray 11"
type input "1.86883024774466"
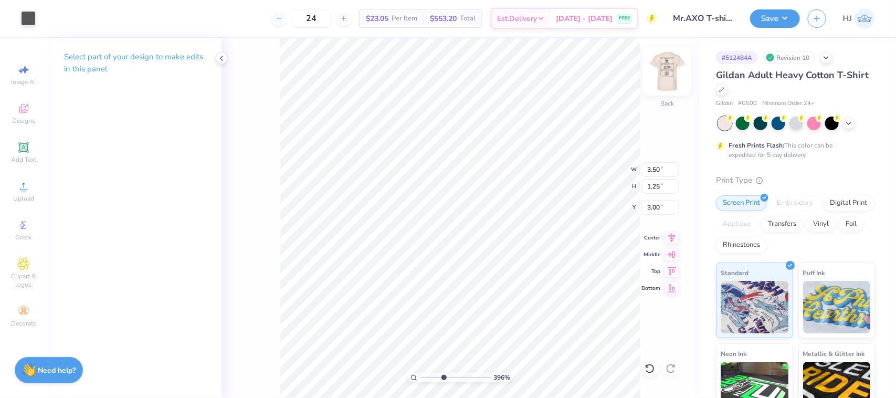
click at [680, 75] on img at bounding box center [667, 71] width 42 height 42
type input "1"
click at [783, 17] on button "Save" at bounding box center [775, 17] width 50 height 18
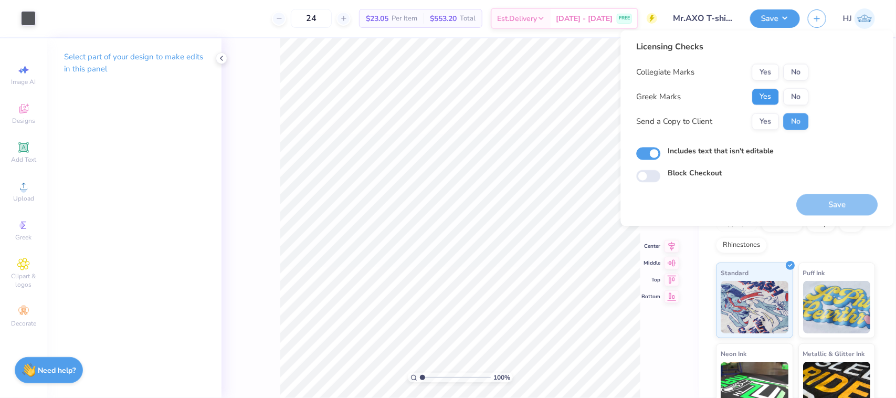
click at [764, 101] on button "Yes" at bounding box center [765, 97] width 27 height 17
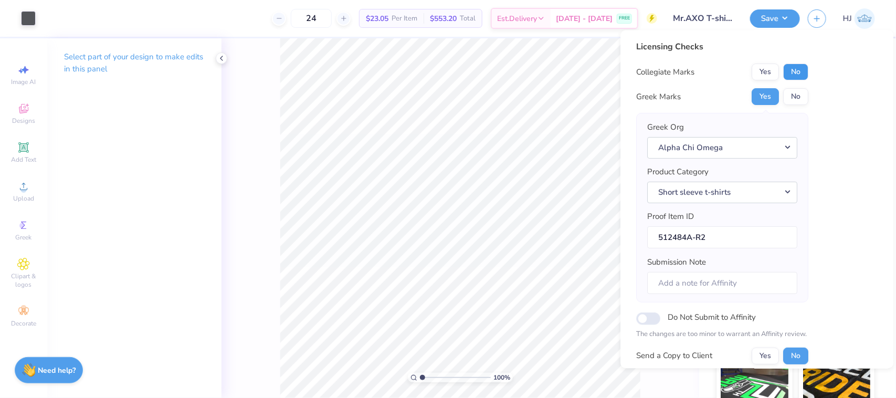
click at [791, 72] on button "No" at bounding box center [796, 72] width 25 height 17
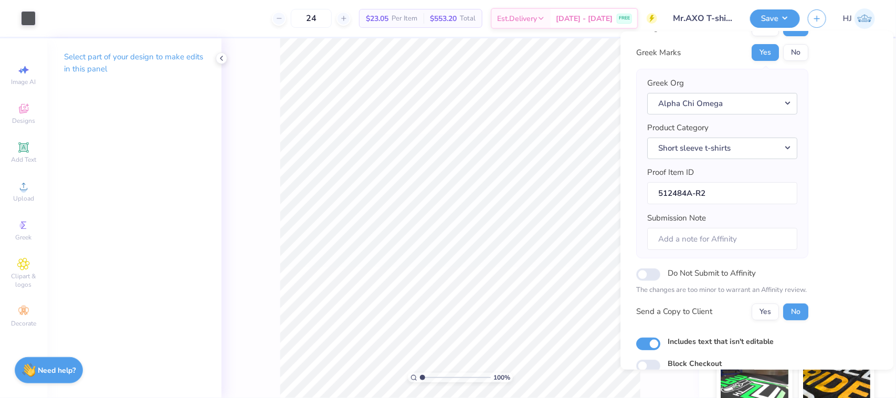
scroll to position [92, 0]
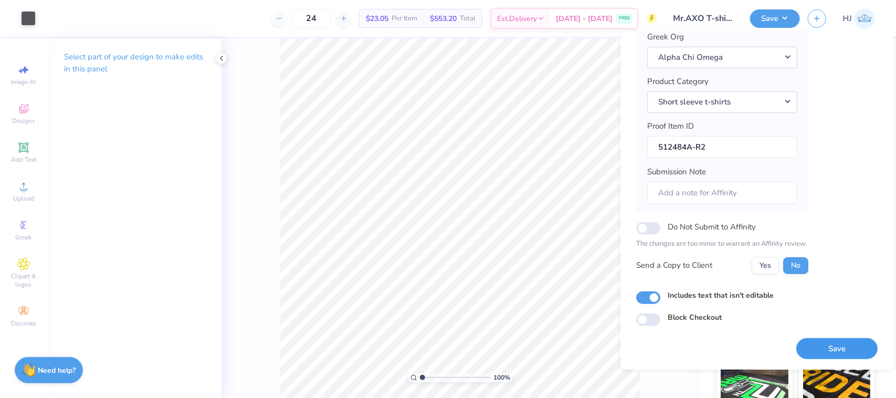
click at [831, 348] on button "Save" at bounding box center [837, 349] width 81 height 22
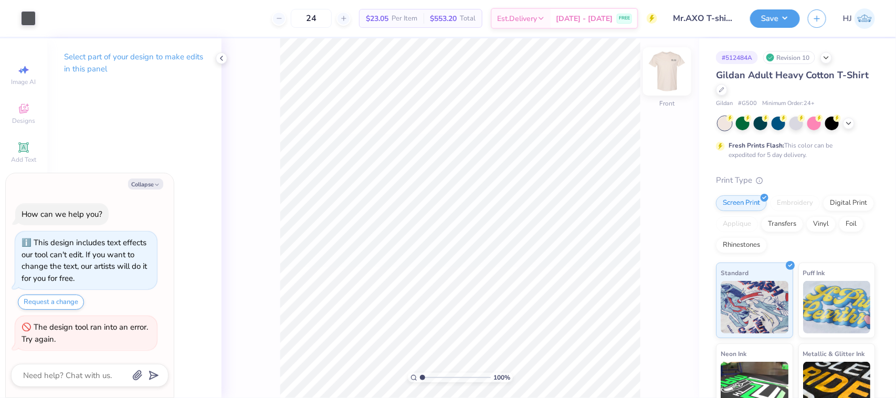
click at [666, 72] on img at bounding box center [667, 71] width 42 height 42
click at [134, 185] on button "Collapse" at bounding box center [145, 183] width 35 height 11
type textarea "x"
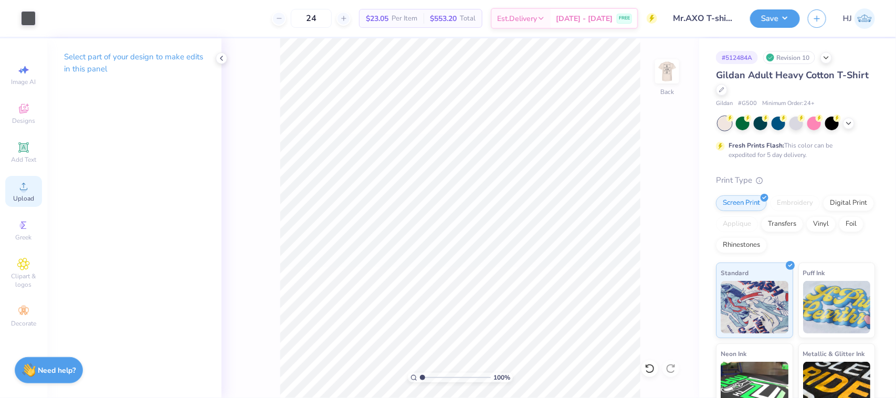
click at [30, 191] on div "Upload" at bounding box center [23, 191] width 37 height 31
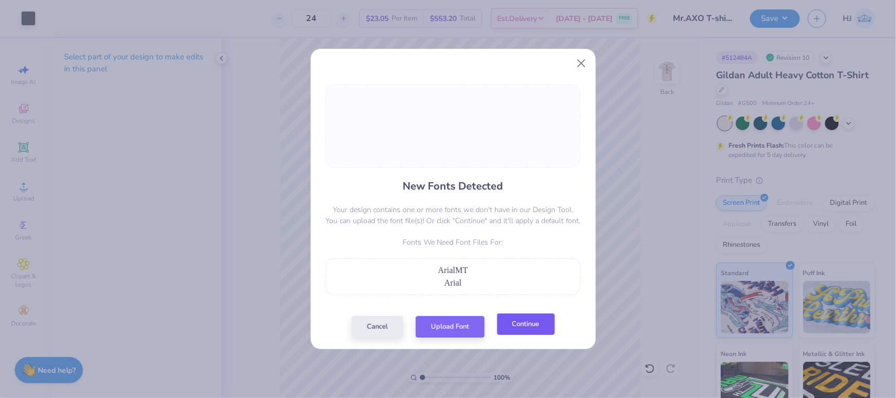
click at [515, 323] on button "Continue" at bounding box center [526, 324] width 58 height 22
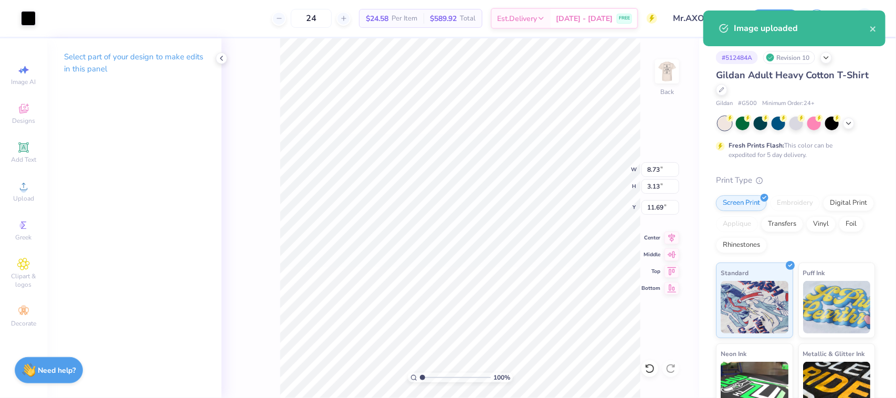
type input "3.50"
type input "1.25"
type input "3.00"
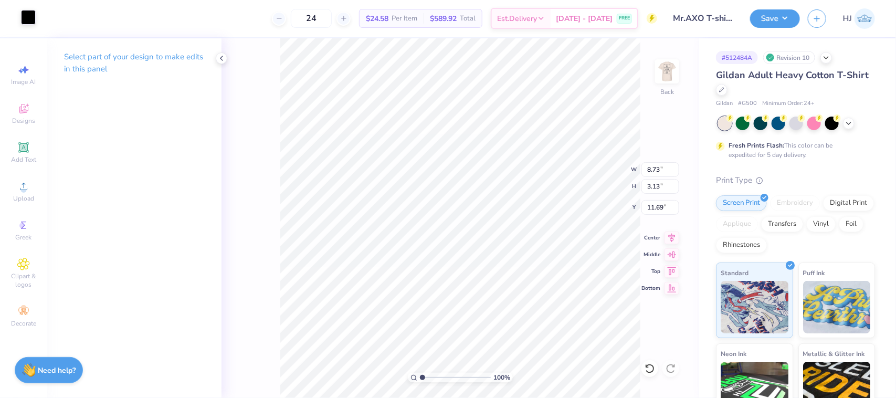
click at [30, 17] on div at bounding box center [28, 17] width 15 height 15
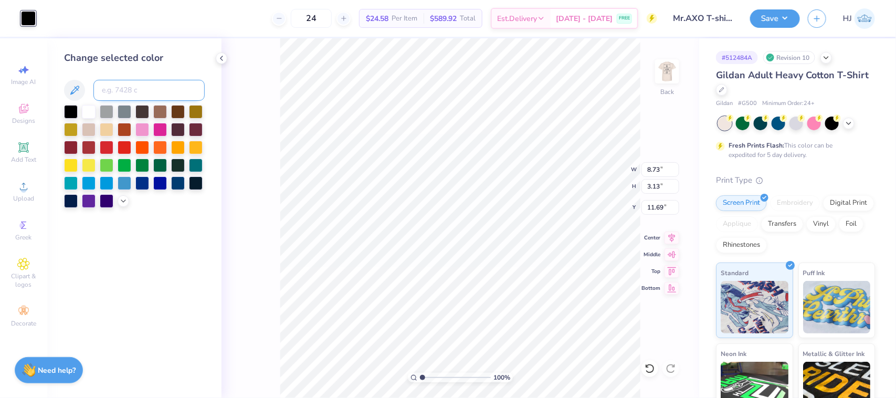
click at [119, 93] on input at bounding box center [148, 90] width 111 height 21
type input "cool gray 11"
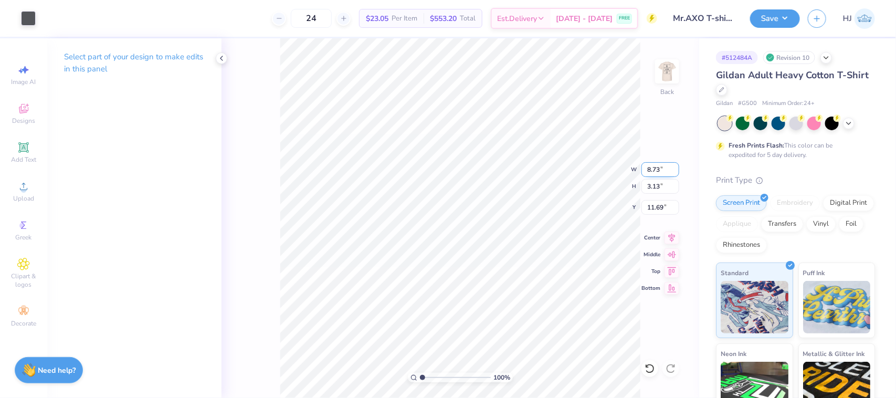
click at [647, 167] on input "8.73" at bounding box center [660, 169] width 38 height 15
type input "3.50"
type input "1.25"
click at [660, 204] on input "12.62" at bounding box center [660, 207] width 38 height 15
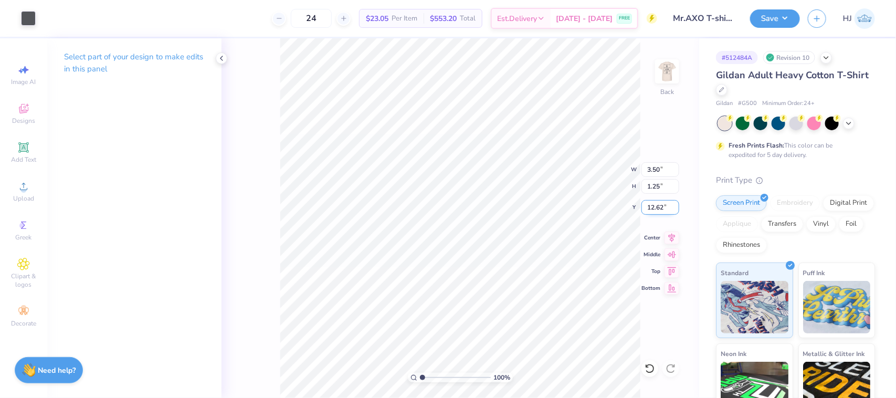
click at [660, 204] on input "12.62" at bounding box center [660, 207] width 38 height 15
type input "3.00"
click at [784, 21] on button "Save" at bounding box center [775, 17] width 50 height 18
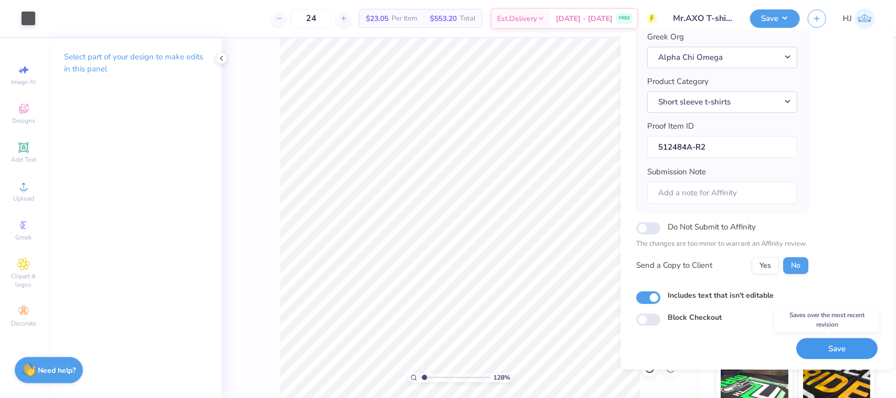
click at [819, 352] on button "Save" at bounding box center [837, 349] width 81 height 22
type input "1.28418603220616"
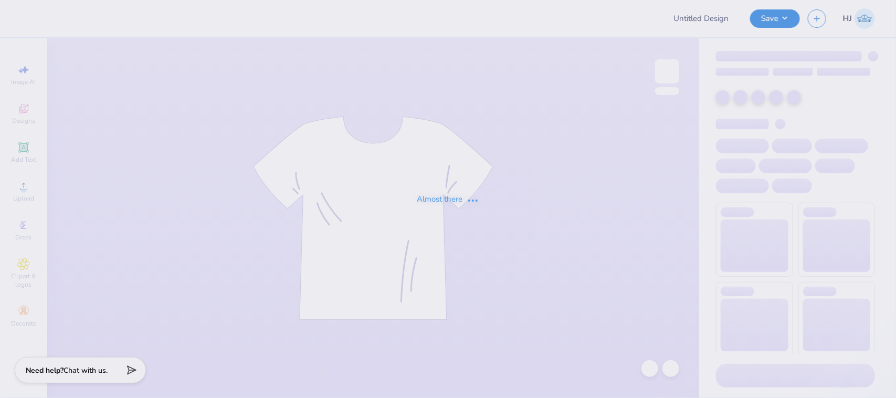
type input "Southern Karaoke"
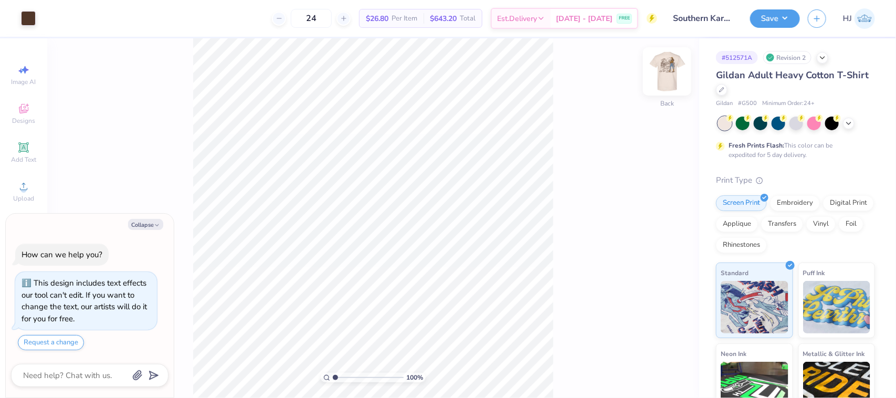
click at [666, 69] on img at bounding box center [667, 71] width 42 height 42
click at [143, 226] on button "Collapse" at bounding box center [145, 224] width 35 height 11
type textarea "x"
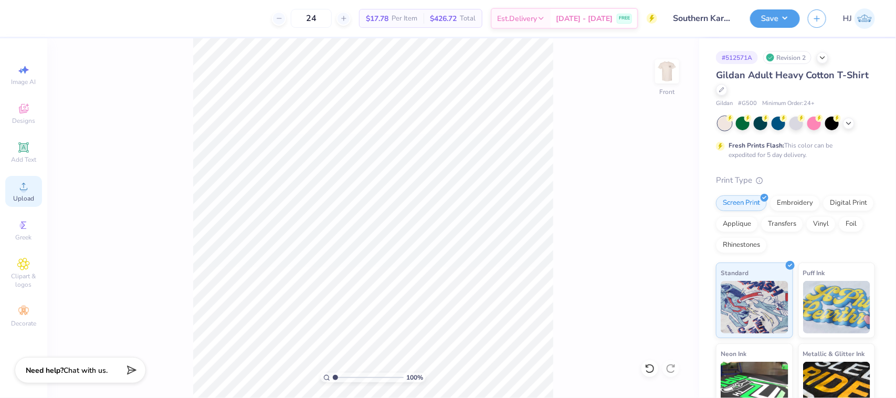
click at [34, 190] on div "Upload" at bounding box center [23, 191] width 37 height 31
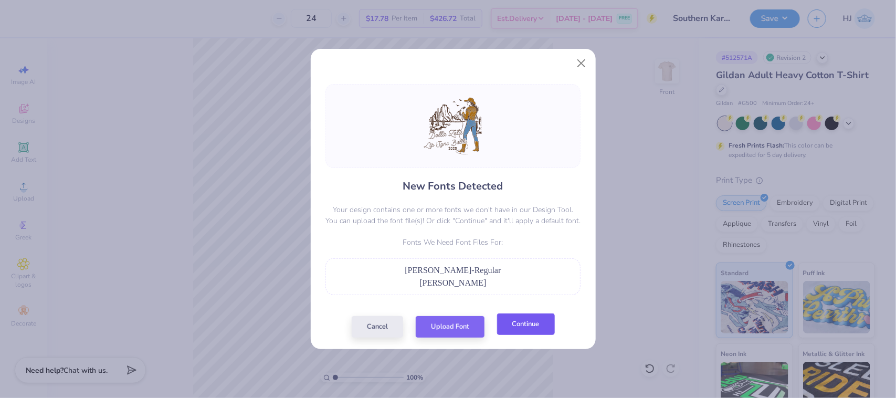
click at [528, 327] on button "Continue" at bounding box center [526, 324] width 58 height 22
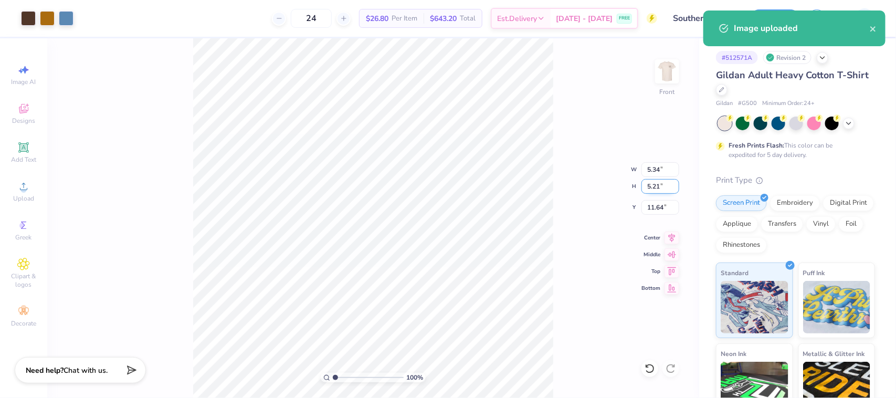
click at [657, 190] on input "5.21" at bounding box center [660, 186] width 38 height 15
click at [654, 169] on input "5.34" at bounding box center [660, 169] width 38 height 15
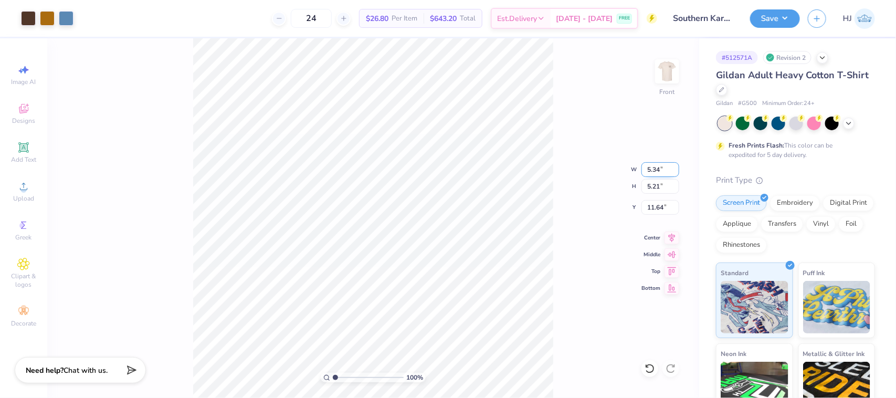
click at [654, 169] on input "5.34" at bounding box center [660, 169] width 38 height 15
type input "12.00"
type input "11.71"
click at [661, 207] on input "8.40" at bounding box center [660, 207] width 38 height 15
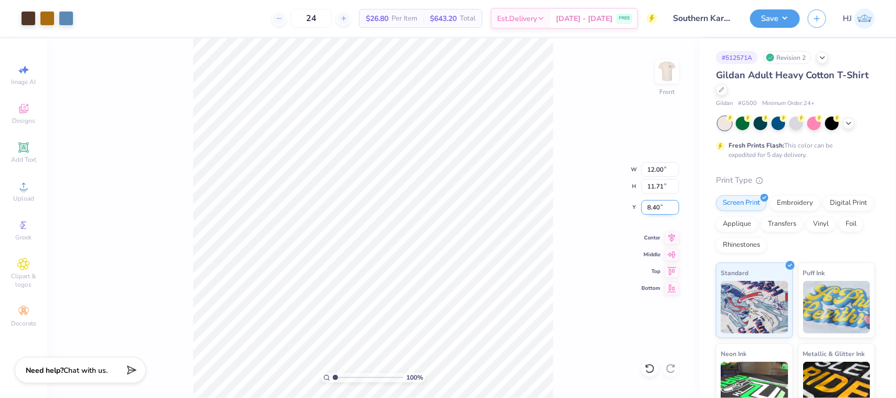
click at [661, 207] on input "8.40" at bounding box center [660, 207] width 38 height 15
type input "3.00"
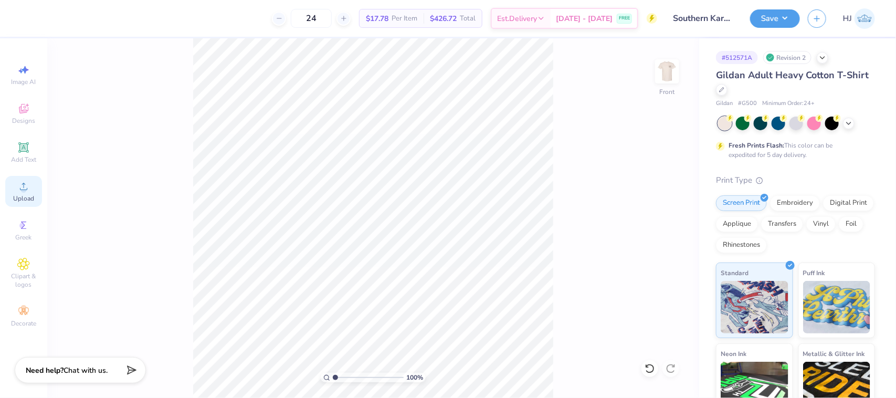
click at [14, 185] on div "Upload" at bounding box center [23, 191] width 37 height 31
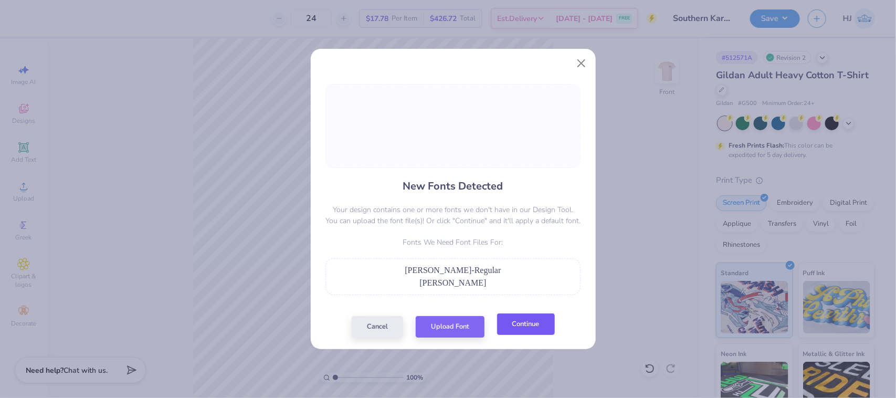
click at [525, 332] on button "Continue" at bounding box center [526, 324] width 58 height 22
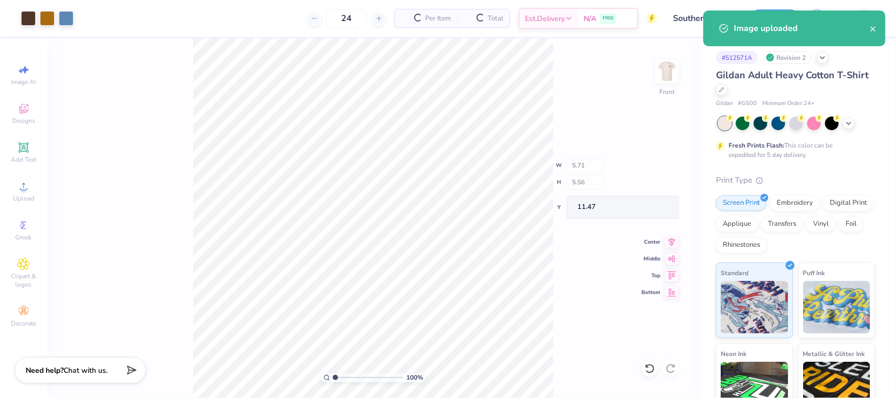
type input "1"
click at [659, 170] on input "5.71" at bounding box center [660, 169] width 38 height 15
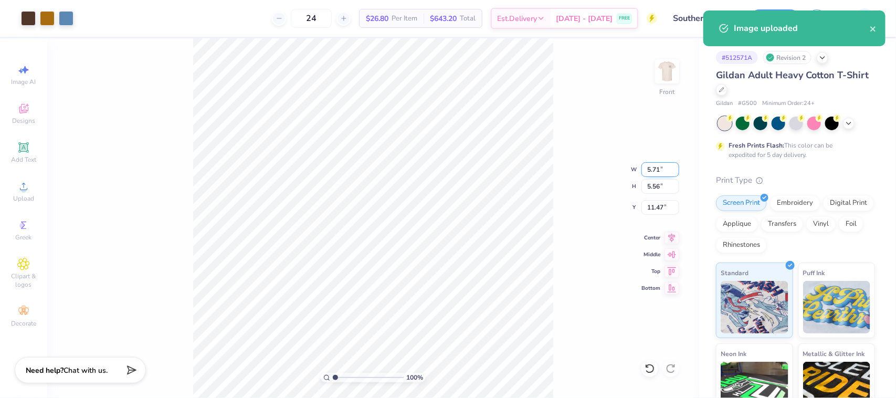
click at [659, 170] on input "5.71" at bounding box center [660, 169] width 38 height 15
type input "12"
type input "1"
type input "12.00"
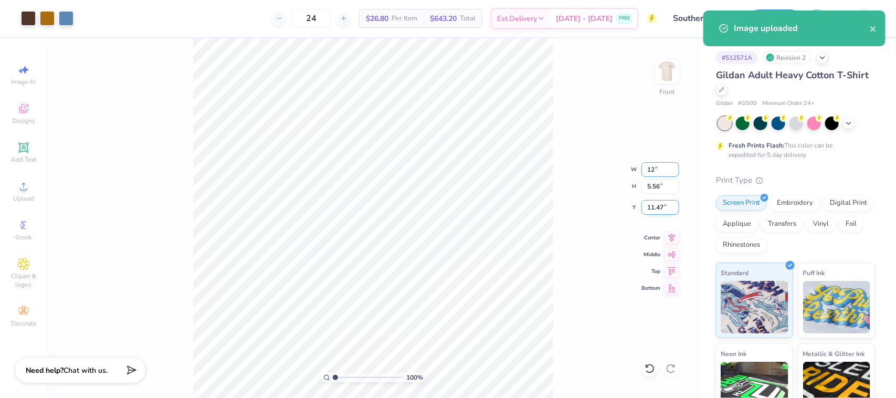
type input "11.70"
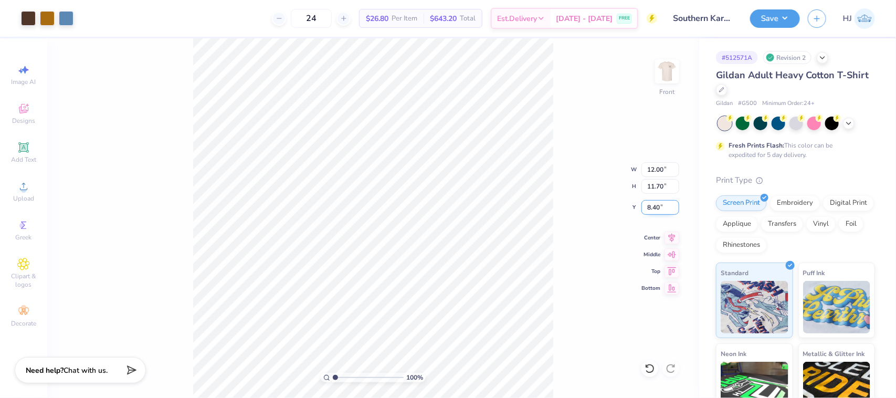
click at [660, 211] on input "8.40" at bounding box center [660, 207] width 38 height 15
type input "3"
type input "1"
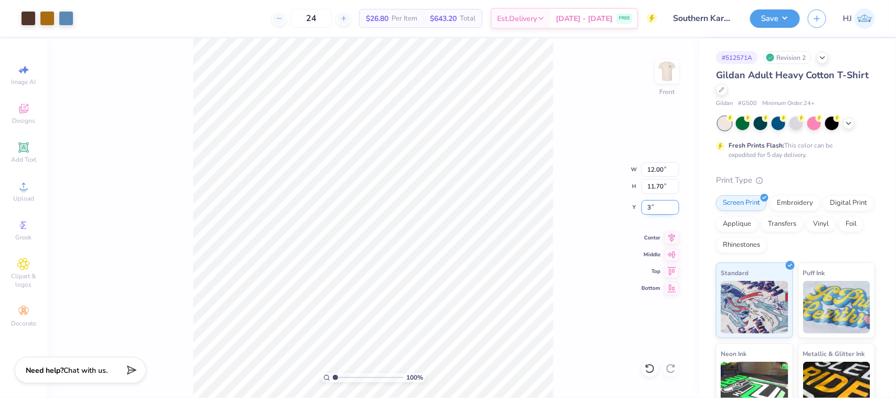
type input "3.00"
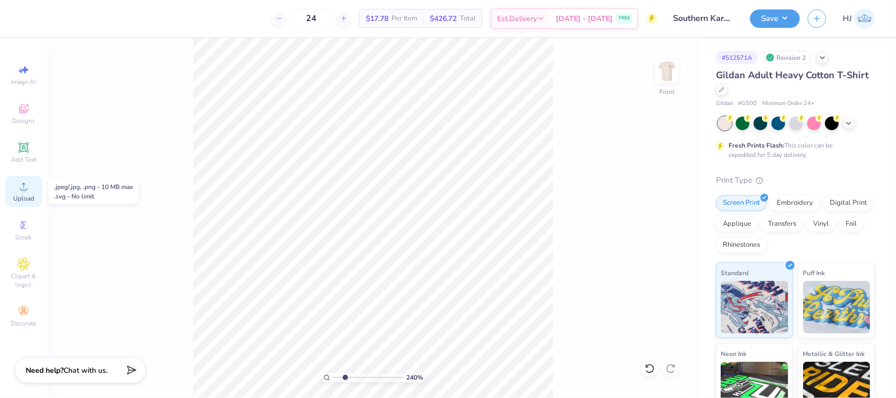
click at [26, 195] on span "Upload" at bounding box center [23, 198] width 21 height 8
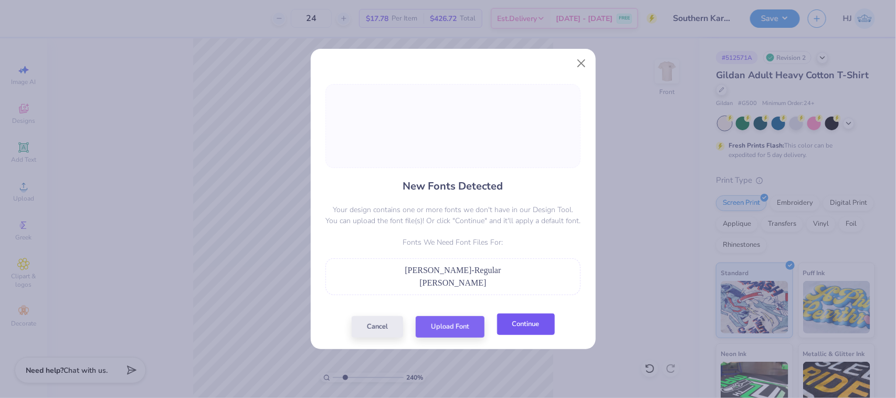
click at [524, 330] on button "Continue" at bounding box center [526, 324] width 58 height 22
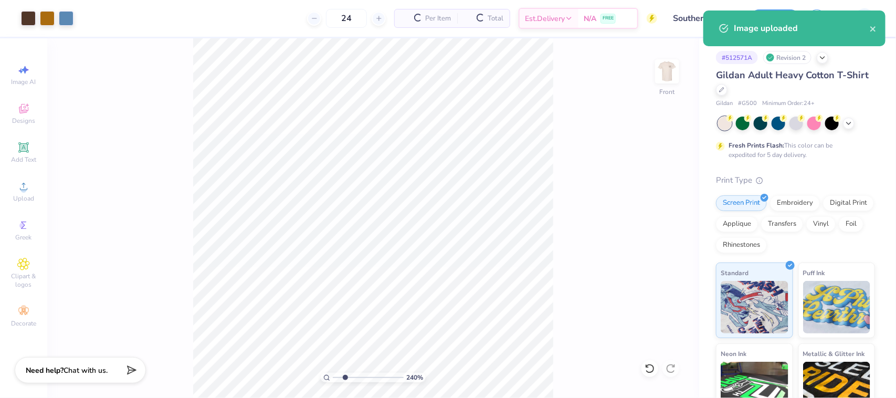
type input "2.39992570071808"
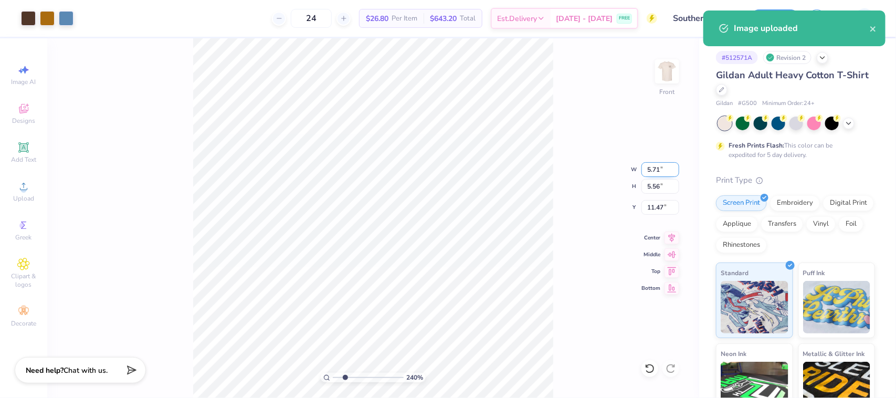
click at [657, 168] on input "5.71" at bounding box center [660, 169] width 38 height 15
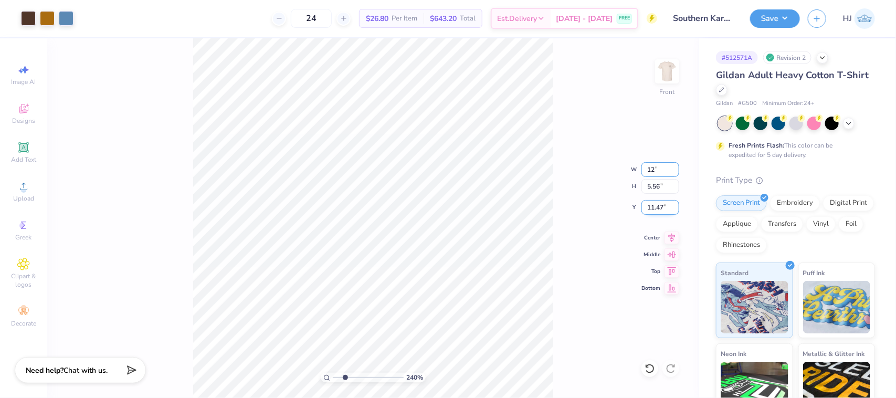
type input "12"
type input "2.39992570071808"
type input "12.00"
type input "11.70"
click at [656, 208] on input "8.40" at bounding box center [660, 207] width 38 height 15
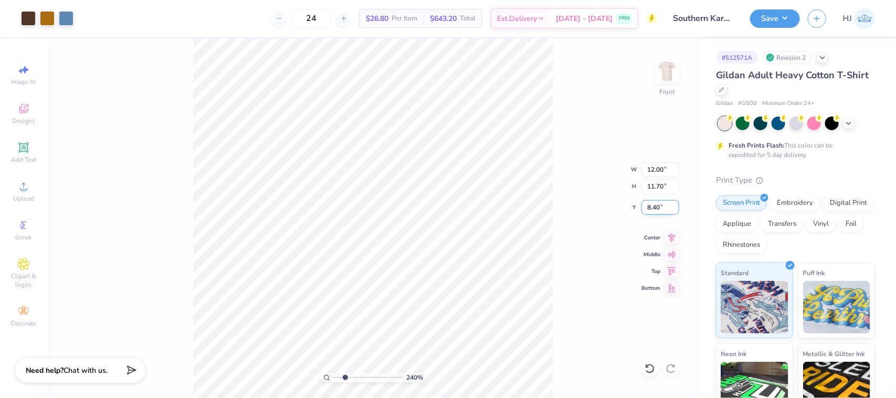
click at [656, 208] on input "8.40" at bounding box center [660, 207] width 38 height 15
type input "3"
type input "2.39992570071808"
type input "3.00"
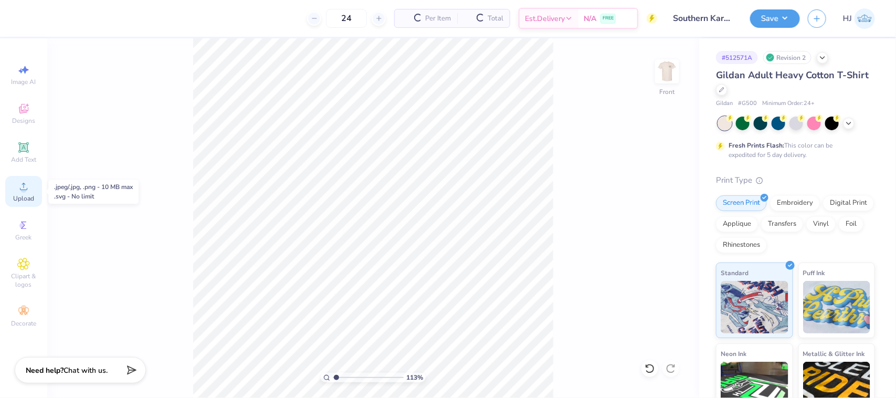
click at [24, 191] on circle at bounding box center [23, 190] width 6 height 6
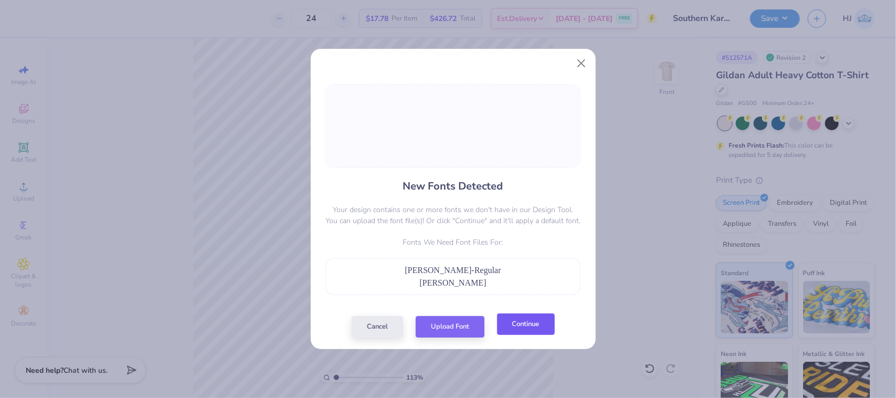
click at [518, 331] on button "Continue" at bounding box center [526, 324] width 58 height 22
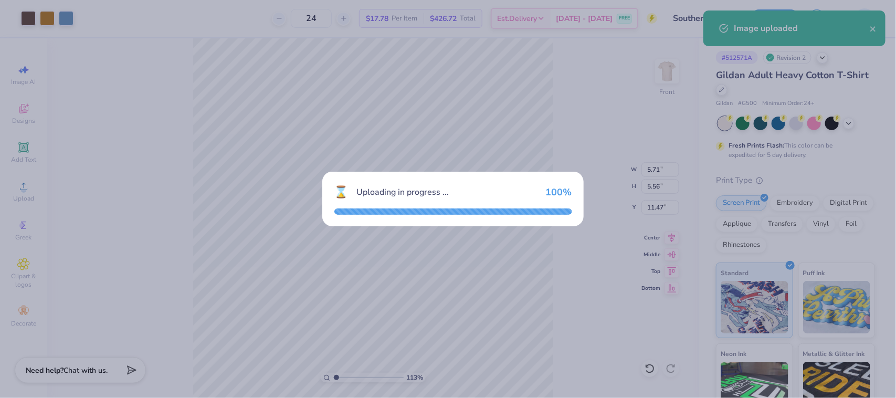
type input "1.13321932219944"
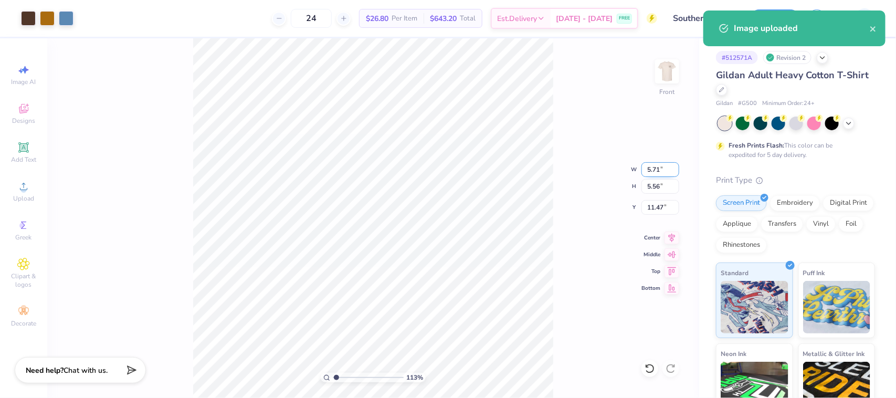
click at [652, 174] on input "5.71" at bounding box center [660, 169] width 38 height 15
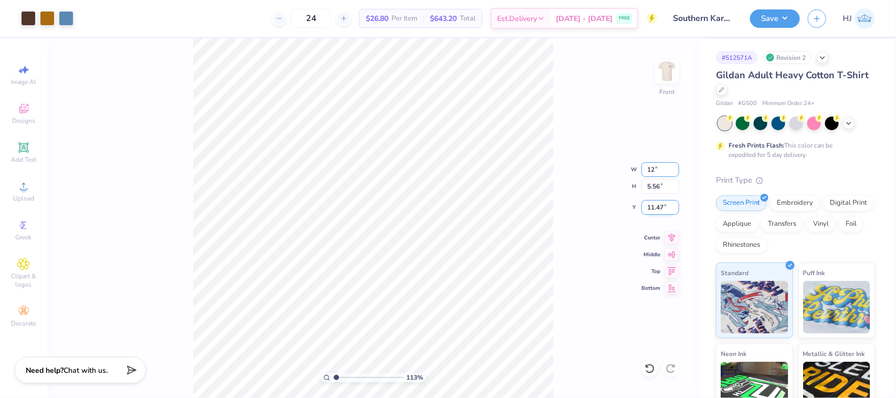
type input "12"
type input "1.13321932219944"
type input "12.00"
type input "11.70"
type input "8.40"
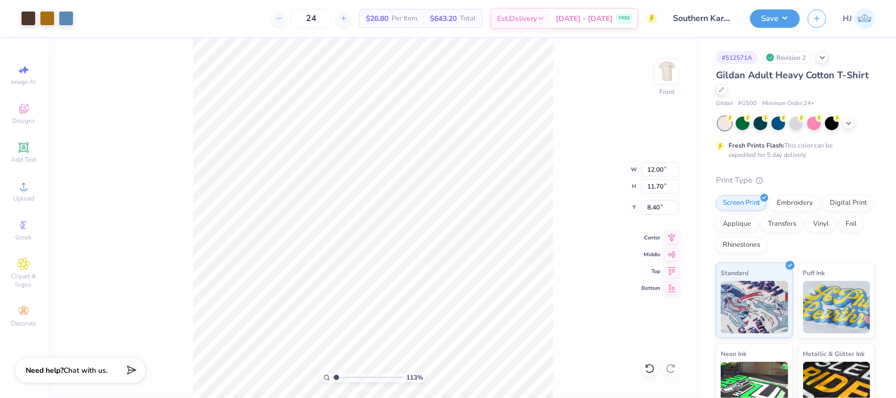
type input "1.13321932219944"
click at [658, 206] on input "8.40" at bounding box center [660, 207] width 38 height 15
type input "3"
type input "1.13321932219944"
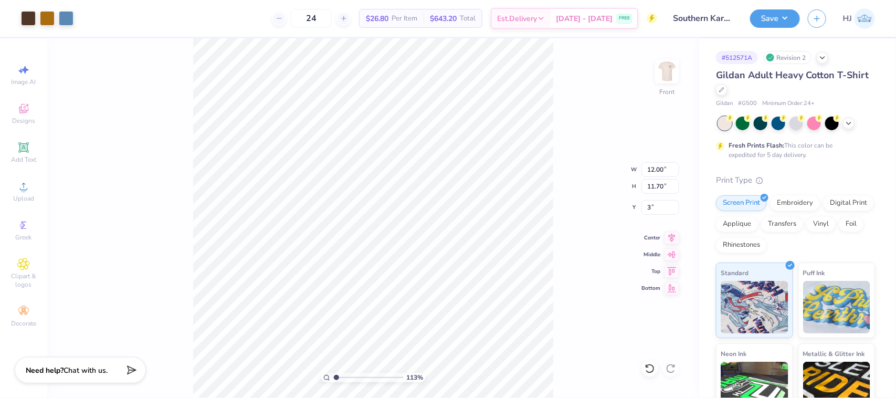
type input "3.00"
click at [663, 71] on img at bounding box center [667, 71] width 42 height 42
click at [789, 17] on button "Save" at bounding box center [775, 17] width 50 height 18
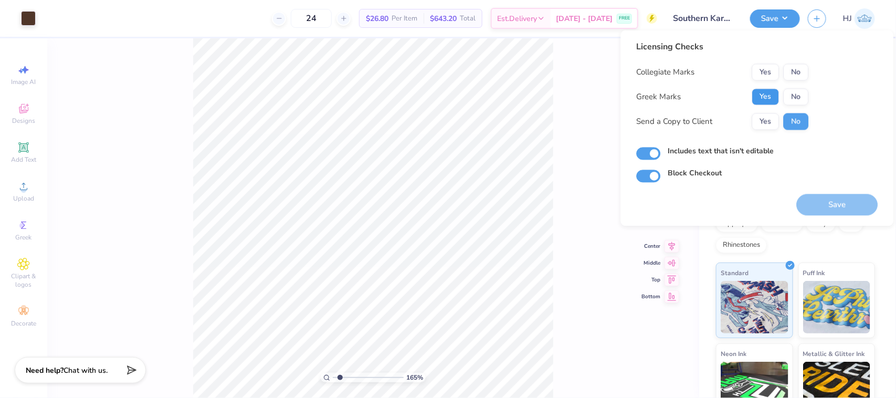
click at [763, 102] on button "Yes" at bounding box center [765, 97] width 27 height 17
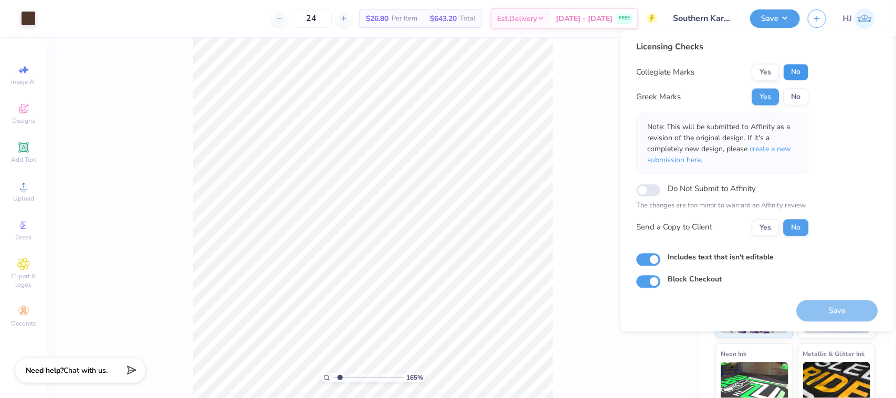
click at [791, 72] on button "No" at bounding box center [796, 72] width 25 height 17
click at [837, 306] on button "Save" at bounding box center [837, 311] width 81 height 22
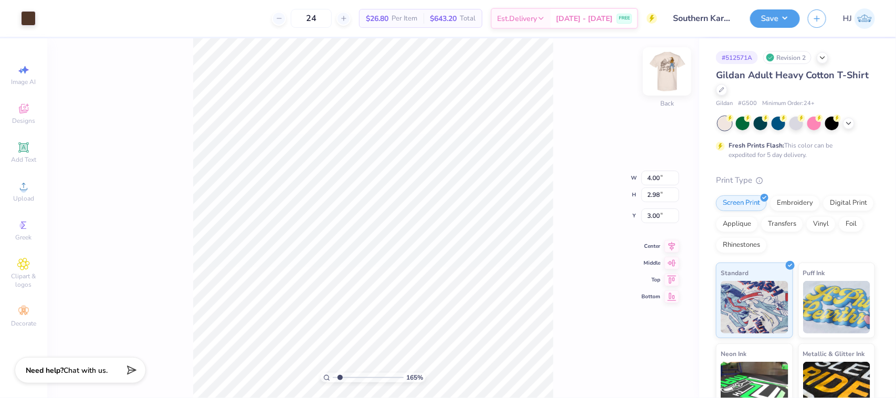
click at [662, 69] on img at bounding box center [667, 71] width 42 height 42
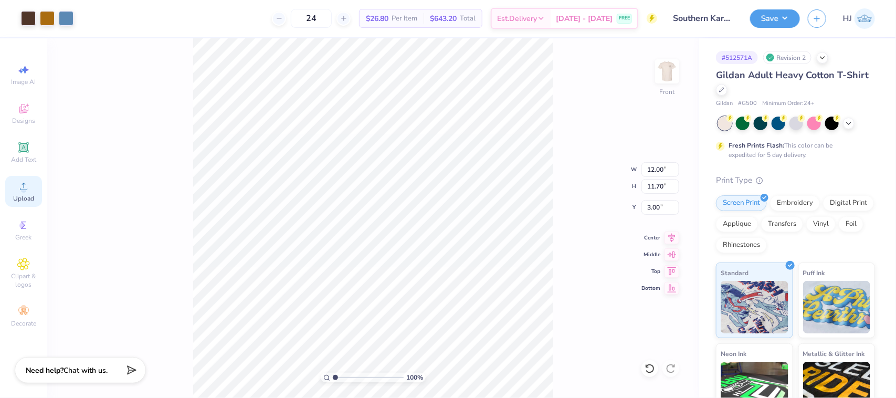
click at [24, 193] on circle at bounding box center [23, 190] width 6 height 6
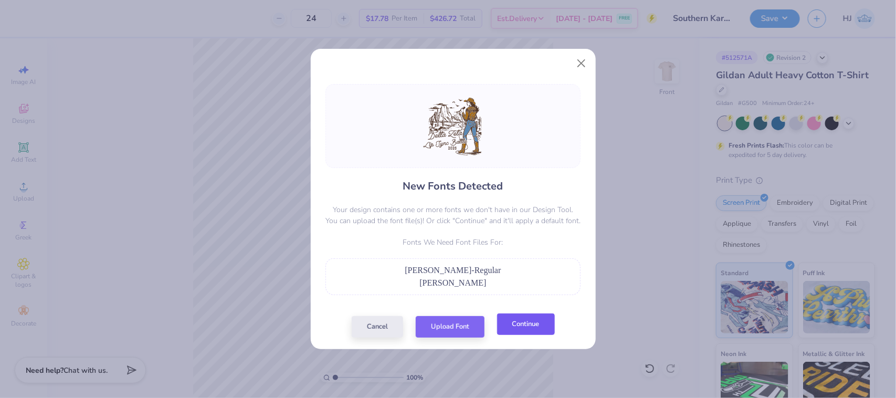
click at [525, 323] on button "Continue" at bounding box center [526, 324] width 58 height 22
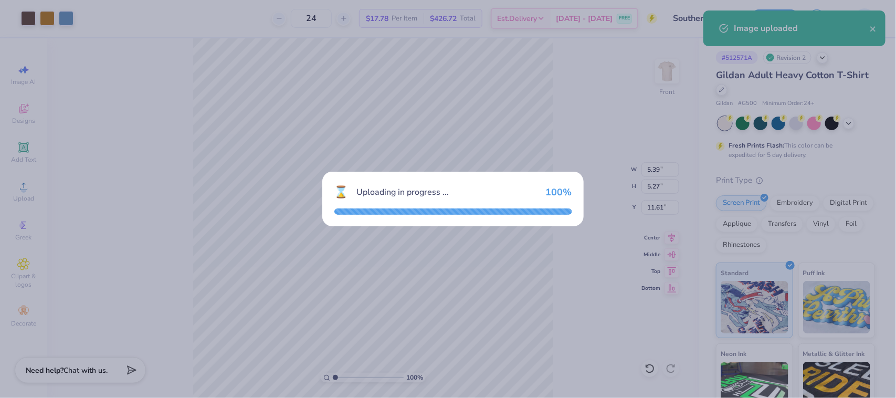
type input "1"
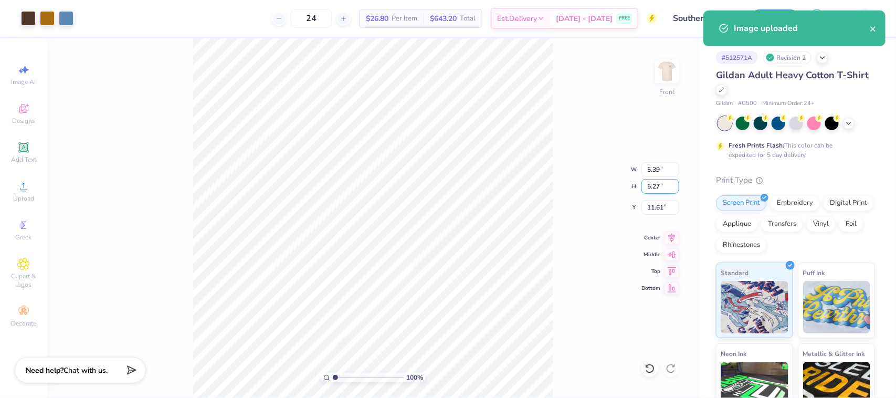
click at [651, 185] on input "5.27" at bounding box center [660, 186] width 38 height 15
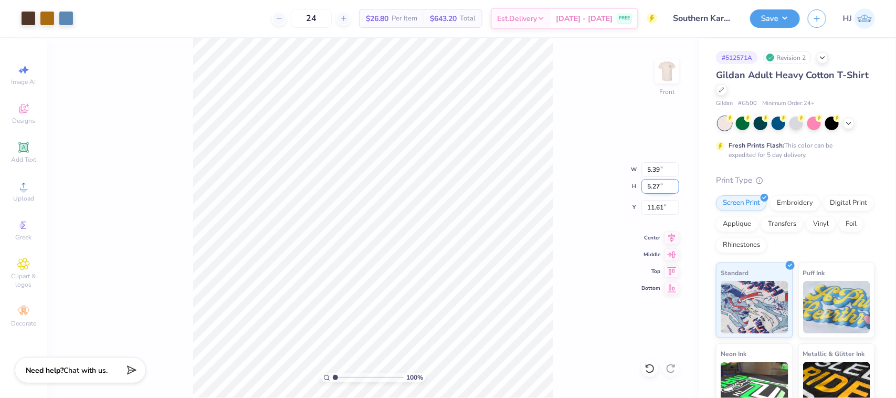
click at [651, 185] on input "5.27" at bounding box center [660, 186] width 38 height 15
click at [657, 163] on input "5.39" at bounding box center [660, 169] width 38 height 15
type input "12"
type input "1"
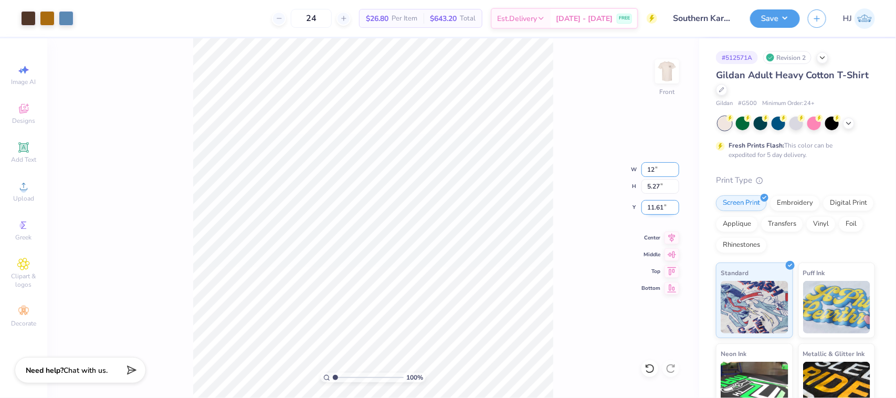
type input "12.00"
type input "11.73"
click at [660, 211] on input "8.38" at bounding box center [660, 207] width 38 height 15
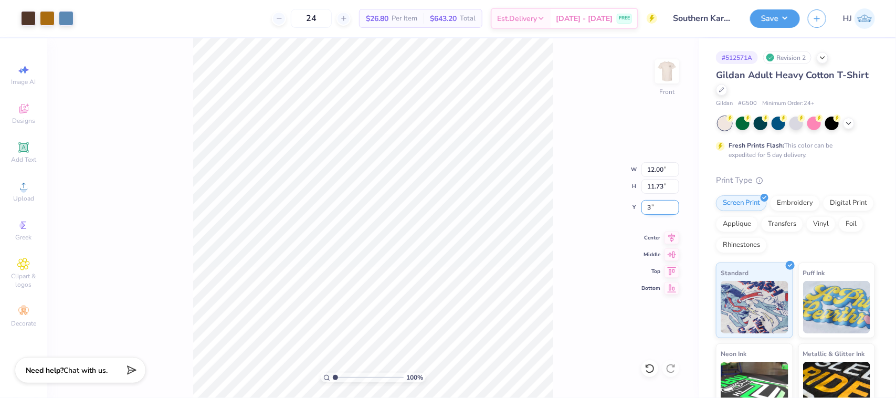
type input "3"
type input "1"
type input "3.00"
click at [791, 14] on button "Save" at bounding box center [775, 17] width 50 height 18
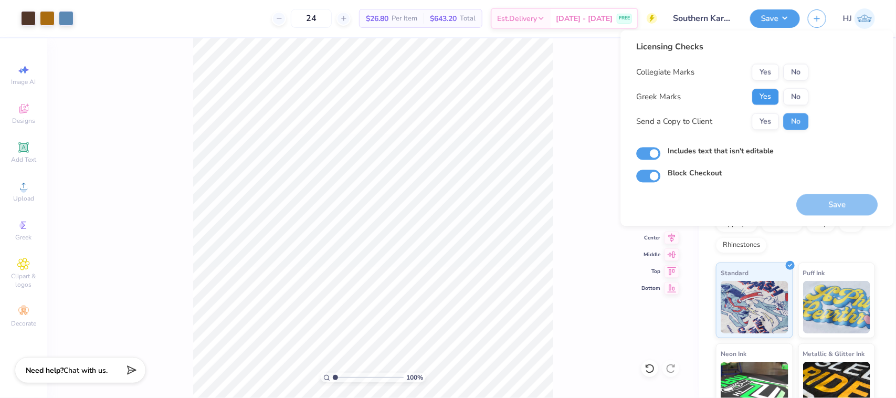
click at [772, 94] on button "Yes" at bounding box center [765, 97] width 27 height 17
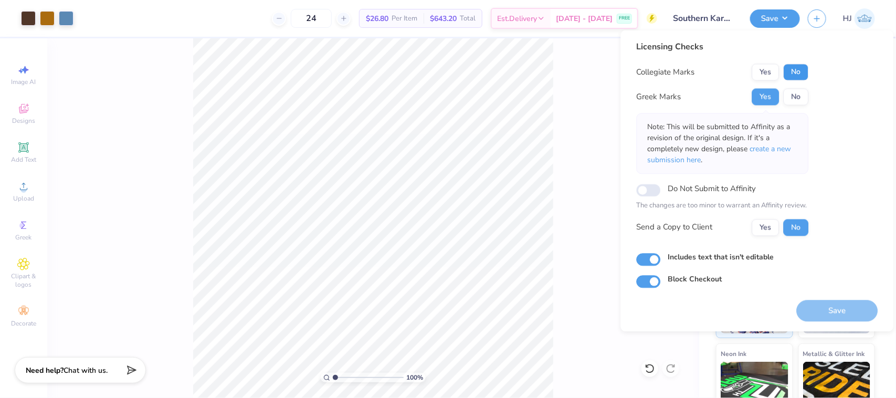
click at [801, 74] on button "No" at bounding box center [796, 72] width 25 height 17
click at [838, 308] on button "Save" at bounding box center [837, 311] width 81 height 22
type input "1"
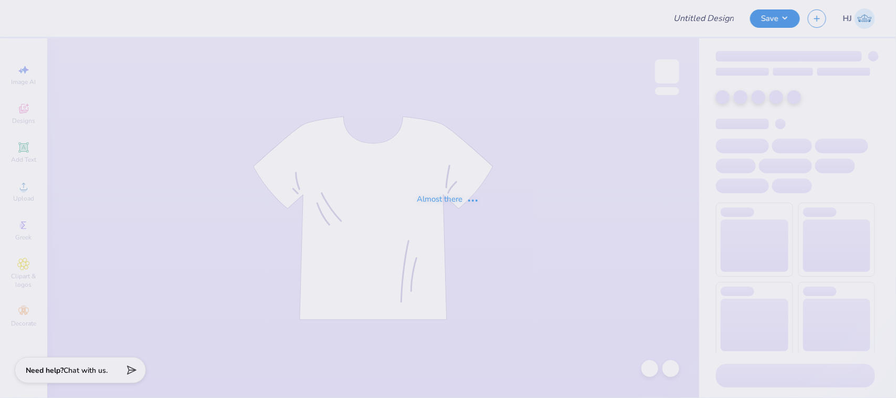
type input "Phi Sig Dad's Weekend 25"
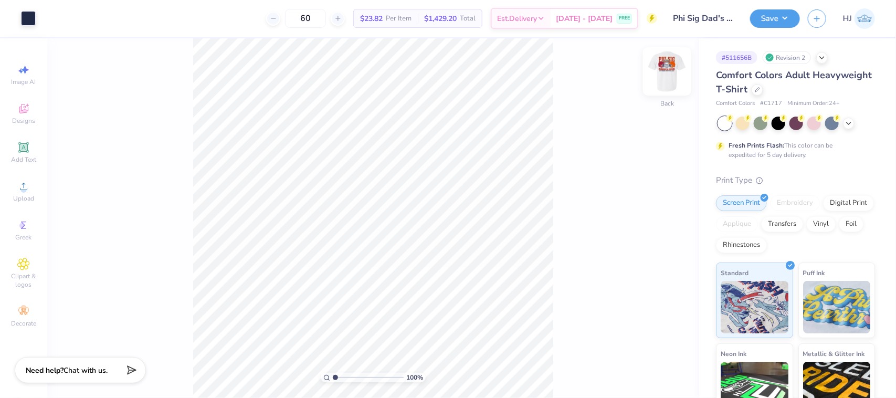
click at [670, 64] on img at bounding box center [667, 71] width 42 height 42
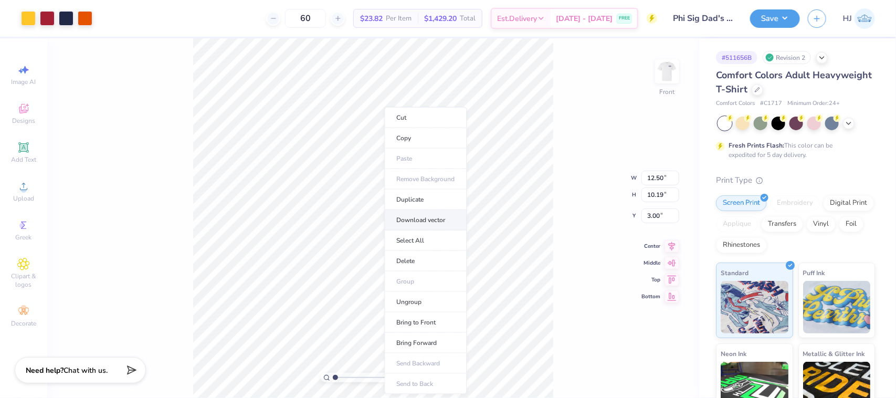
click at [425, 219] on li "Download vector" at bounding box center [426, 220] width 82 height 20
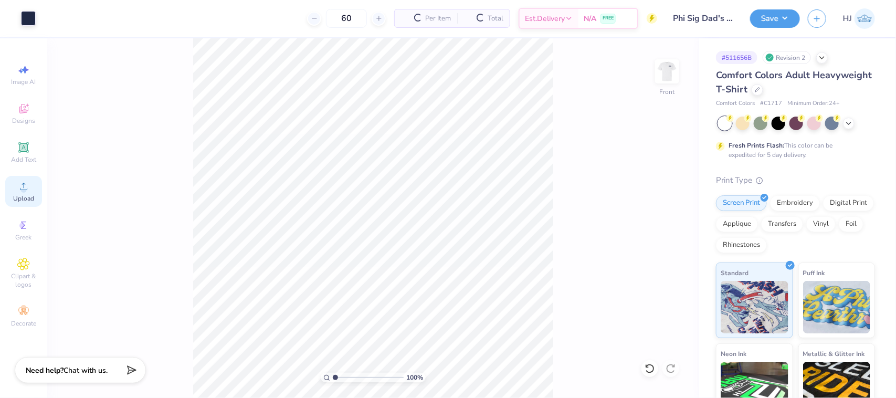
click at [29, 199] on span "Upload" at bounding box center [23, 198] width 21 height 8
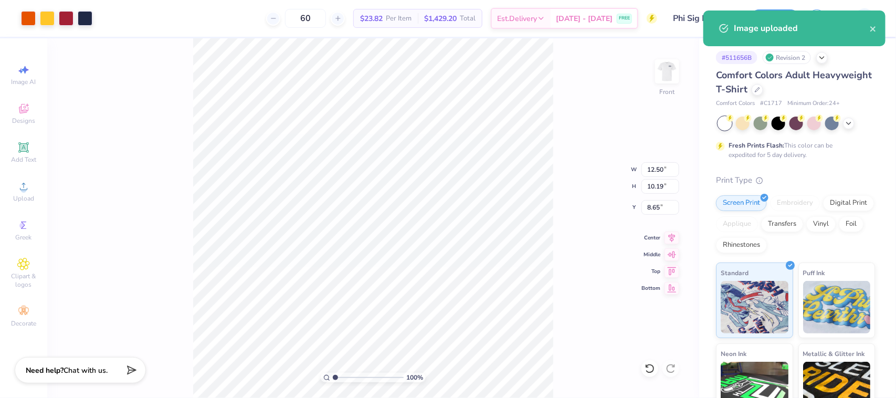
type input "1.34"
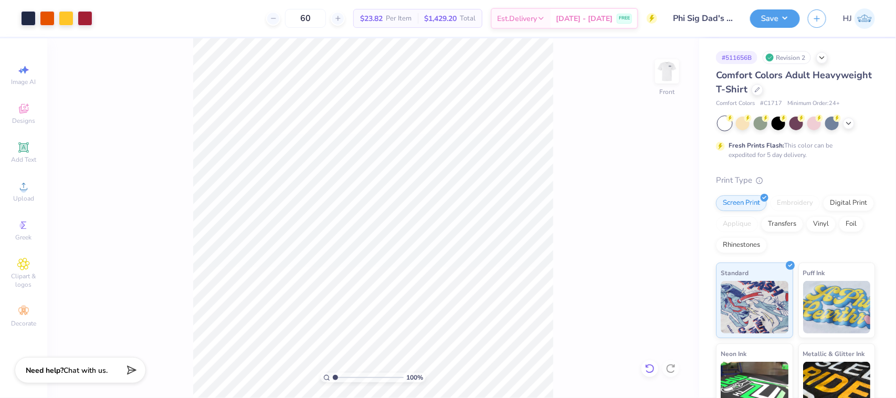
click at [652, 371] on icon at bounding box center [650, 368] width 10 height 10
type input "2.74"
type input "1.53211172388702"
type input "3.00"
click at [327, 247] on li "Group" at bounding box center [333, 248] width 82 height 20
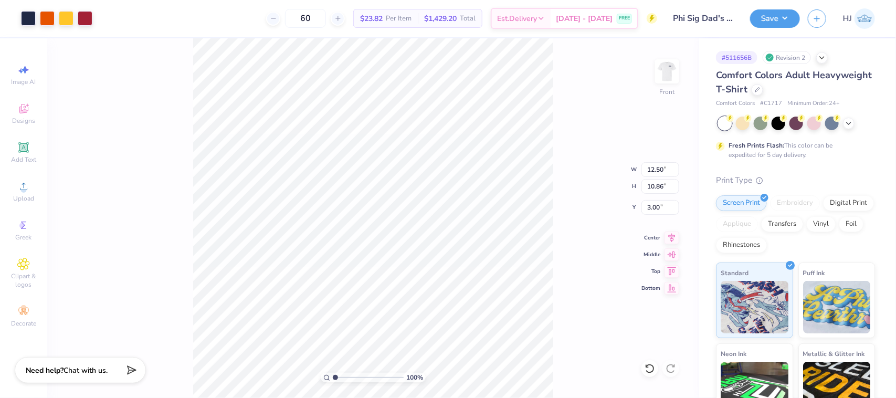
drag, startPoint x: 337, startPoint y: 378, endPoint x: 315, endPoint y: 381, distance: 21.8
click at [333, 381] on input "range" at bounding box center [368, 377] width 71 height 9
drag, startPoint x: 329, startPoint y: 378, endPoint x: 314, endPoint y: 377, distance: 15.3
click at [333, 377] on input "range" at bounding box center [368, 377] width 71 height 9
click at [12, 14] on div "Art colors" at bounding box center [46, 18] width 92 height 37
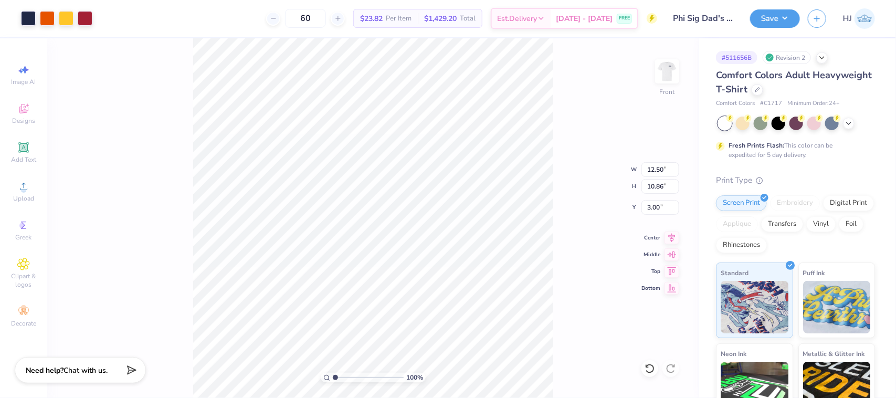
click at [108, 15] on div "60 $23.82 Per Item $1,429.20 Total Est. Delivery [DATE] - [DATE] FREE" at bounding box center [378, 18] width 557 height 37
click at [8, 17] on div "Art colors" at bounding box center [46, 18] width 92 height 37
click at [598, 150] on div "212 % Front W 12.50 12.50 " H 10.86 10.86 " Y 3.00 3.00 " Center Middle Top Bot…" at bounding box center [373, 218] width 652 height 360
click at [786, 15] on button "Save" at bounding box center [775, 17] width 50 height 18
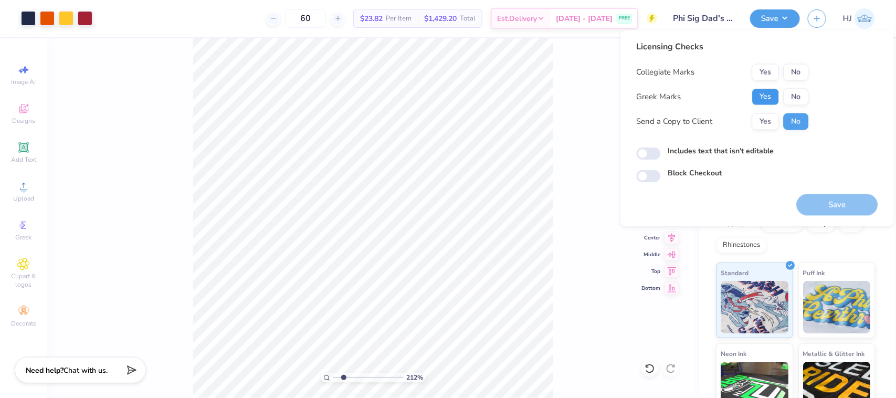
click at [762, 93] on button "Yes" at bounding box center [765, 97] width 27 height 17
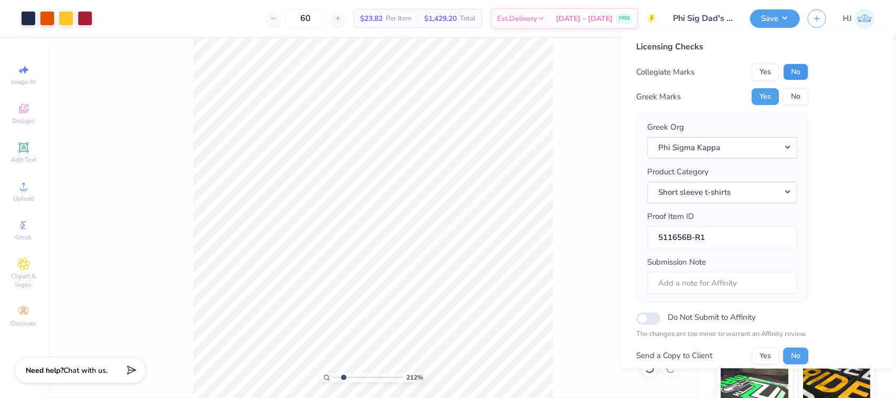
click at [796, 75] on button "No" at bounding box center [796, 72] width 25 height 17
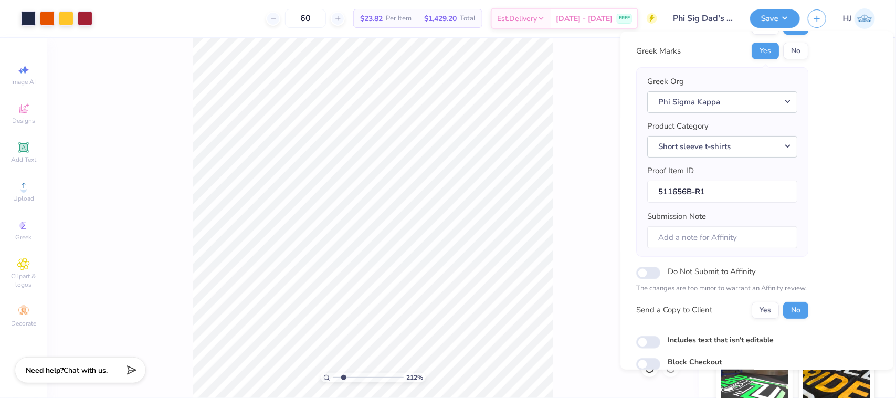
scroll to position [92, 0]
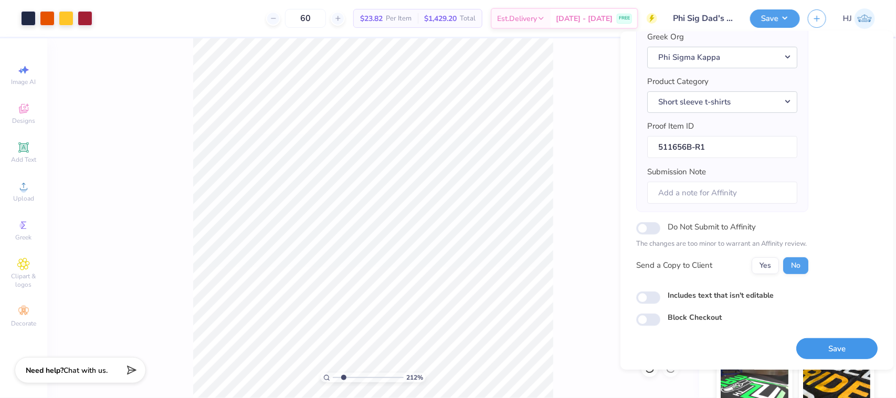
click at [815, 344] on button "Save" at bounding box center [837, 349] width 81 height 22
click at [790, 14] on button "Save" at bounding box center [775, 17] width 50 height 18
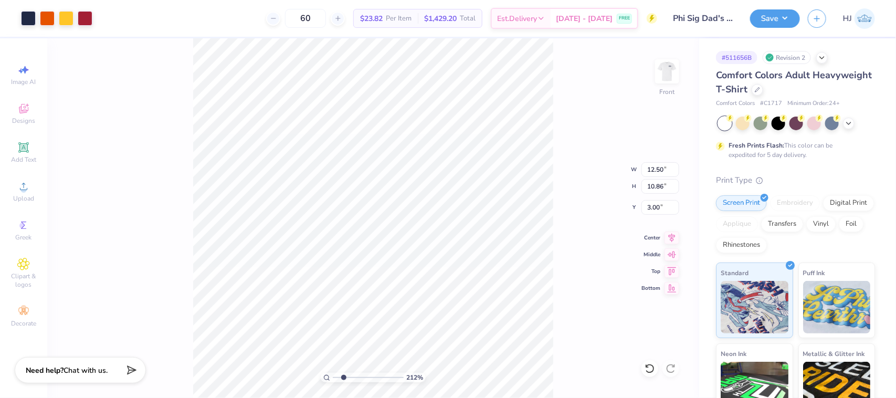
type input "2.11779454665502"
